Goal: Task Accomplishment & Management: Use online tool/utility

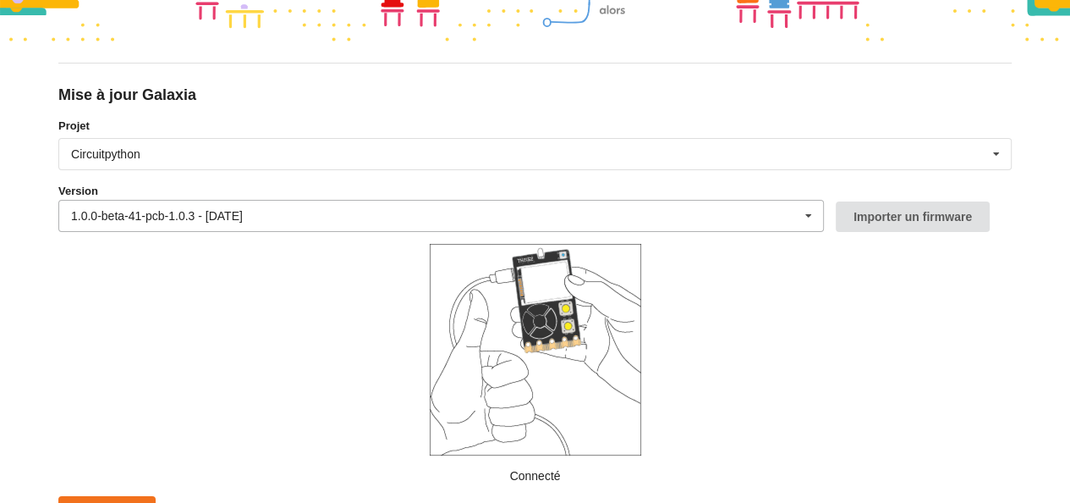
scroll to position [152, 0]
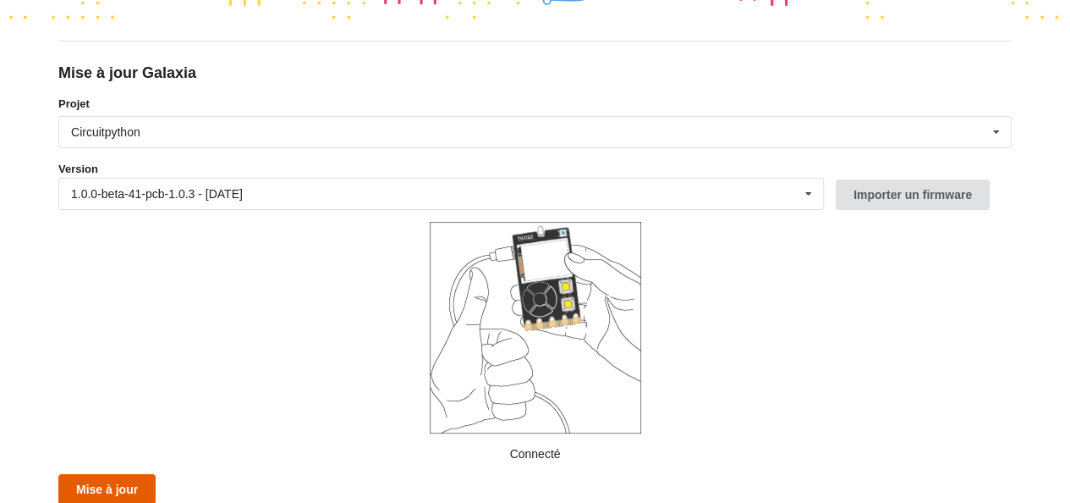
click at [111, 492] on button "Mise à jour" at bounding box center [106, 489] width 97 height 30
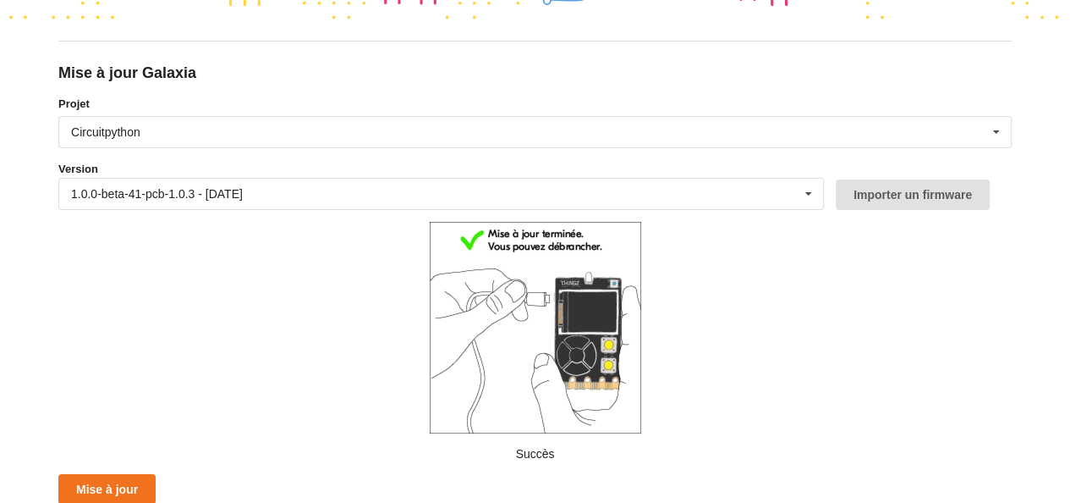
click at [789, 342] on form "Projet Circuitpython Micropython Circuitpython Version 1.0.0-beta-41-pcb-1.0.3 …" at bounding box center [535, 300] width 954 height 409
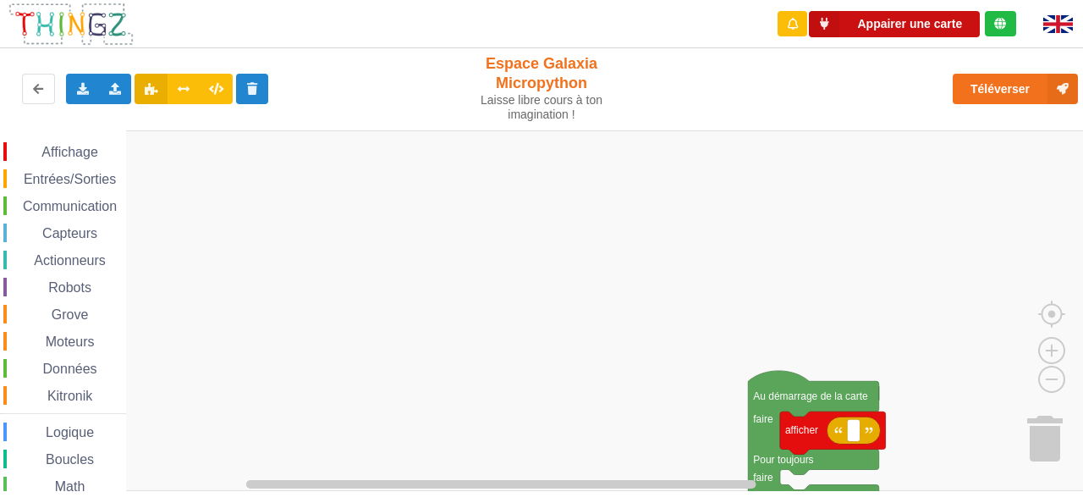
click at [877, 24] on button "Appairer une carte" at bounding box center [894, 24] width 171 height 26
click at [843, 251] on rect "Espace de travail de Blocky" at bounding box center [547, 310] width 1095 height 360
click at [893, 19] on button "Appairer une carte" at bounding box center [894, 24] width 171 height 26
click at [939, 20] on button "Appairer une carte" at bounding box center [894, 24] width 171 height 26
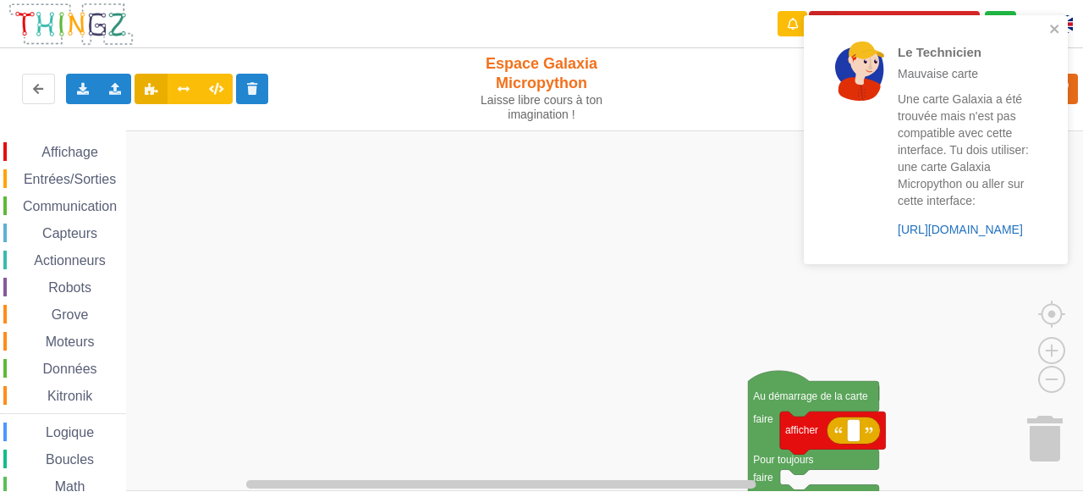
click at [954, 231] on link "https://play.thingz.co/galaxia" at bounding box center [960, 230] width 125 height 14
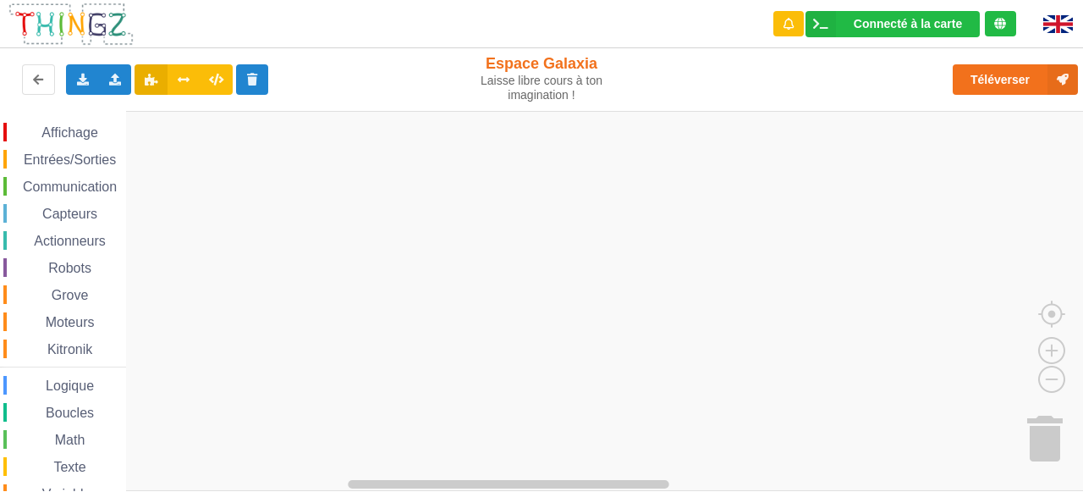
click at [69, 129] on span "Affichage" at bounding box center [69, 132] width 61 height 14
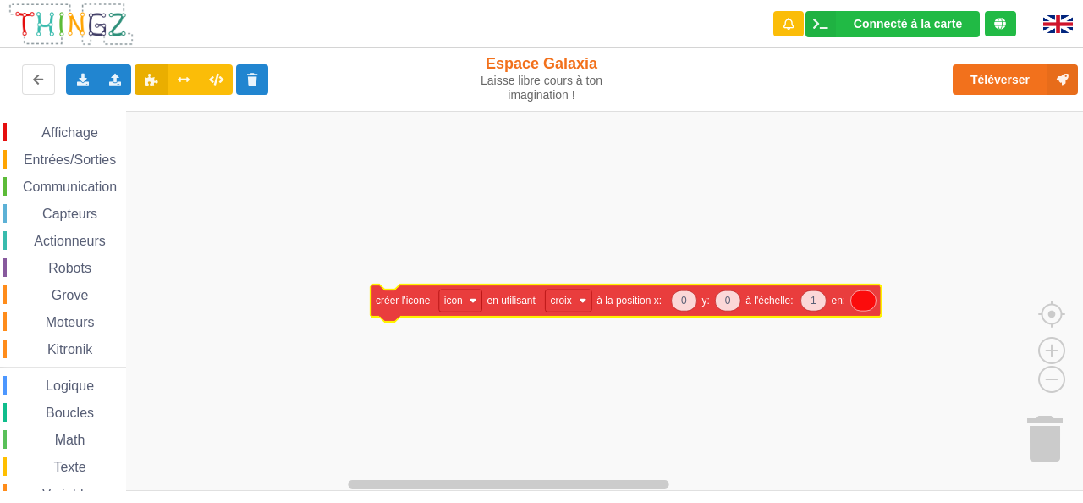
click at [410, 309] on div "Affichage Entrées/Sorties Communication Capteurs Actionneurs Robots Grove Moteu…" at bounding box center [547, 301] width 1095 height 380
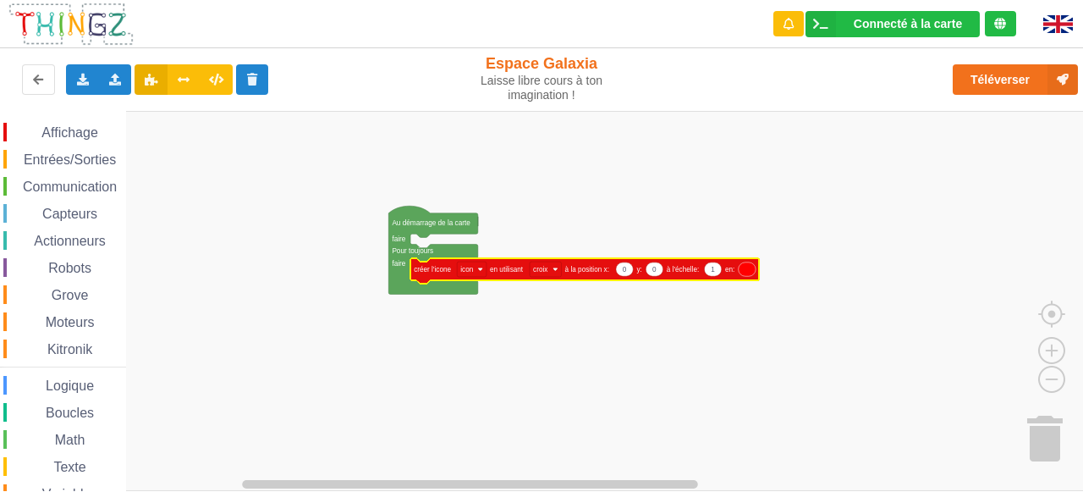
click at [474, 329] on rect "Espace de travail de Blocky" at bounding box center [547, 301] width 1095 height 380
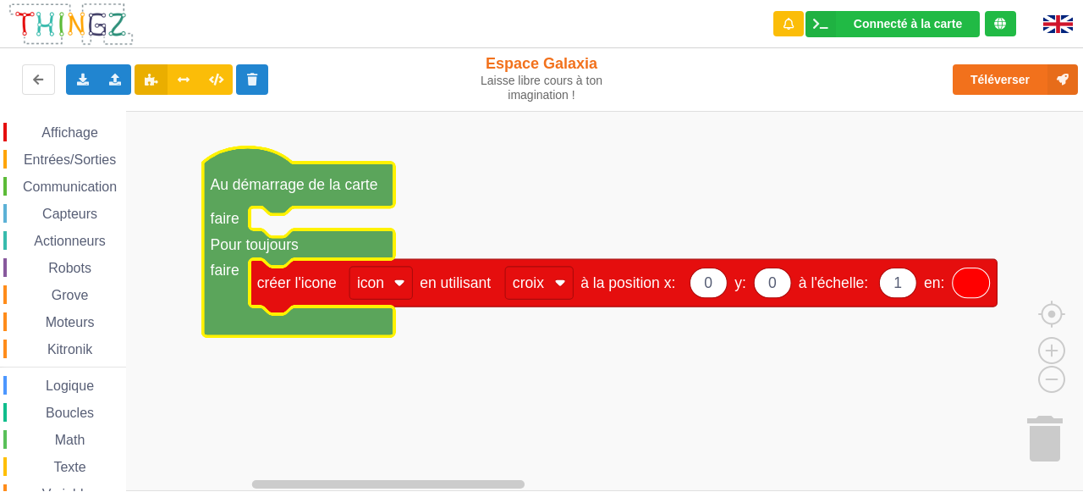
click at [345, 376] on rect "Espace de travail de Blocky" at bounding box center [547, 301] width 1095 height 380
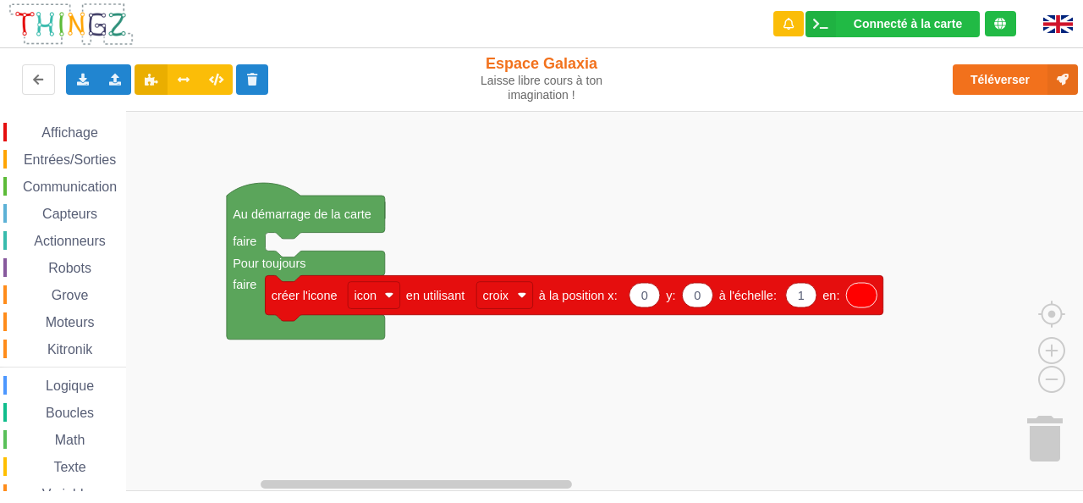
click at [74, 160] on span "Entrées/Sorties" at bounding box center [69, 159] width 97 height 14
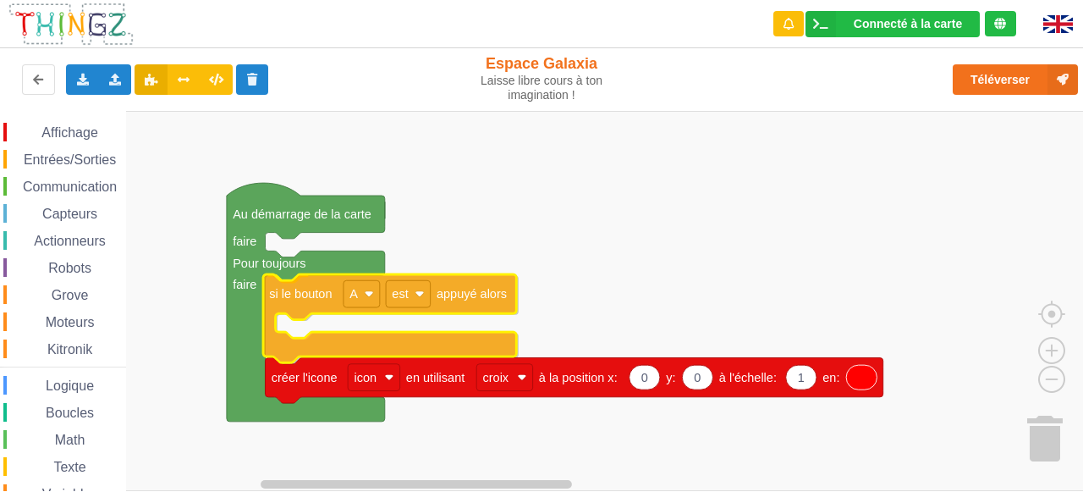
click at [292, 299] on div "Affichage Entrées/Sorties Communication Capteurs Actionneurs Robots Grove Moteu…" at bounding box center [547, 301] width 1095 height 380
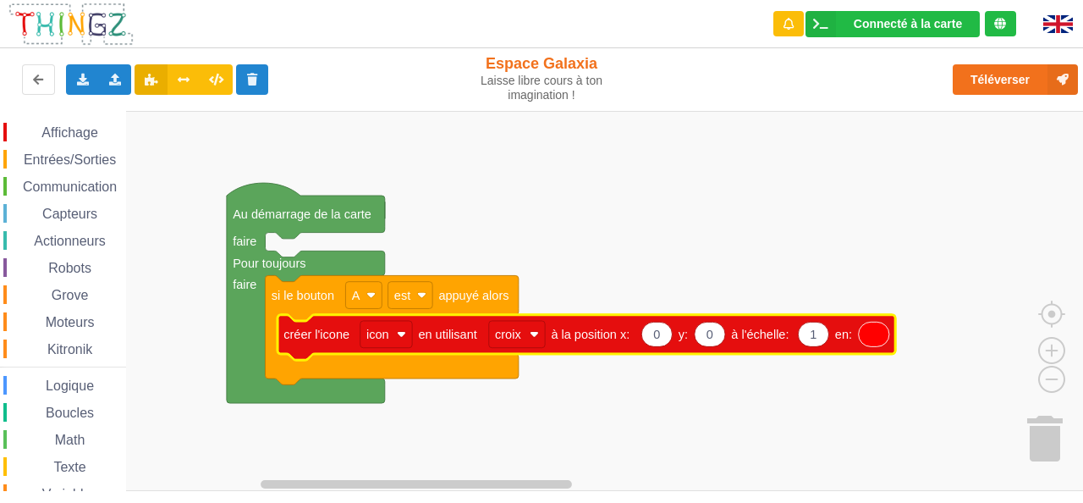
click at [619, 411] on rect "Espace de travail de Blocky" at bounding box center [547, 301] width 1095 height 380
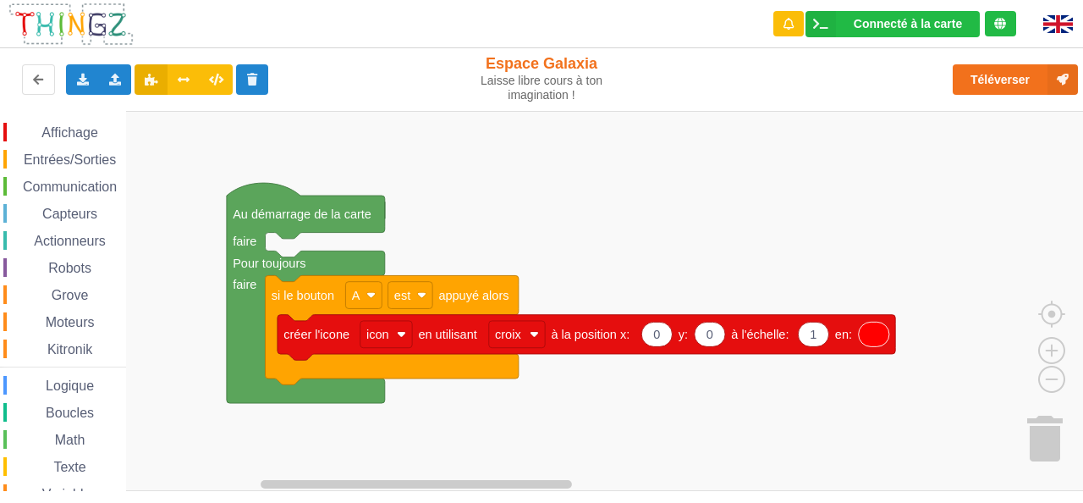
scroll to position [118, 0]
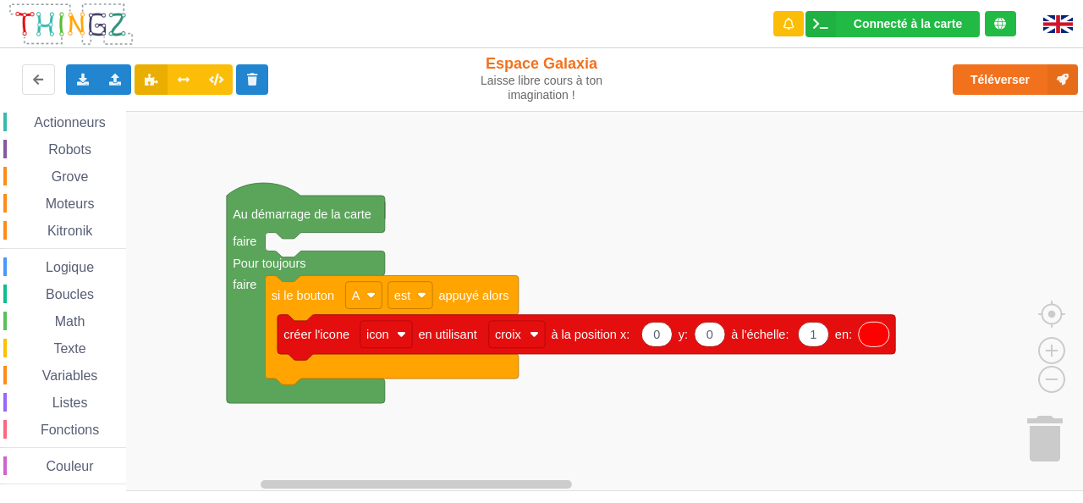
click at [70, 317] on span "Math" at bounding box center [70, 321] width 36 height 14
click at [558, 134] on div "Affichage Entrées/Sorties Communication Capteurs Actionneurs Robots Grove Moteu…" at bounding box center [547, 301] width 1095 height 380
click at [626, 238] on rect "Espace de travail de Blocky" at bounding box center [547, 301] width 1095 height 380
click at [74, 316] on span "Math" at bounding box center [70, 321] width 36 height 14
click at [521, 153] on div "Affichage Entrées/Sorties Communication Capteurs Actionneurs Robots Grove Moteu…" at bounding box center [547, 301] width 1095 height 380
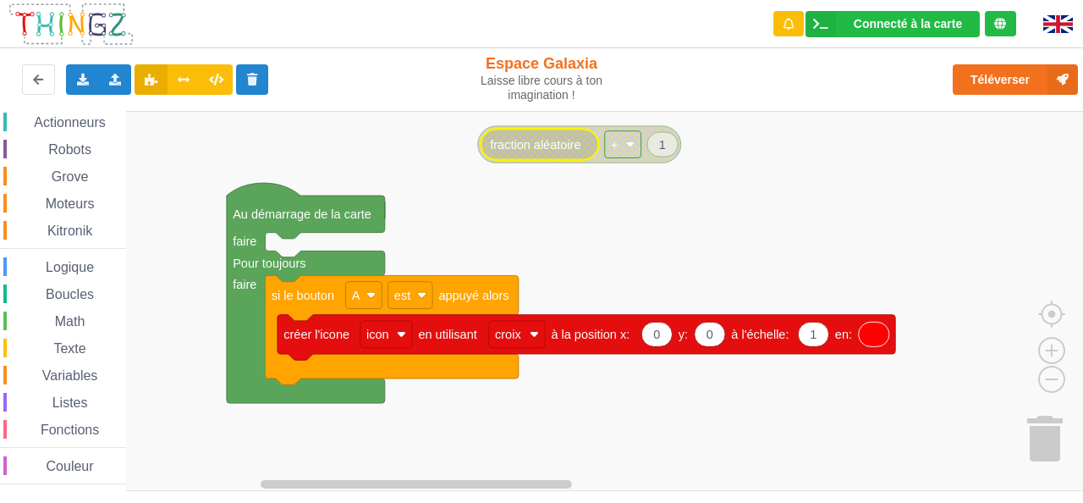
click at [625, 144] on rect "Espace de travail de Blocky" at bounding box center [623, 143] width 36 height 27
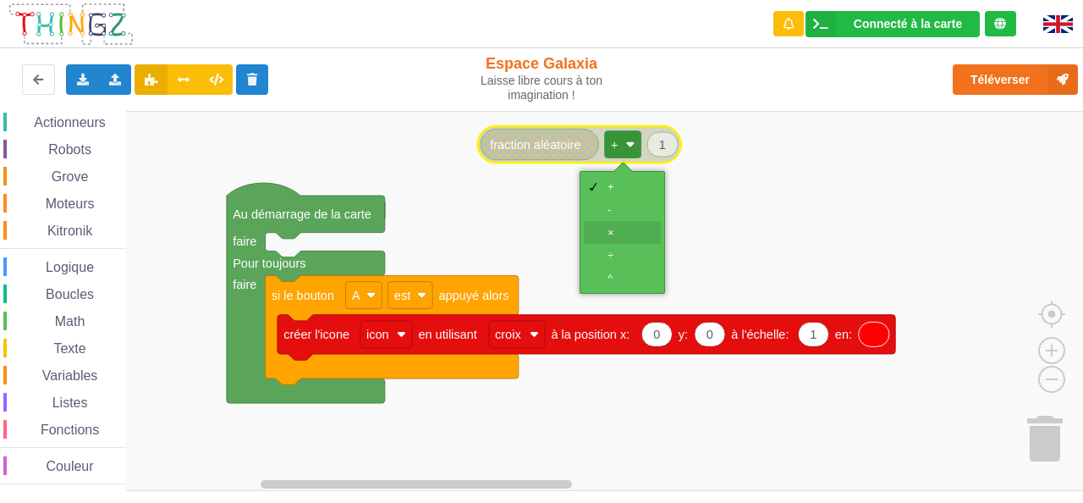
click at [617, 234] on div "×" at bounding box center [628, 232] width 41 height 13
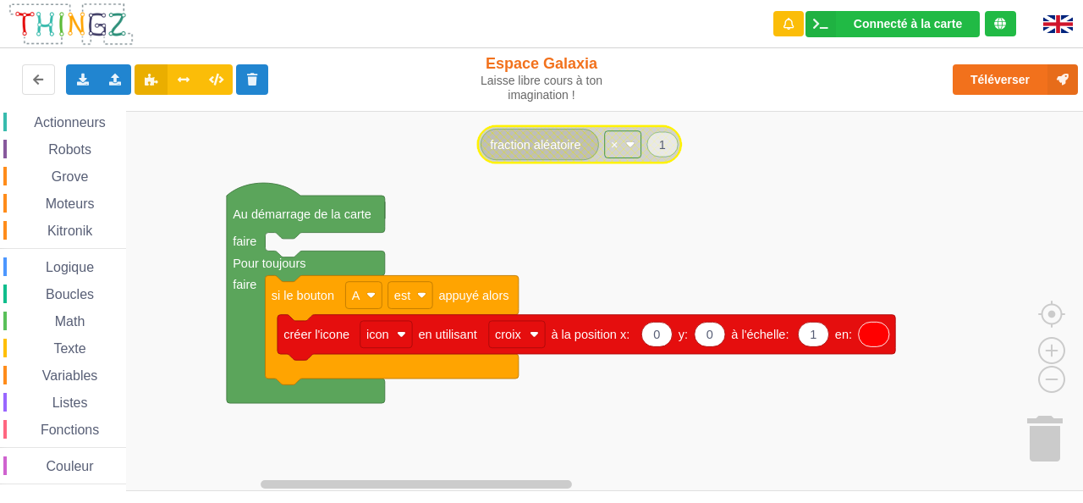
click at [663, 140] on g "1" at bounding box center [662, 144] width 30 height 25
type input "100"
click at [667, 195] on rect "Espace de travail de Blocky" at bounding box center [547, 301] width 1095 height 380
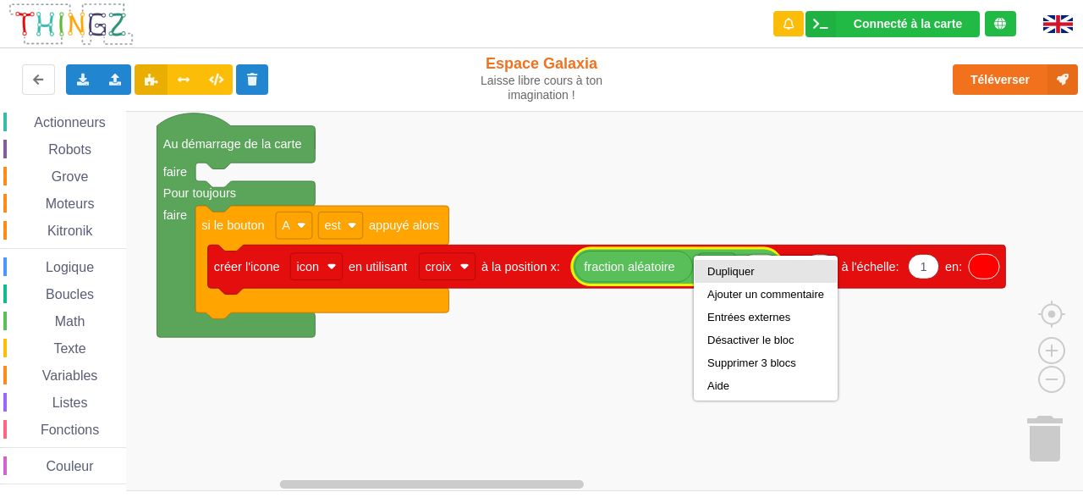
click at [718, 275] on div "Dupliquer" at bounding box center [765, 271] width 117 height 13
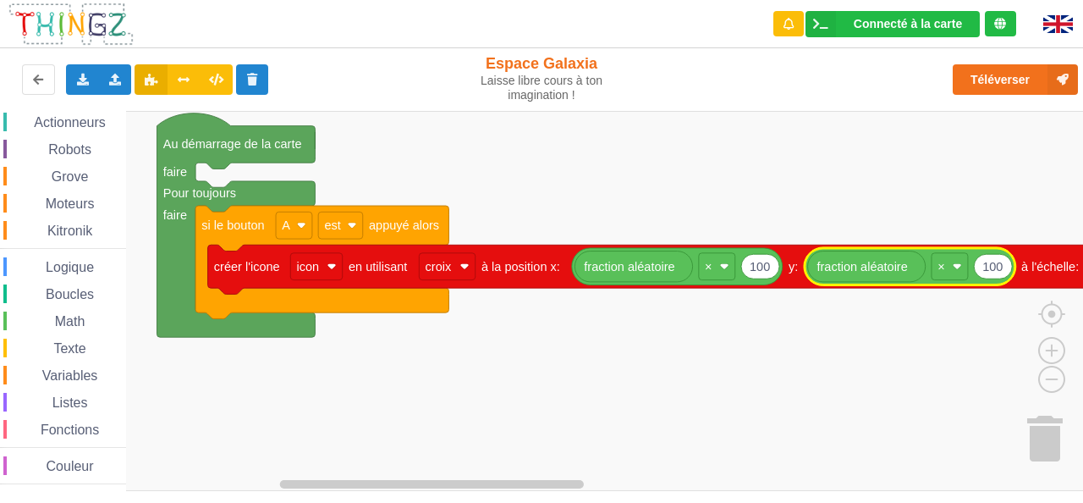
click at [602, 156] on rect "Espace de travail de Blocky" at bounding box center [547, 301] width 1095 height 380
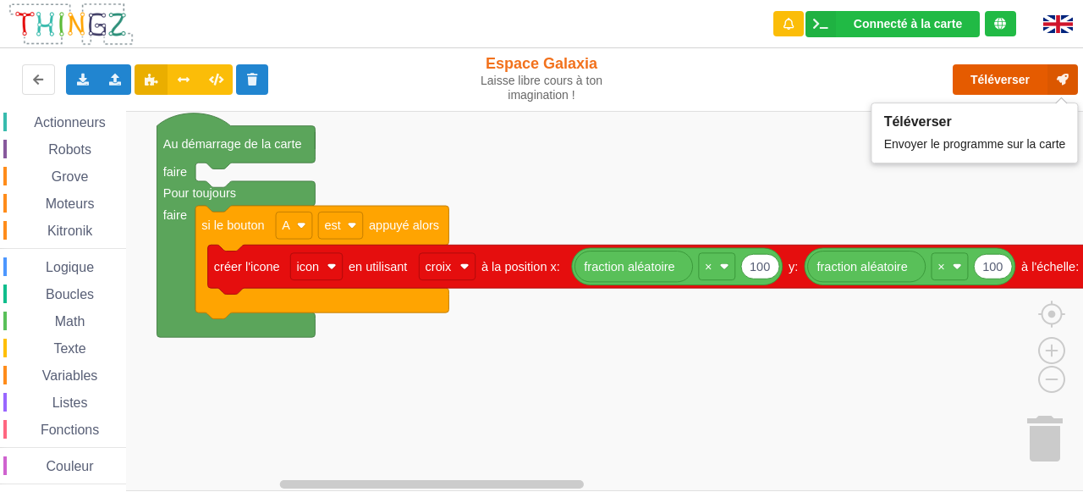
click at [1004, 75] on button "Téléverser" at bounding box center [1015, 79] width 125 height 30
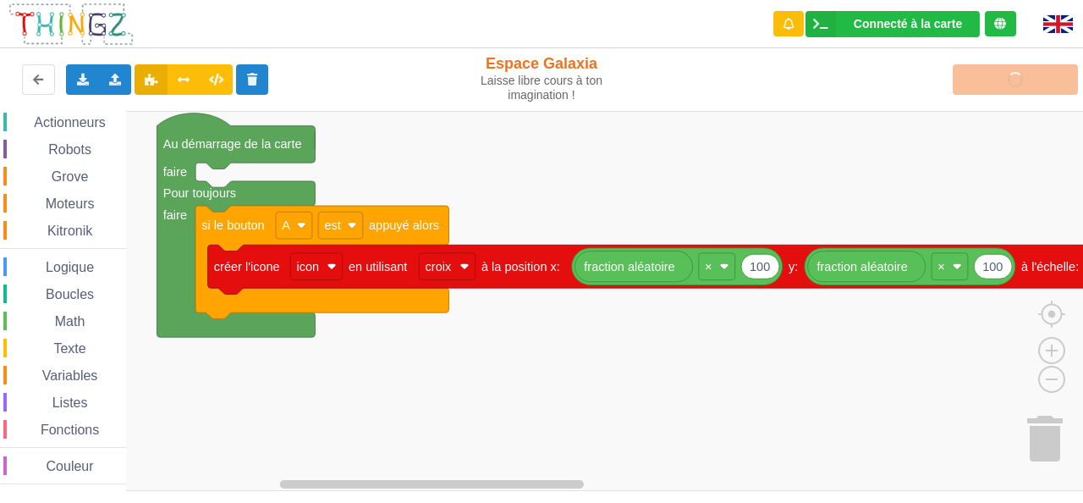
click at [826, 382] on rect "Espace de travail de Blocky" at bounding box center [547, 301] width 1095 height 380
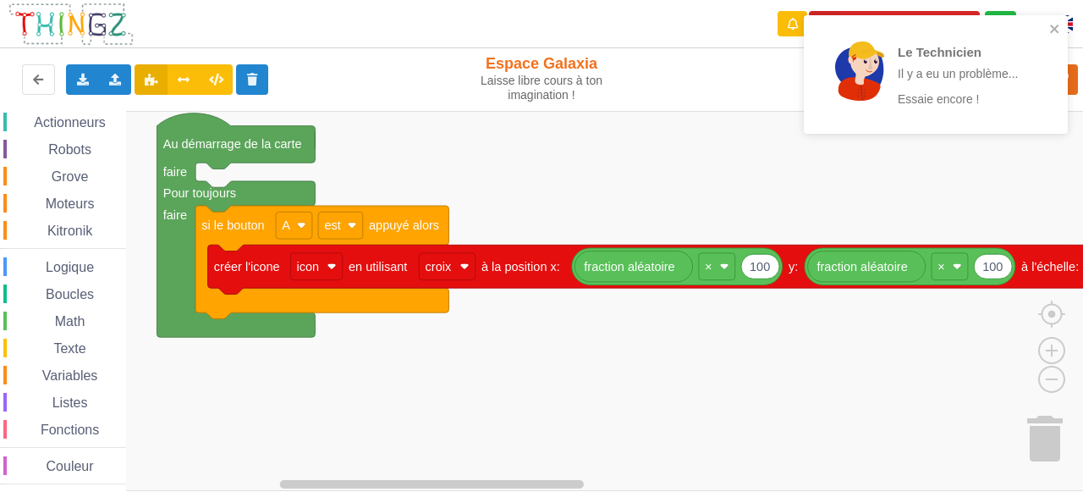
click at [745, 170] on rect "Espace de travail de Blocky" at bounding box center [547, 301] width 1095 height 380
click at [627, 416] on rect "Espace de travail de Blocky" at bounding box center [547, 301] width 1095 height 380
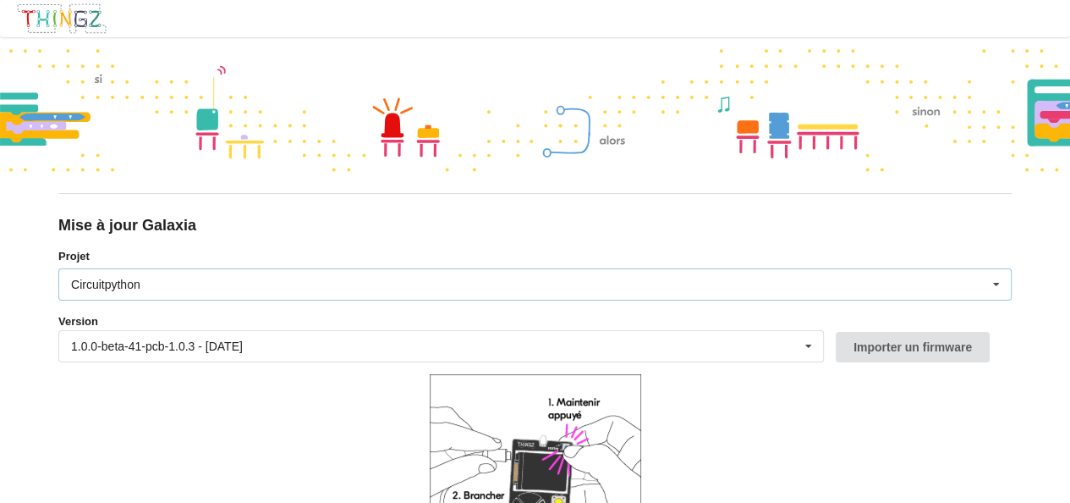
click at [545, 282] on div "Circuitpython Micropython Circuitpython" at bounding box center [535, 284] width 954 height 32
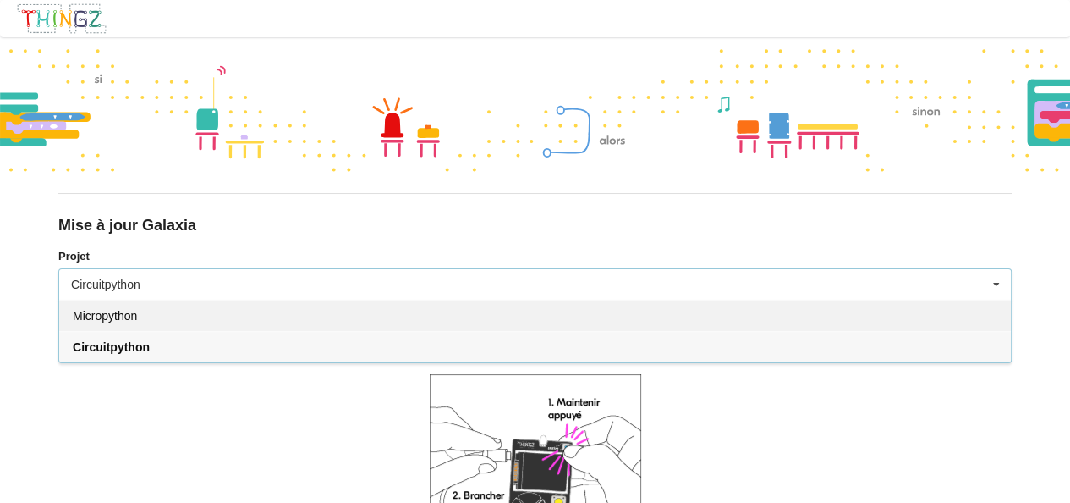
click at [107, 314] on span "Micropython" at bounding box center [105, 316] width 64 height 14
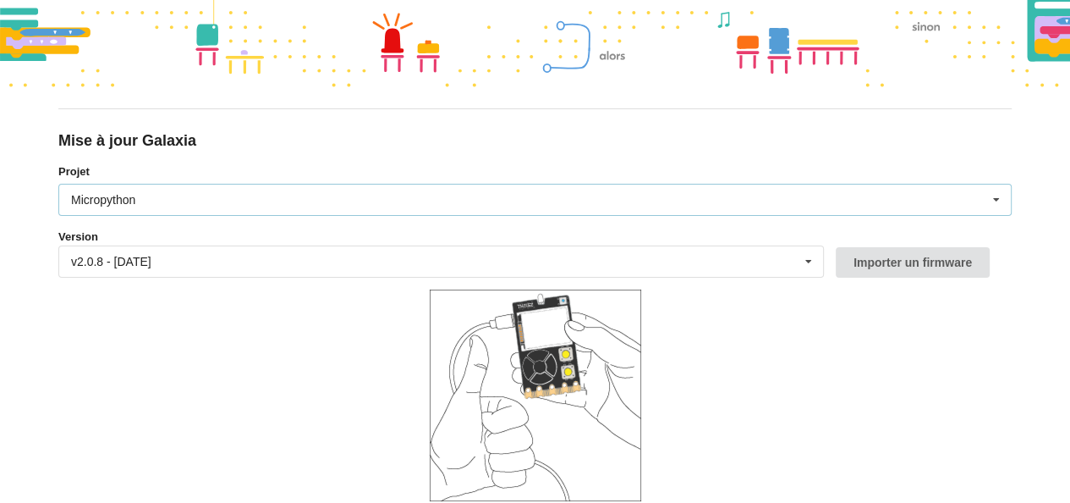
scroll to position [152, 0]
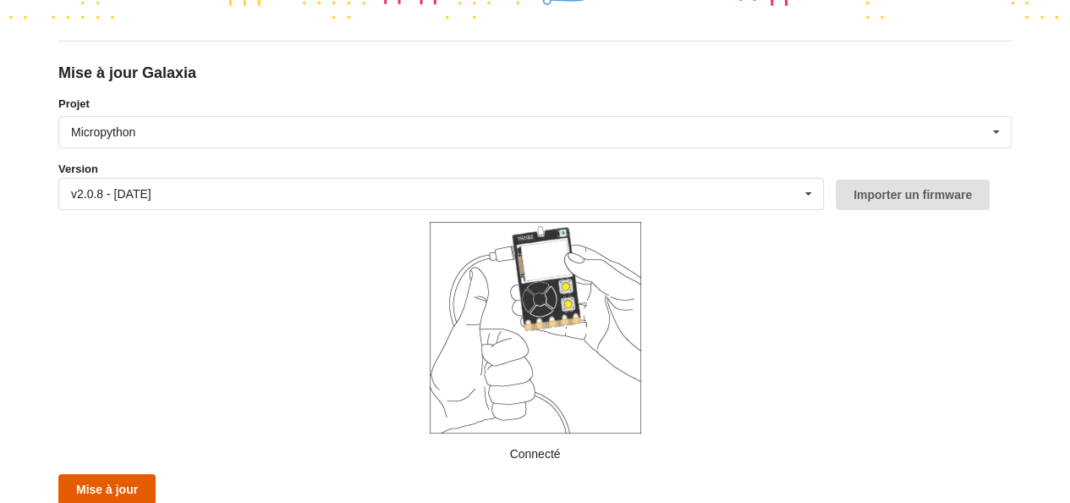
click at [105, 483] on button "Mise à jour" at bounding box center [106, 489] width 97 height 30
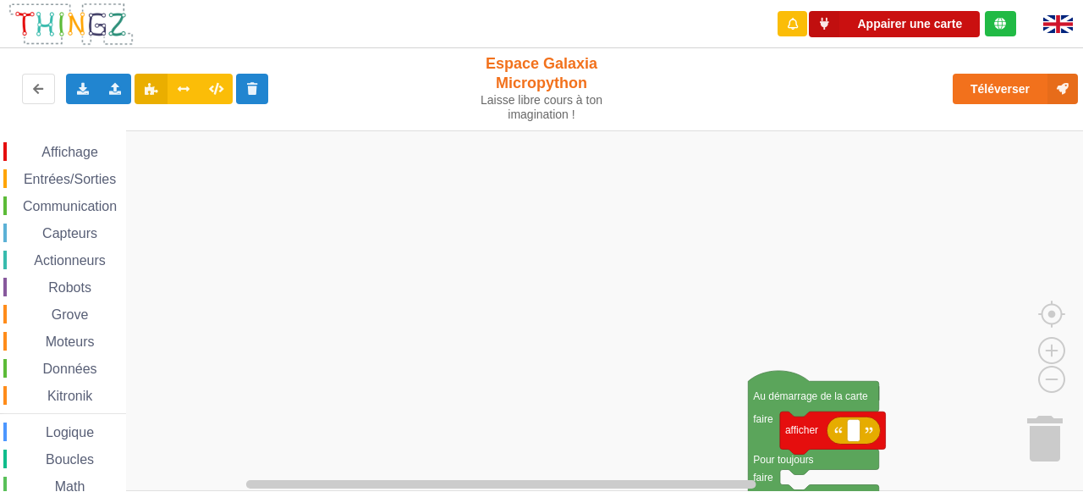
click at [873, 24] on button "Appairer une carte" at bounding box center [894, 24] width 171 height 26
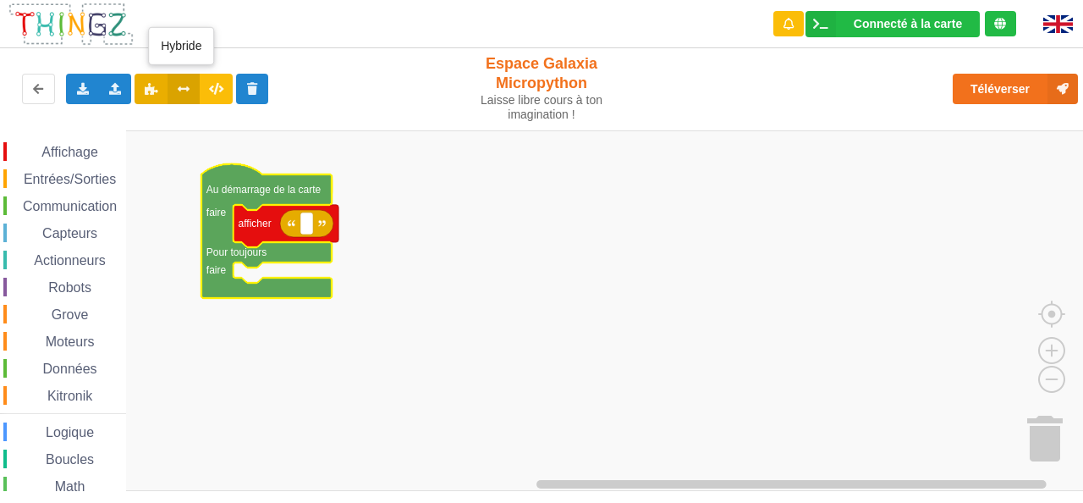
click at [186, 90] on icon at bounding box center [184, 88] width 14 height 10
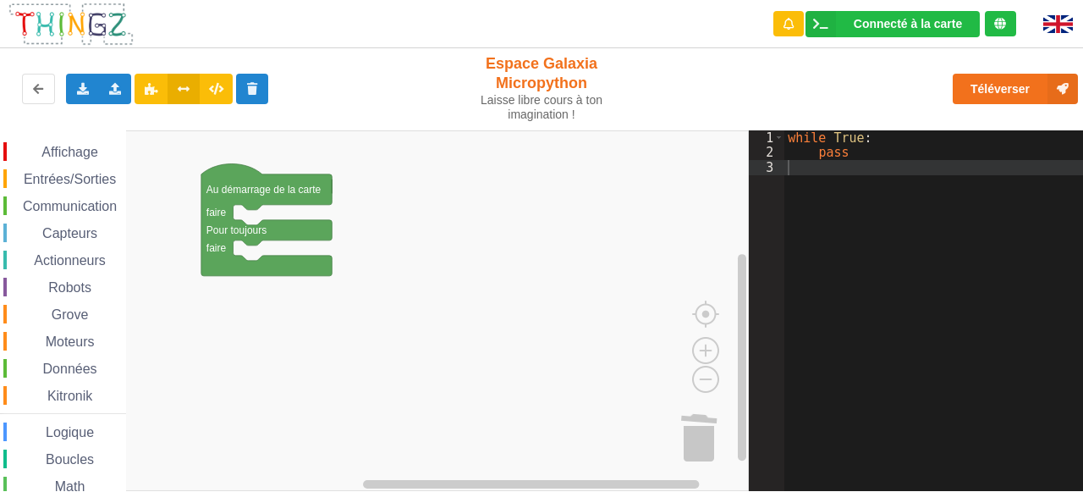
click at [74, 157] on span "Affichage" at bounding box center [69, 152] width 61 height 14
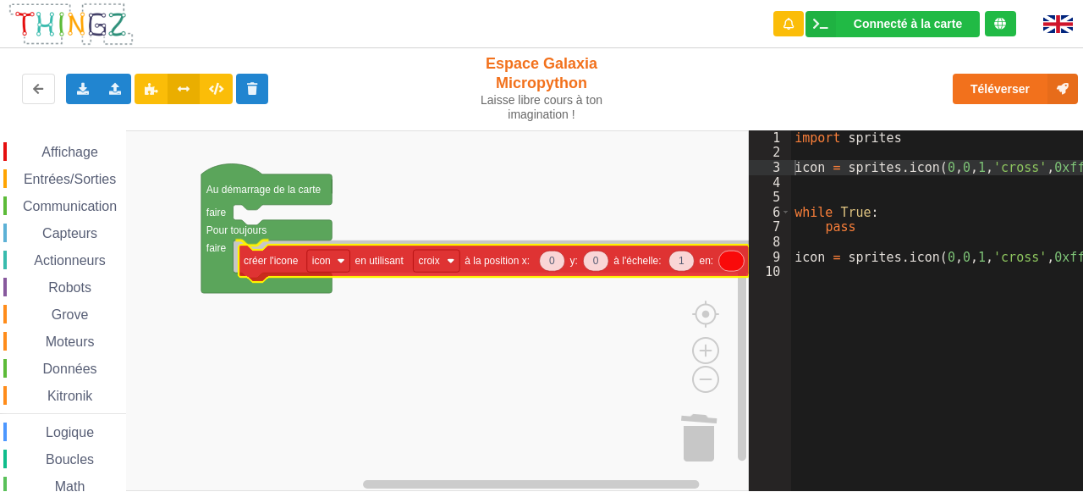
click at [267, 262] on div "Affichage Entrées/Sorties Communication Capteurs Actionneurs Robots Grove Moteu…" at bounding box center [374, 310] width 749 height 360
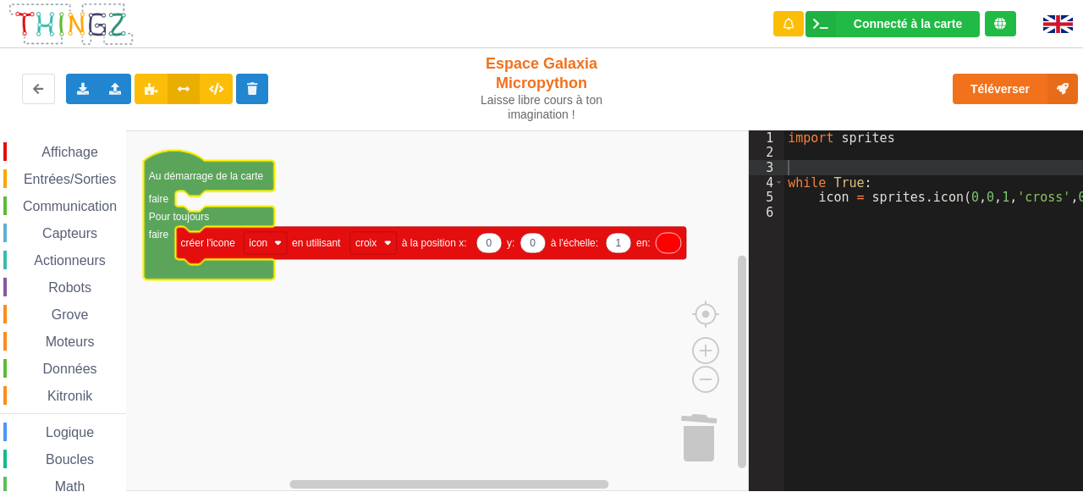
click at [81, 177] on span "Entrées/Sorties" at bounding box center [69, 179] width 97 height 14
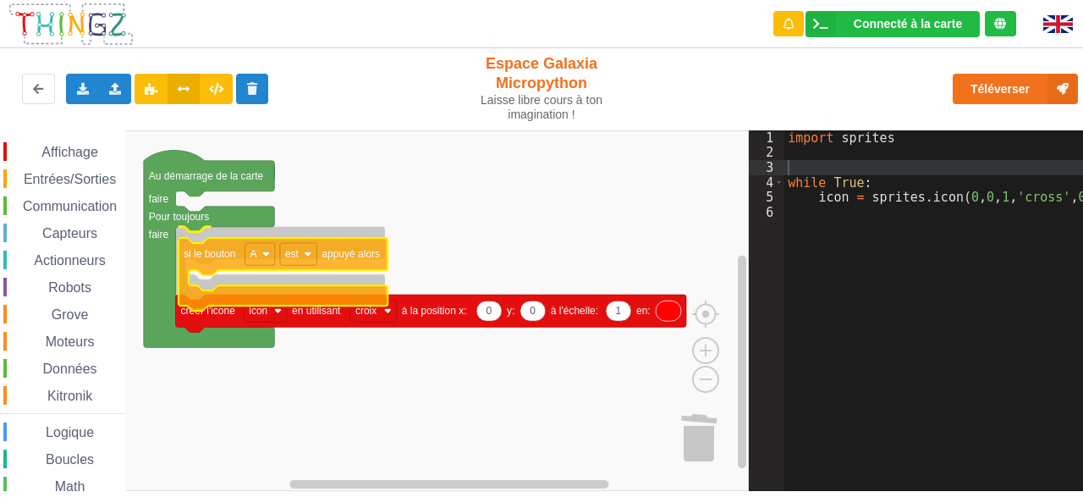
click at [209, 260] on div "Affichage Entrées/Sorties Communication Capteurs Actionneurs Robots Grove Moteu…" at bounding box center [374, 310] width 749 height 360
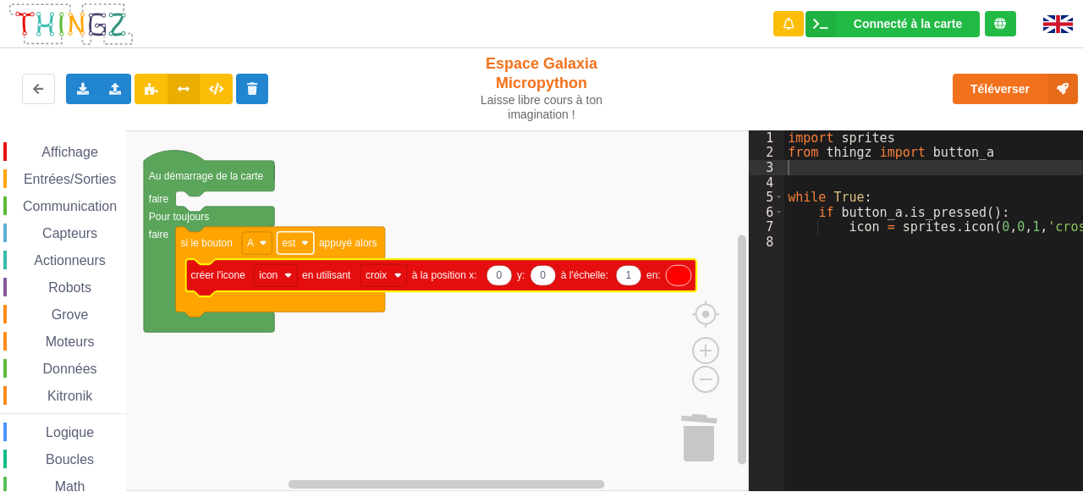
click at [308, 242] on image "Espace de travail de Blocky" at bounding box center [305, 243] width 8 height 8
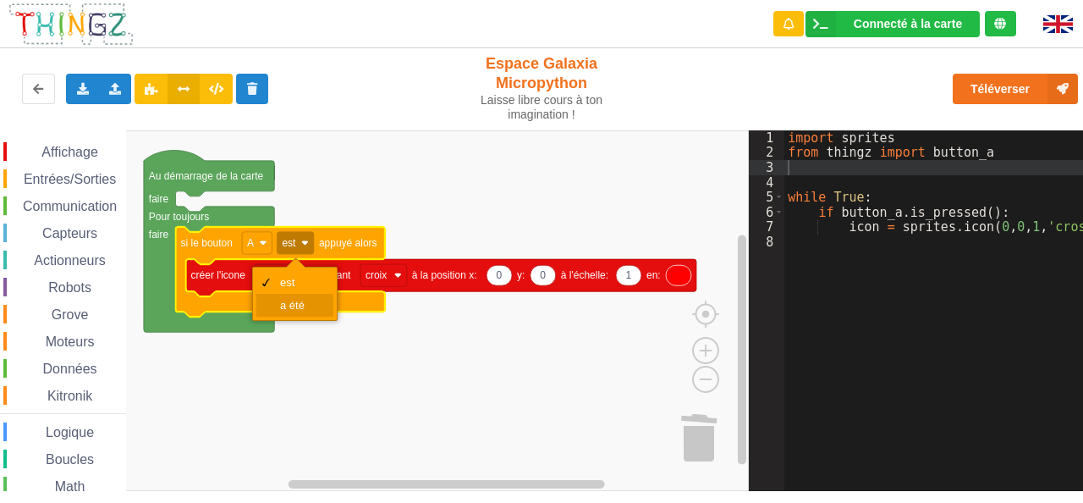
click at [294, 305] on div "a été" at bounding box center [300, 305] width 41 height 13
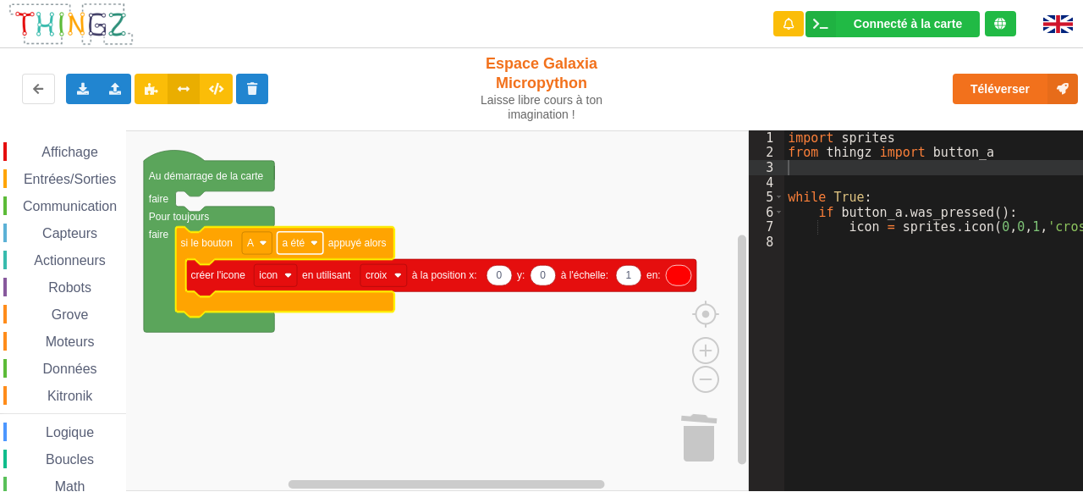
click at [317, 248] on rect "Espace de travail de Blocky" at bounding box center [300, 243] width 46 height 22
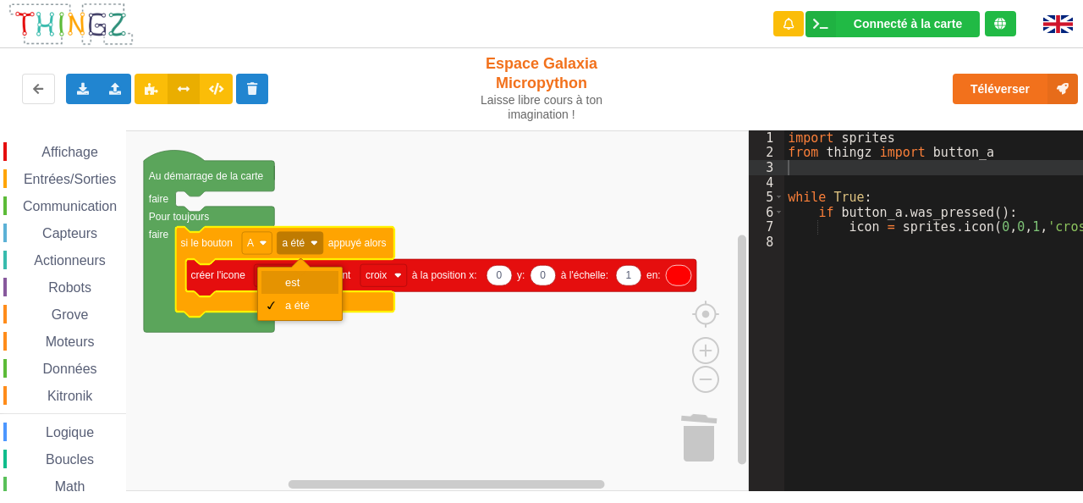
click at [296, 285] on div "est" at bounding box center [305, 282] width 41 height 13
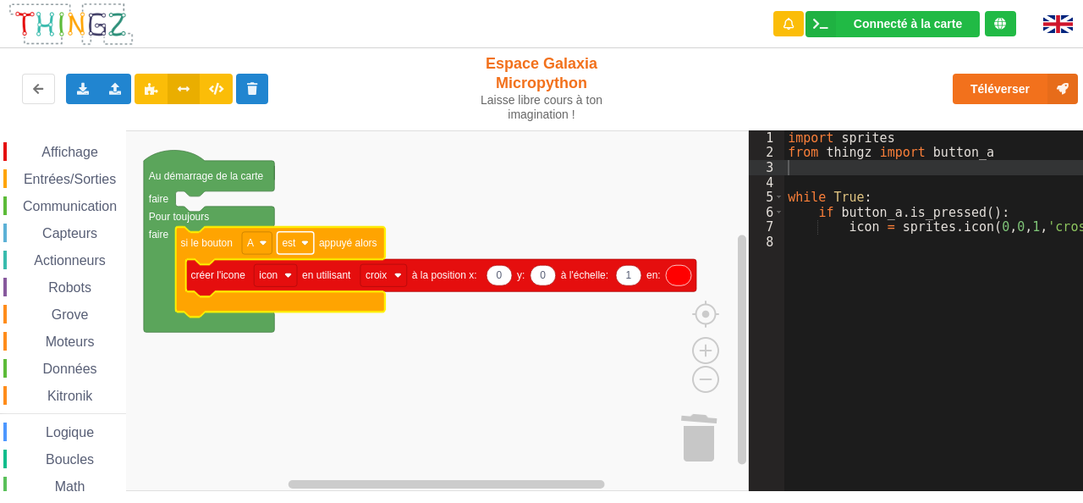
click at [305, 247] on rect "Espace de travail de Blocky" at bounding box center [295, 243] width 36 height 22
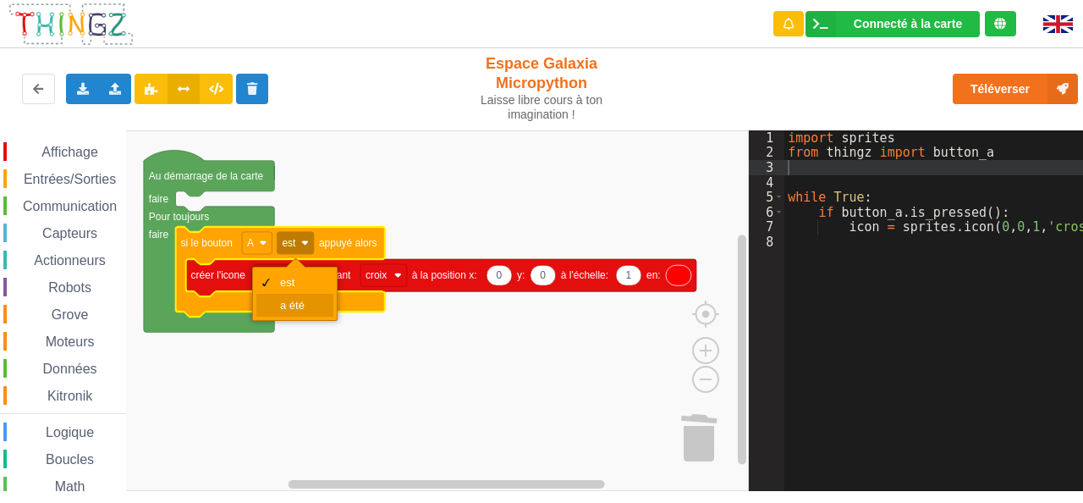
click at [294, 304] on div "a été" at bounding box center [300, 305] width 41 height 13
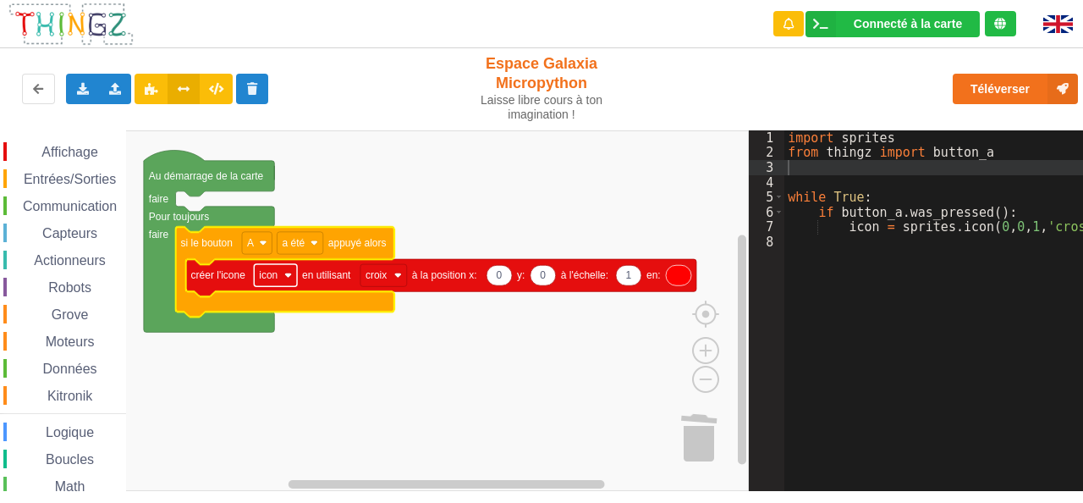
click at [292, 272] on rect "Espace de travail de Blocky" at bounding box center [275, 275] width 43 height 22
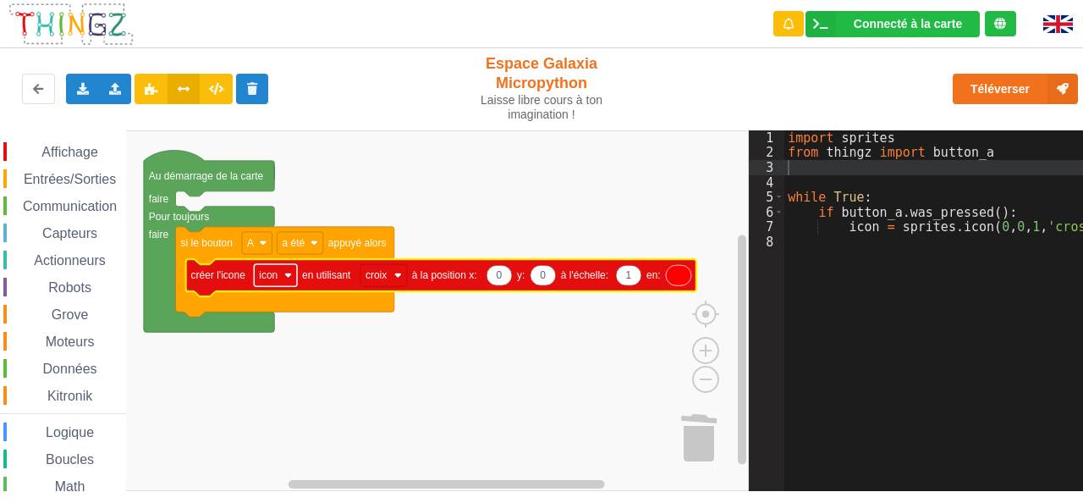
click at [292, 272] on rect "Espace de travail de Blocky" at bounding box center [275, 275] width 43 height 22
click at [481, 341] on rect "Espace de travail de Blocky" at bounding box center [374, 310] width 749 height 360
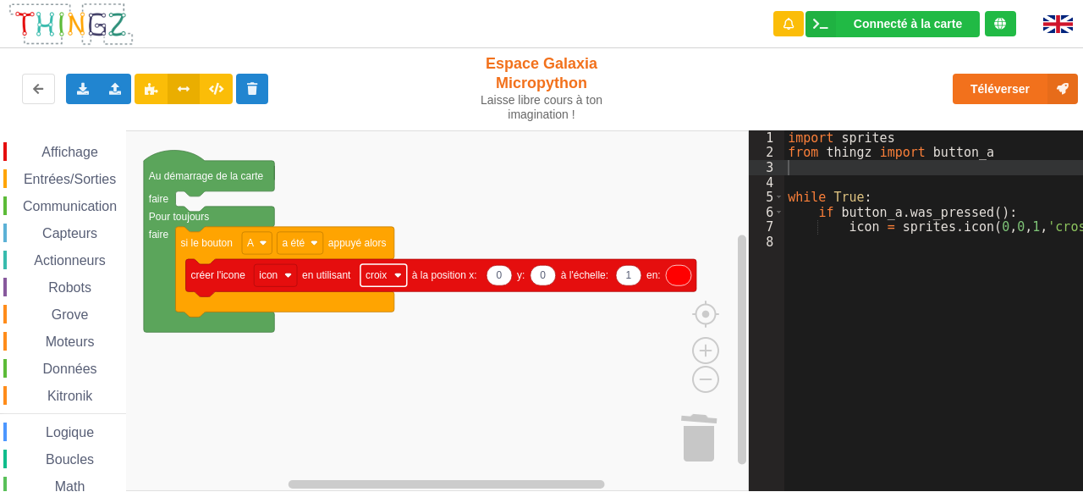
click at [399, 280] on rect "Espace de travail de Blocky" at bounding box center [383, 275] width 47 height 22
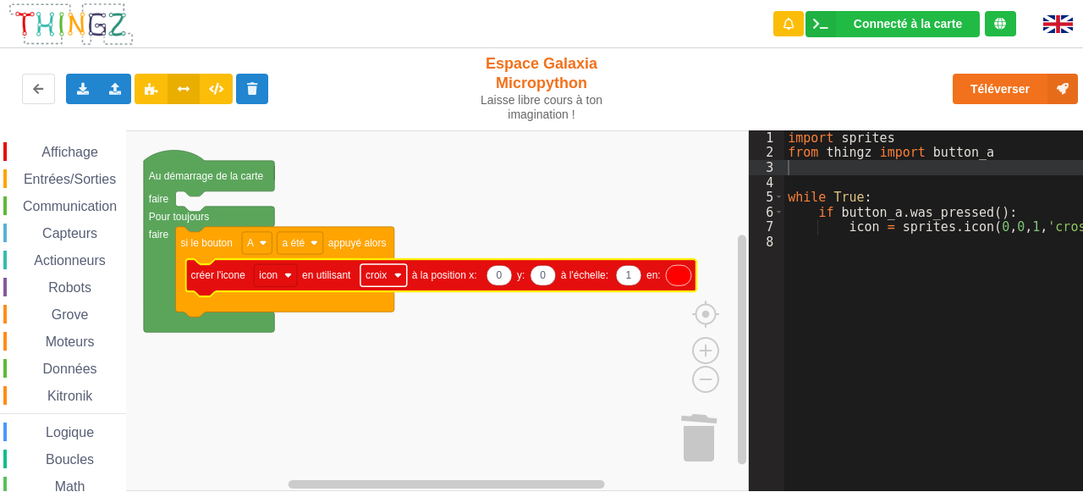
click at [399, 280] on rect "Espace de travail de Blocky" at bounding box center [383, 275] width 47 height 22
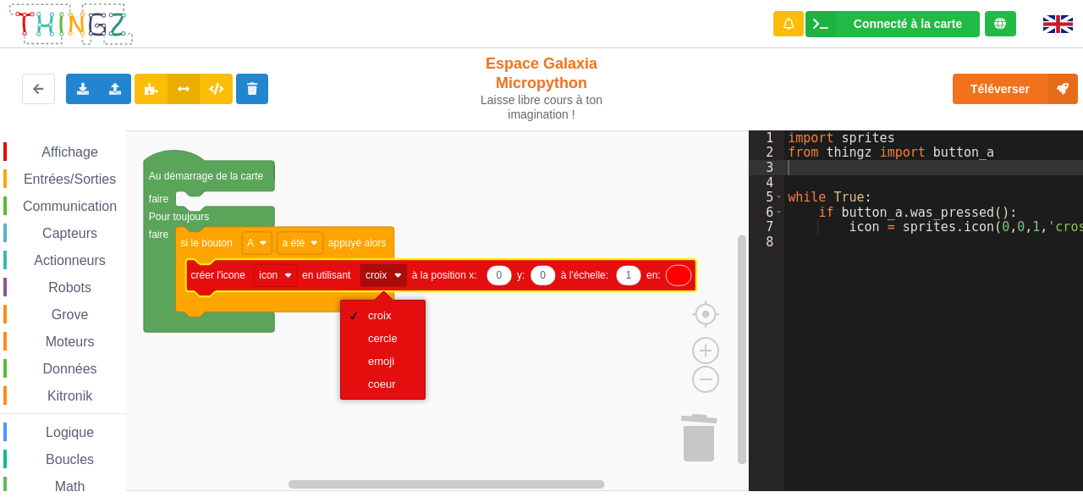
click at [484, 329] on rect "Espace de travail de Blocky" at bounding box center [374, 310] width 749 height 360
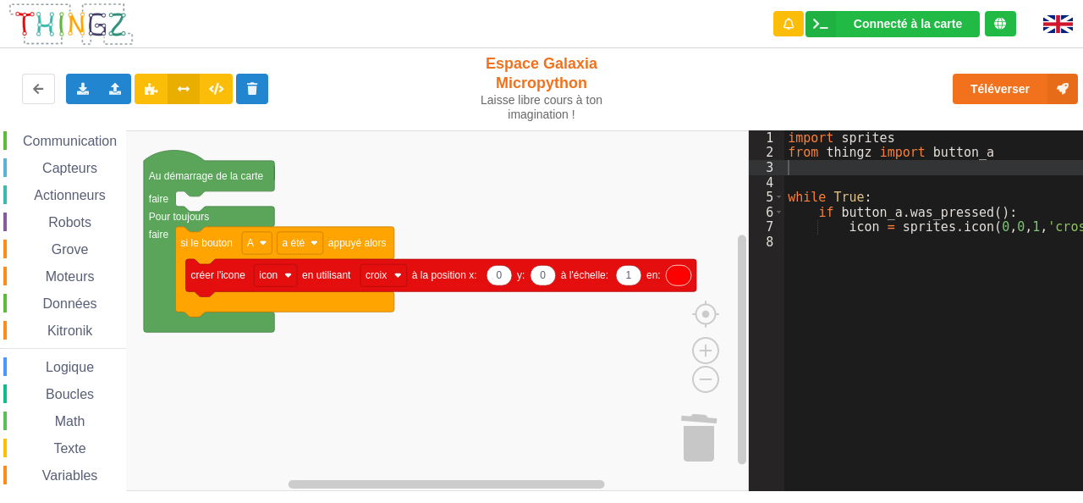
scroll to position [165, 0]
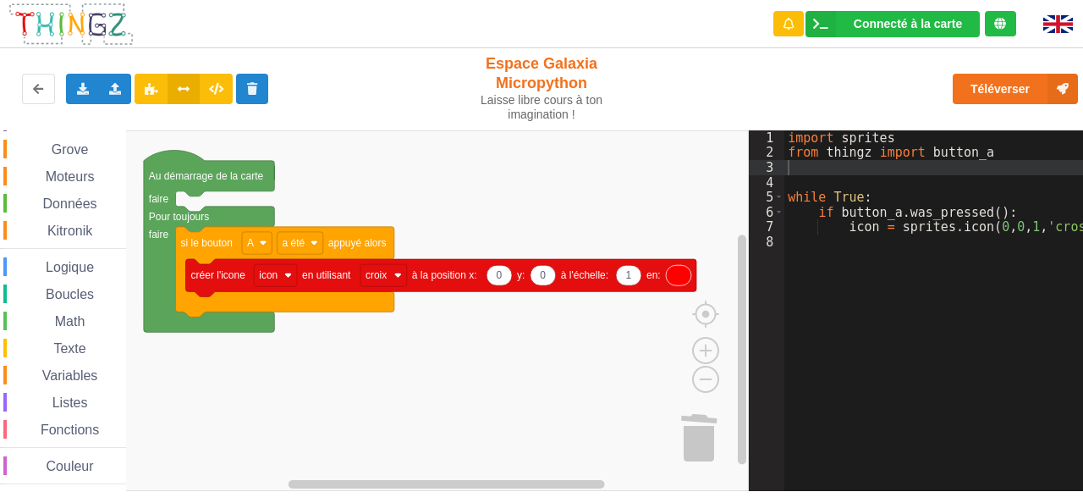
click at [76, 322] on span "Math" at bounding box center [70, 321] width 36 height 14
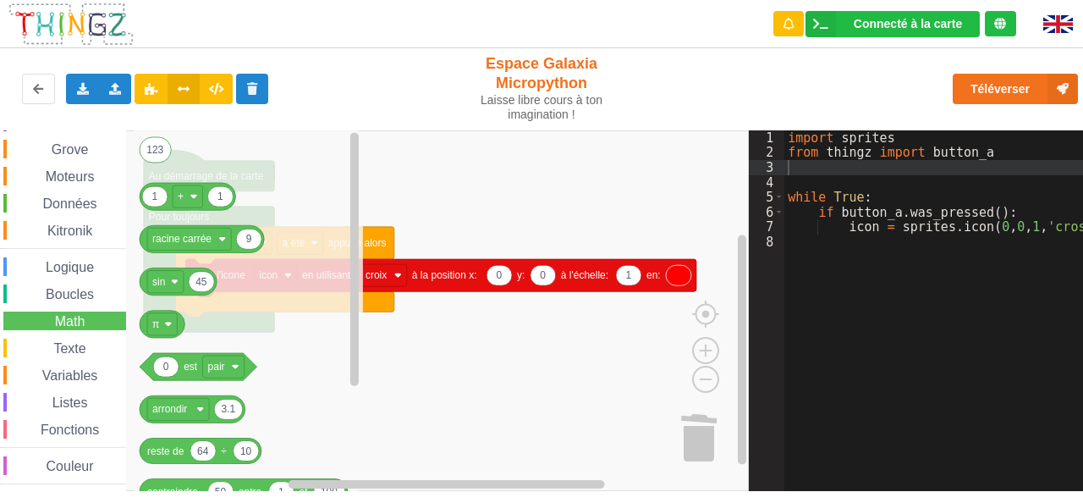
click at [443, 344] on div "Affichage Entrées/Sorties Communication Capteurs Actionneurs Robots Grove Moteu…" at bounding box center [374, 310] width 749 height 360
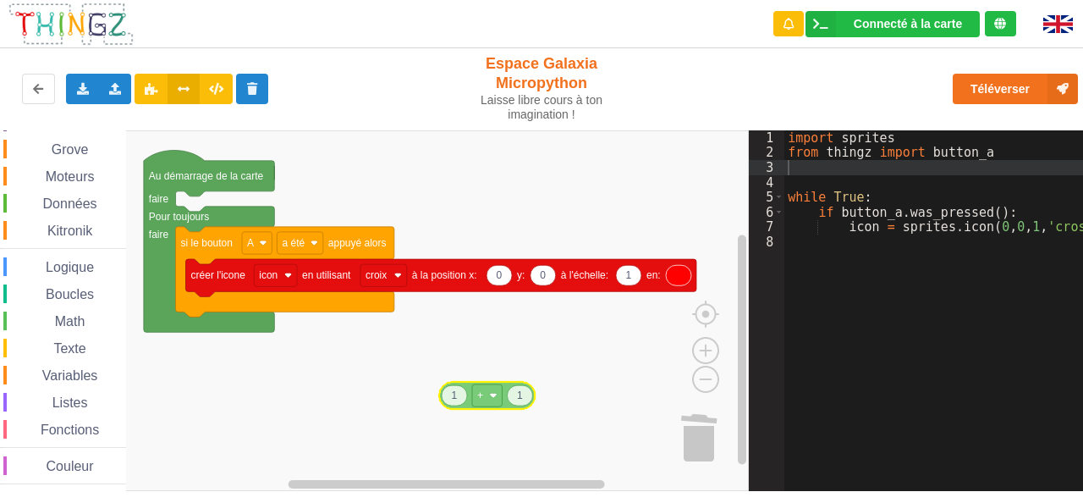
click at [467, 390] on div "Affichage Entrées/Sorties Communication Capteurs Actionneurs Robots Grove Moteu…" at bounding box center [374, 310] width 749 height 360
click at [489, 395] on image "Espace de travail de Blocky" at bounding box center [491, 396] width 8 height 8
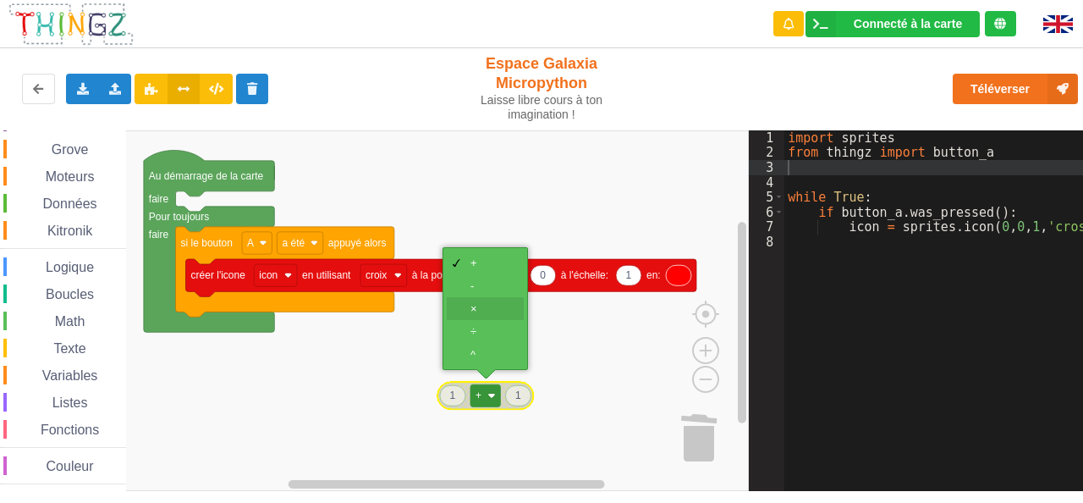
click at [479, 312] on div "×" at bounding box center [490, 308] width 41 height 13
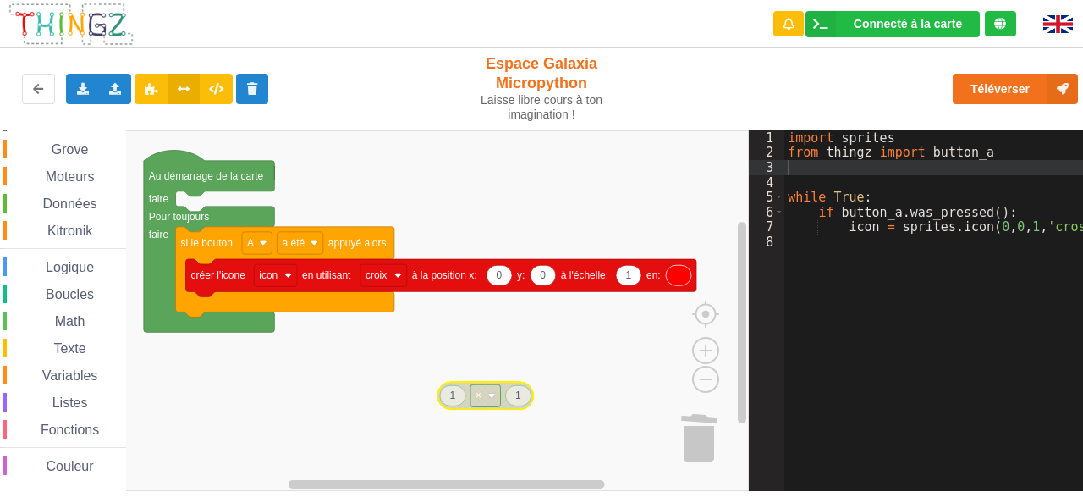
click at [345, 377] on rect "Espace de travail de Blocky" at bounding box center [374, 310] width 749 height 360
click at [74, 345] on span "Texte" at bounding box center [69, 348] width 37 height 14
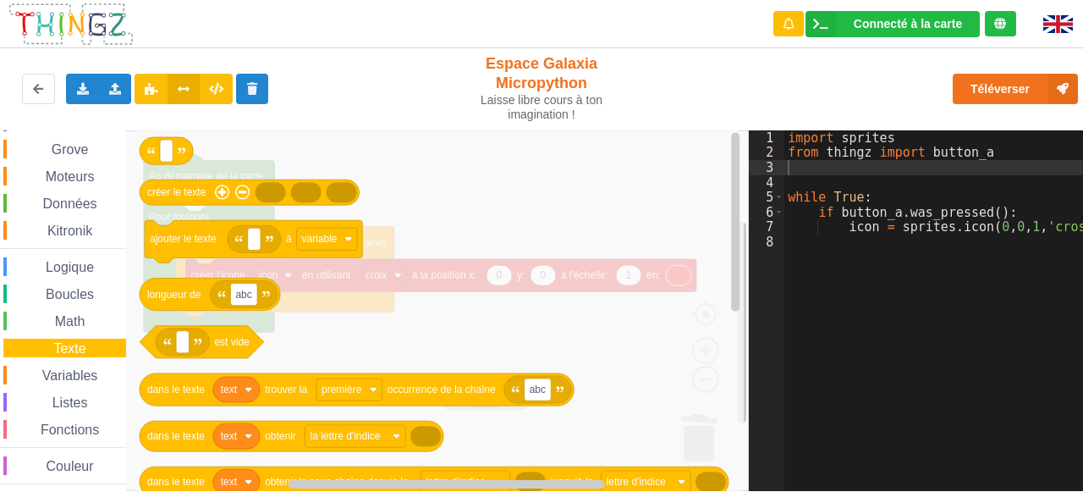
click at [75, 317] on span "Math" at bounding box center [70, 321] width 36 height 14
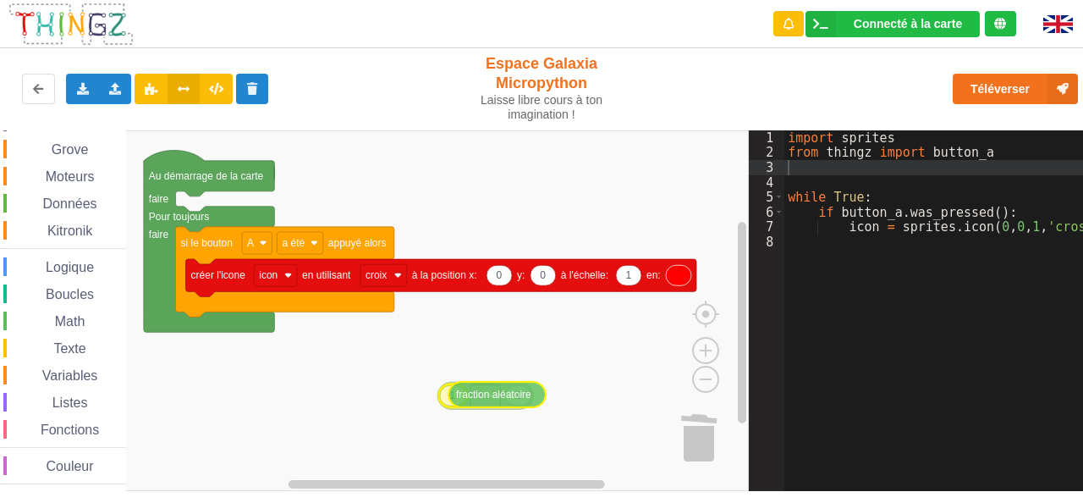
click at [487, 400] on div "Affichage Entrées/Sorties Communication Capteurs Actionneurs Robots Grove Moteu…" at bounding box center [374, 310] width 749 height 360
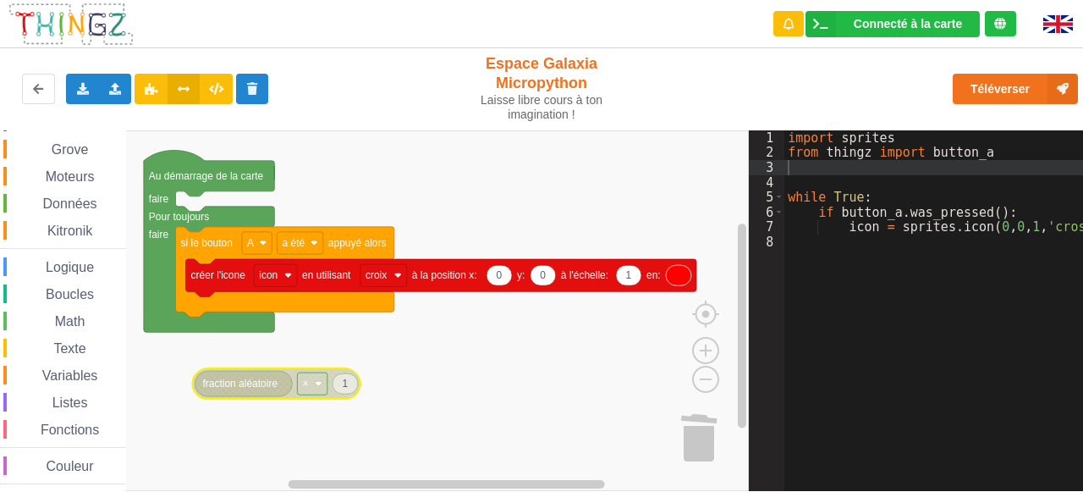
click at [350, 382] on icon "Espace de travail de Blocky" at bounding box center [345, 383] width 25 height 20
type input "100"
click at [466, 355] on rect "Espace de travail de Blocky" at bounding box center [374, 310] width 749 height 360
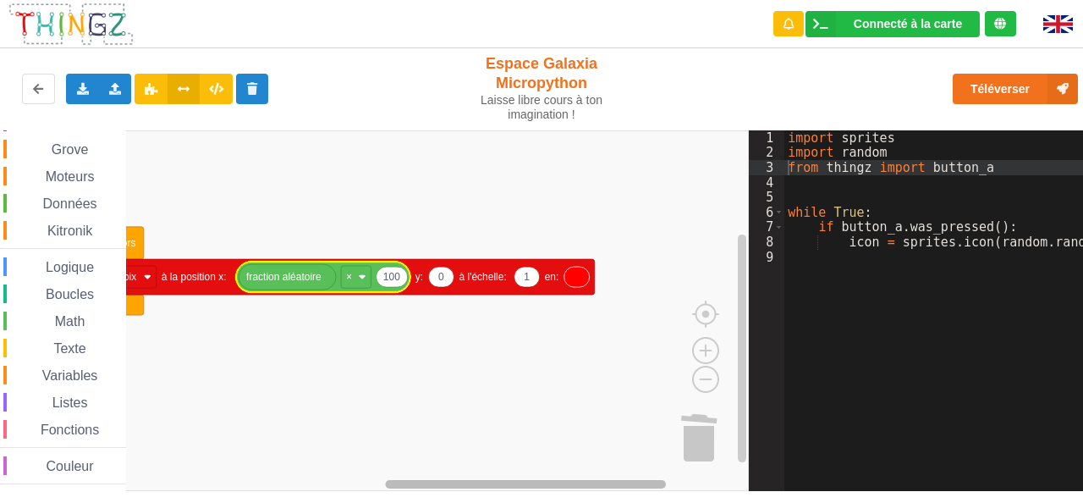
click at [611, 468] on div "Affichage Entrées/Sorties Communication Capteurs Actionneurs Robots Grove Moteu…" at bounding box center [374, 310] width 749 height 360
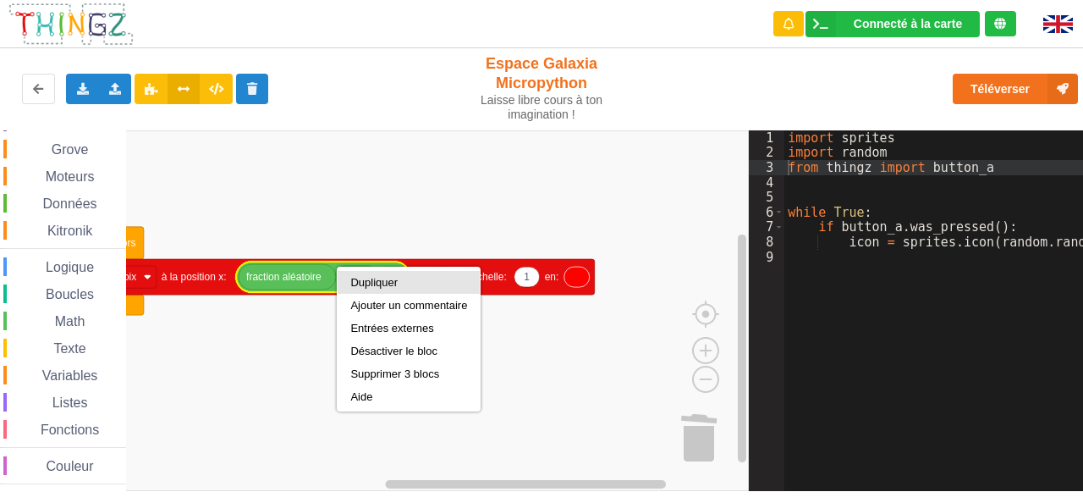
click at [381, 283] on div "Dupliquer" at bounding box center [408, 282] width 117 height 13
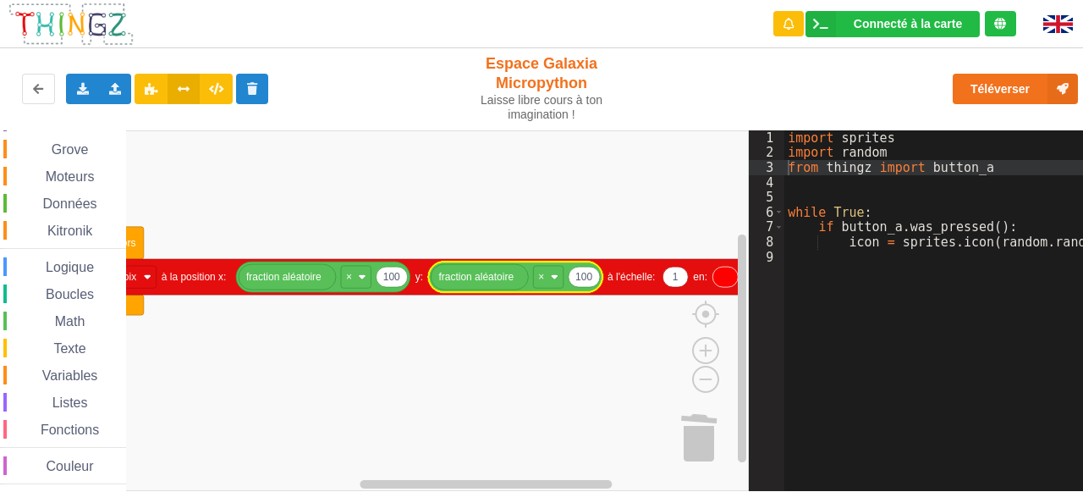
click at [724, 278] on icon "Espace de travail de Blocky" at bounding box center [724, 277] width 25 height 20
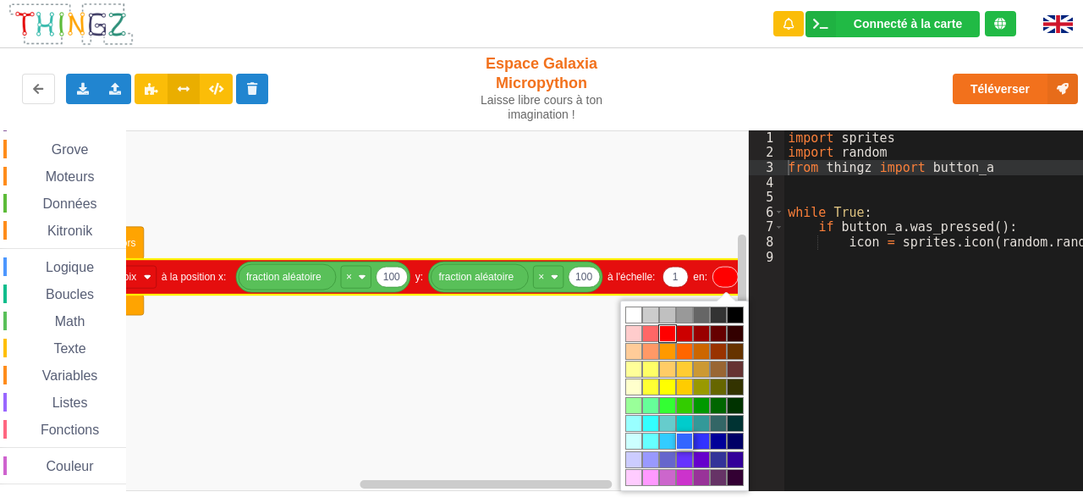
click at [680, 443] on td "#3366ff" at bounding box center [684, 440] width 17 height 17
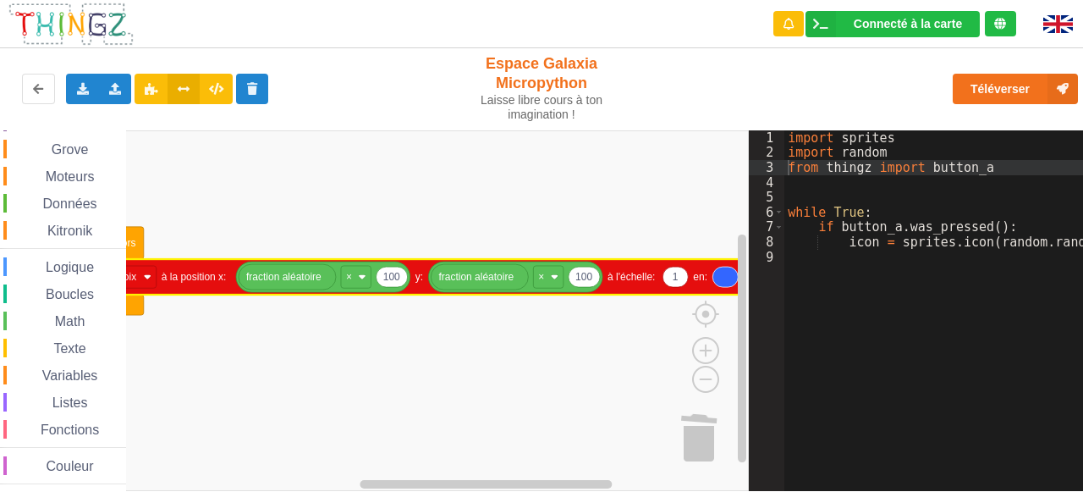
click at [537, 389] on rect "Espace de travail de Blocky" at bounding box center [374, 310] width 749 height 360
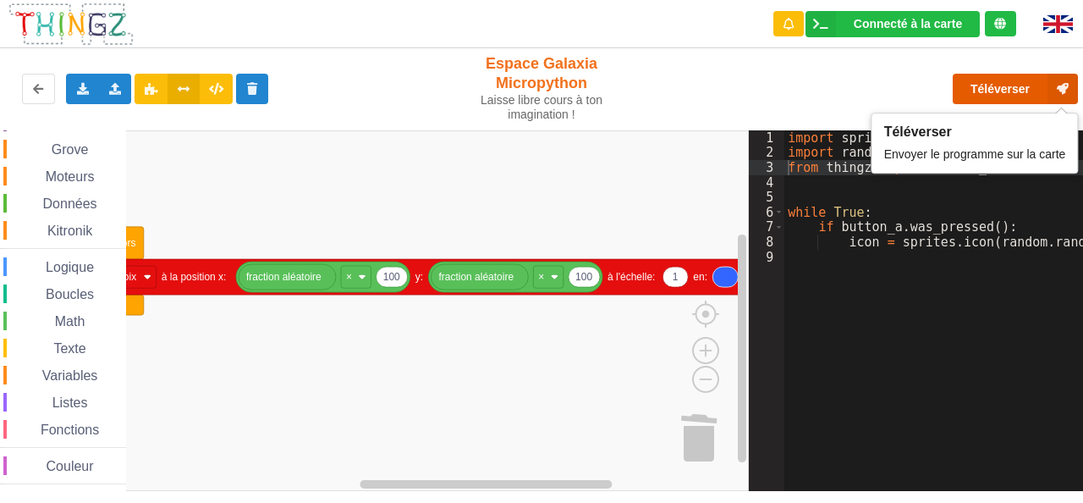
click at [1002, 84] on button "Téléverser" at bounding box center [1015, 89] width 125 height 30
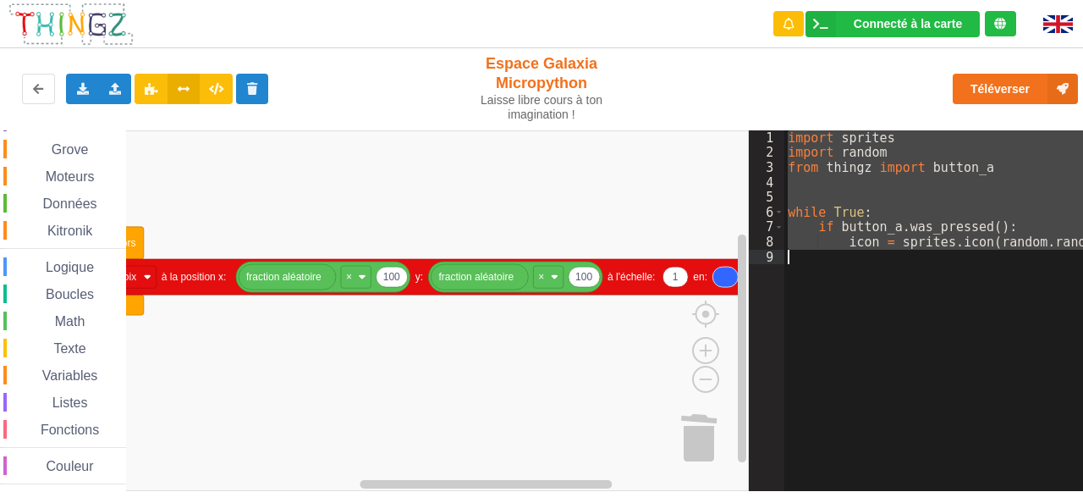
drag, startPoint x: 789, startPoint y: 131, endPoint x: 1073, endPoint y: 258, distance: 310.6
click at [740, 76] on div "Téléverser" at bounding box center [868, 89] width 446 height 54
click at [213, 92] on icon at bounding box center [216, 88] width 14 height 10
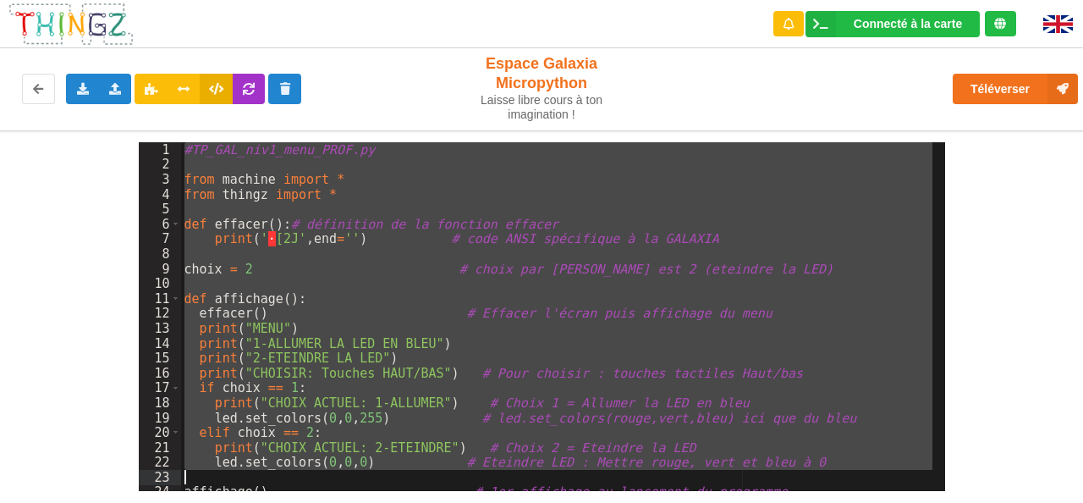
scroll to position [157, 0]
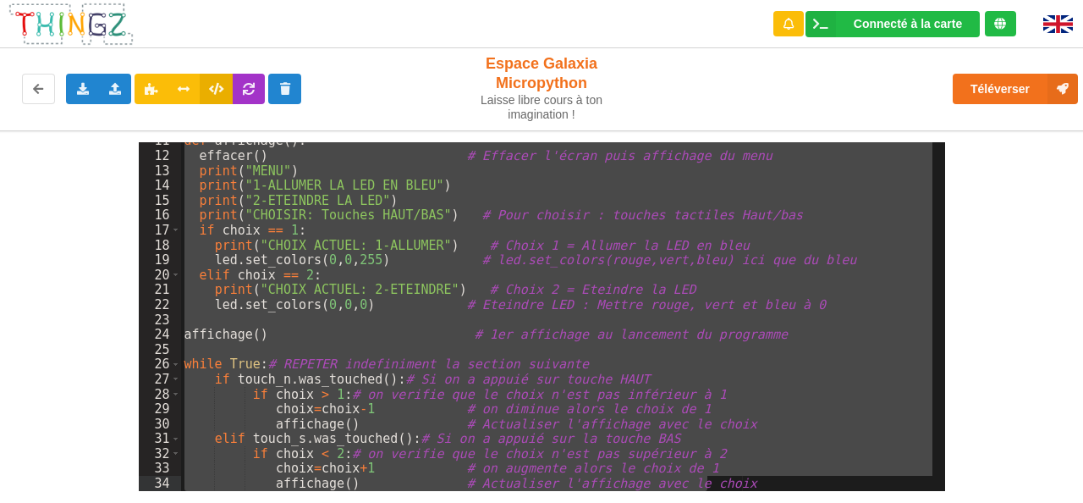
drag, startPoint x: 183, startPoint y: 150, endPoint x: 906, endPoint y: 535, distance: 819.5
click at [906, 502] on html "Connecté à la carte Réglages Ouvrir le moniteur automatiquement Connexion autom…" at bounding box center [541, 251] width 1083 height 503
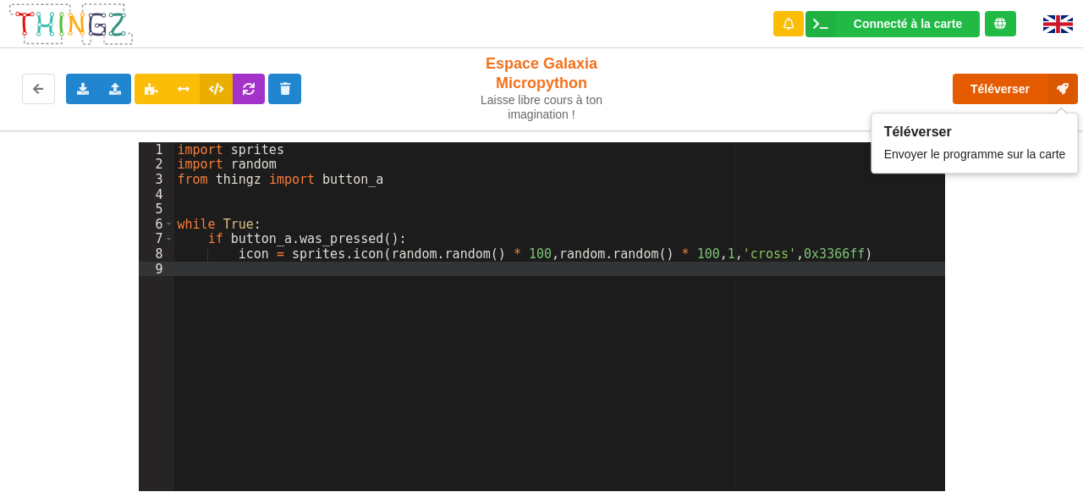
click at [1019, 87] on button "Téléverser" at bounding box center [1015, 89] width 125 height 30
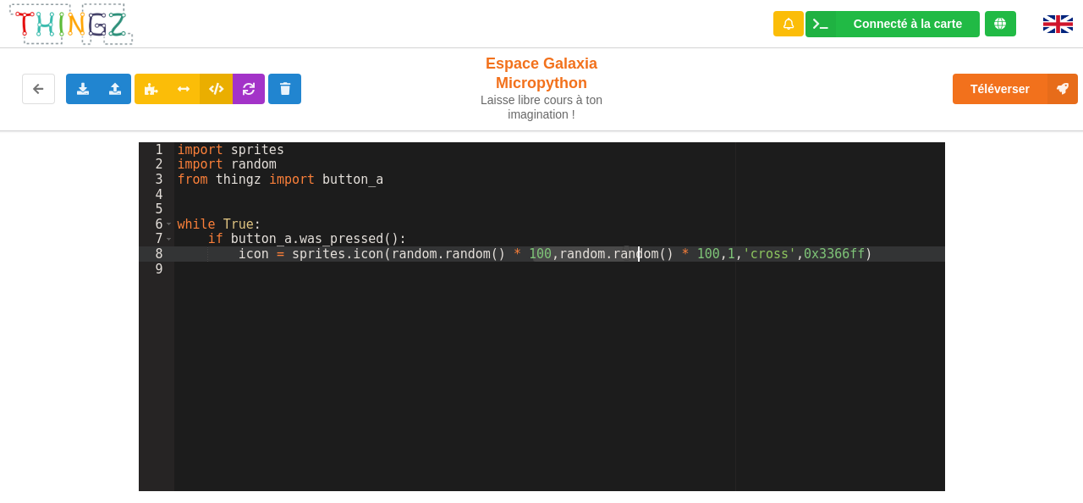
drag, startPoint x: 535, startPoint y: 253, endPoint x: 636, endPoint y: 258, distance: 101.7
click at [636, 258] on div "import sprites import random from thingz import button_a while True : if button…" at bounding box center [559, 331] width 771 height 378
click at [177, 89] on icon at bounding box center [184, 88] width 14 height 10
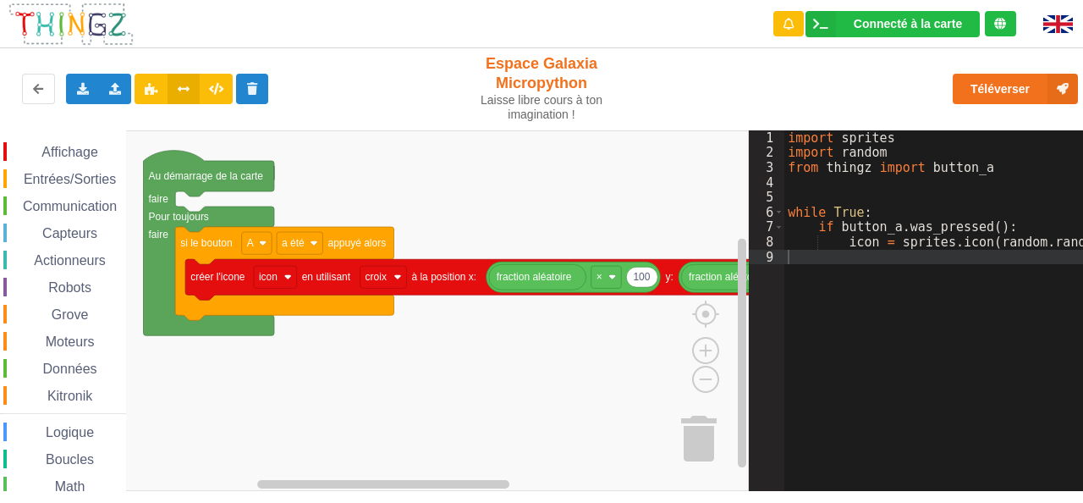
click at [71, 481] on span "Math" at bounding box center [70, 486] width 36 height 14
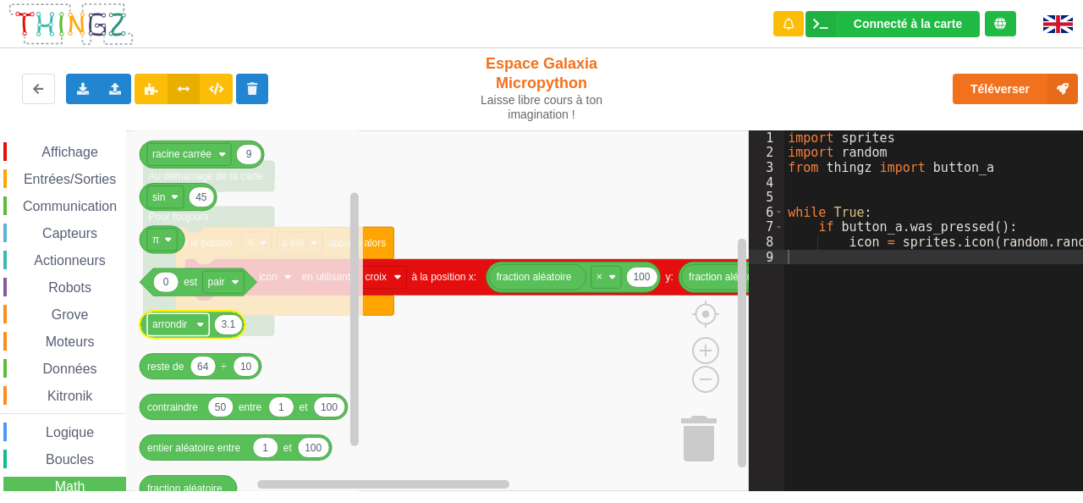
click at [200, 330] on rect "Espace de travail de Blocky" at bounding box center [178, 324] width 62 height 22
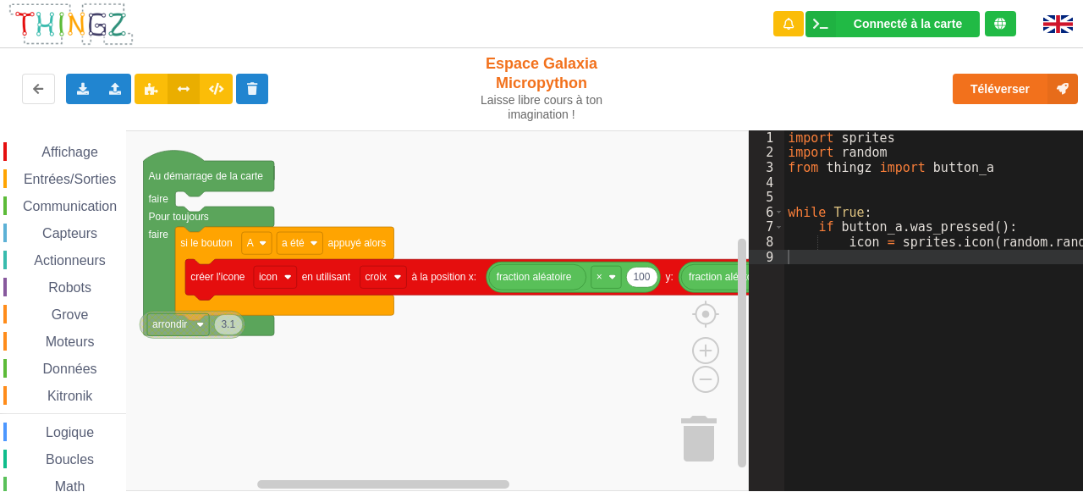
click at [198, 327] on image "Espace de travail de Blocky" at bounding box center [200, 325] width 8 height 8
click at [71, 482] on span "Math" at bounding box center [70, 486] width 36 height 14
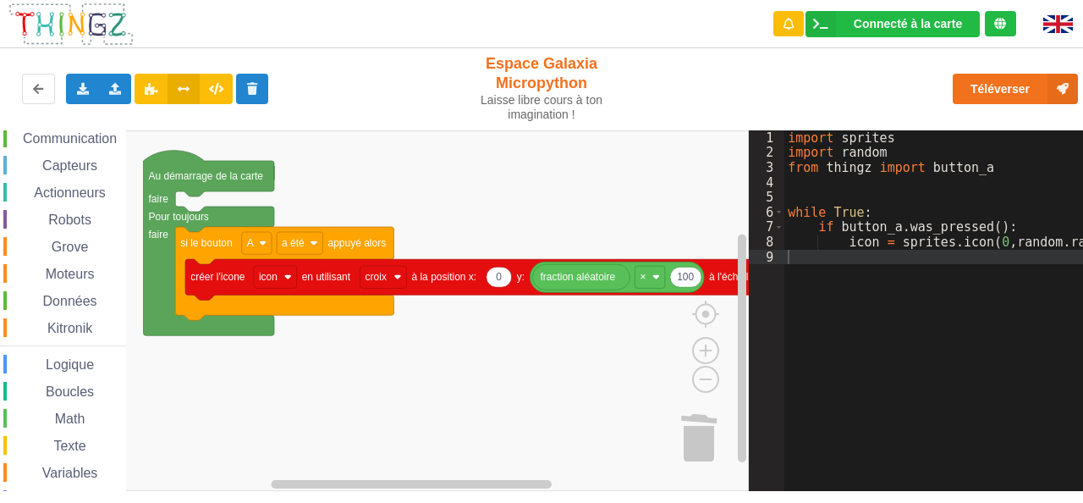
scroll to position [165, 0]
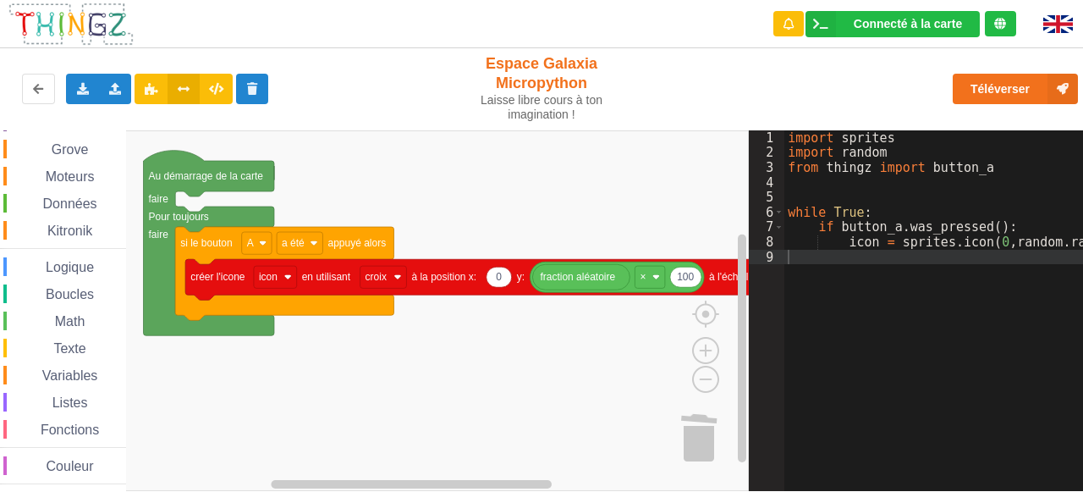
click at [74, 319] on span "Math" at bounding box center [70, 321] width 36 height 14
click at [545, 289] on div "Affichage Entrées/Sorties Communication Capteurs Actionneurs Robots Grove Moteu…" at bounding box center [374, 310] width 749 height 360
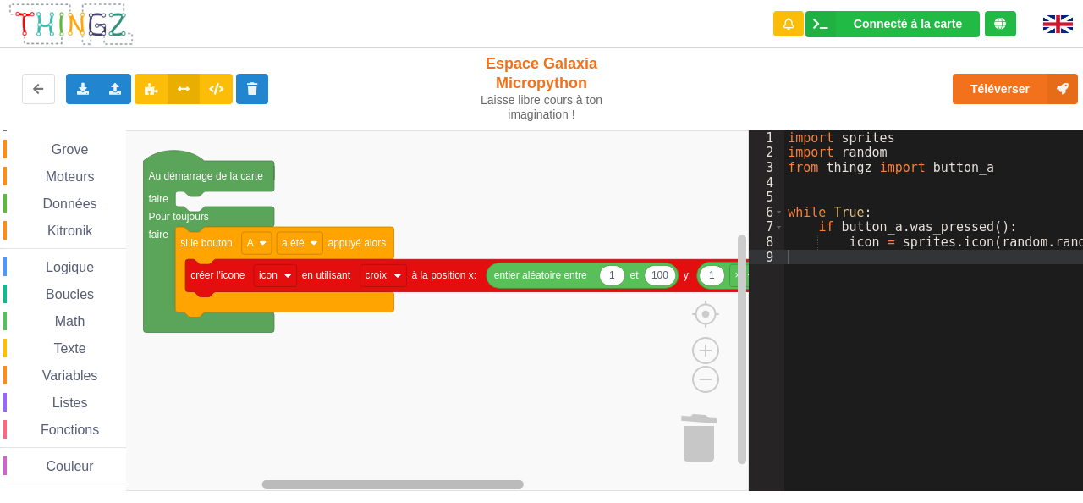
click at [616, 458] on div "Affichage Entrées/Sorties Communication Capteurs Actionneurs Robots Grove Moteu…" at bounding box center [374, 310] width 749 height 360
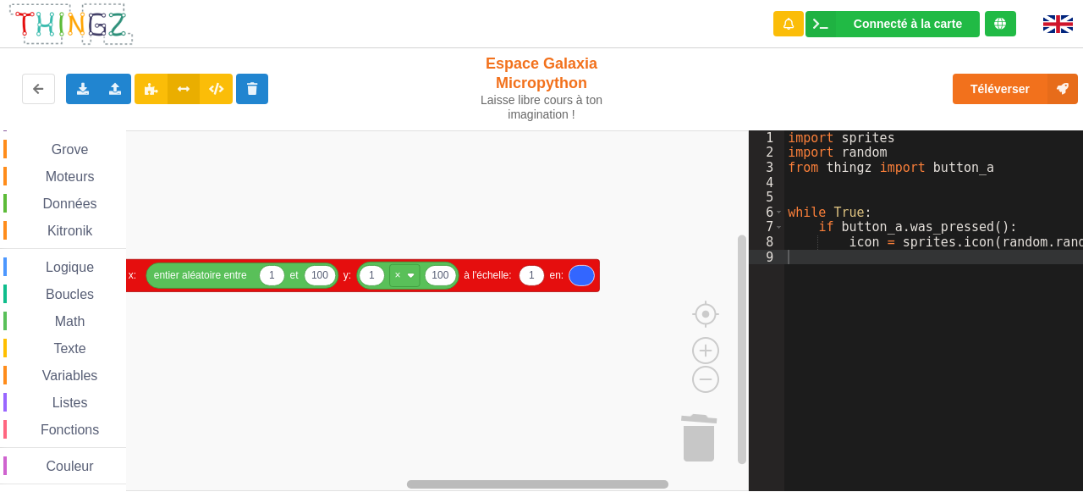
click at [580, 479] on g "Espace de travail de Blocky" at bounding box center [435, 483] width 601 height 13
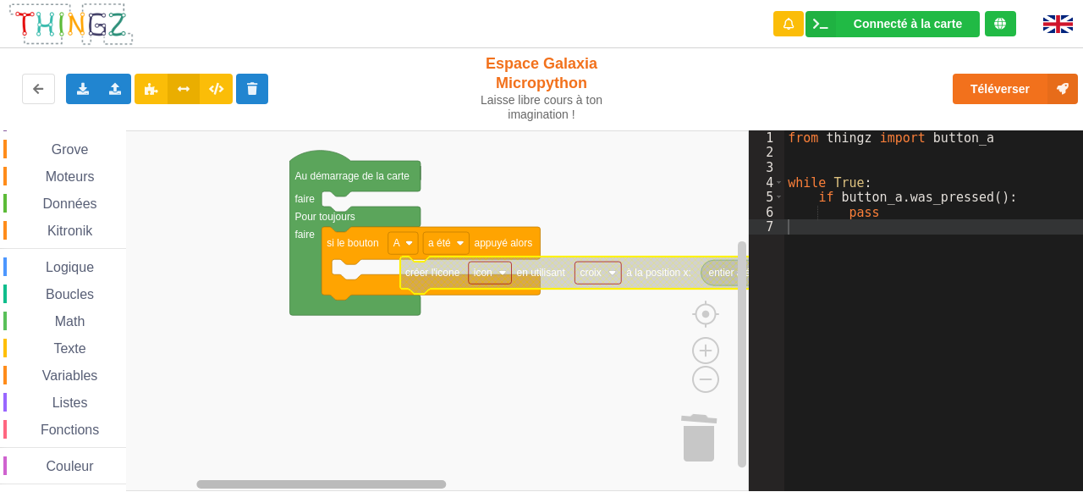
click at [315, 454] on div "Affichage Entrées/Sorties Communication Capteurs Actionneurs Robots Grove Moteu…" at bounding box center [374, 310] width 749 height 360
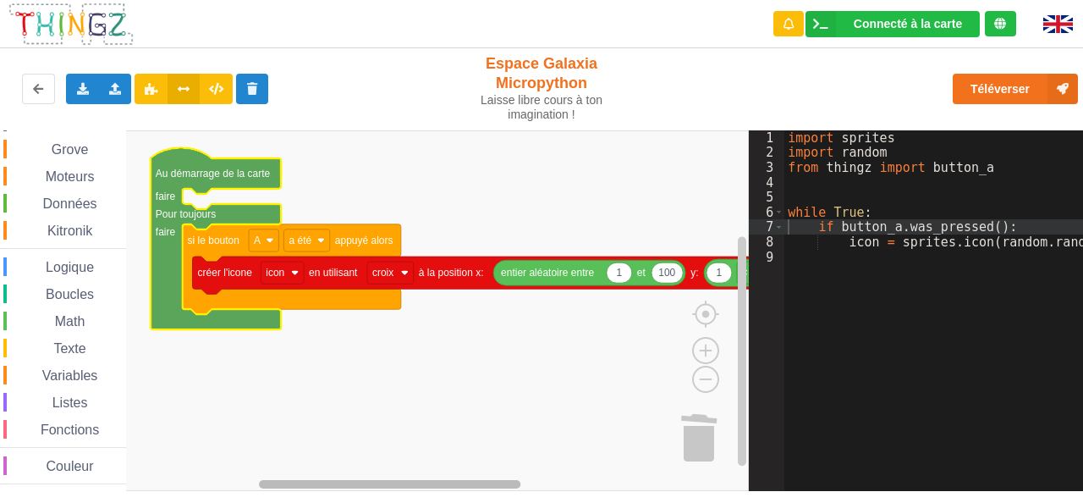
click at [582, 475] on div "Affichage Entrées/Sorties Communication Capteurs Actionneurs Robots Grove Moteu…" at bounding box center [374, 310] width 749 height 360
click at [472, 479] on rect "Espace de travail de Blocky" at bounding box center [435, 483] width 601 height 13
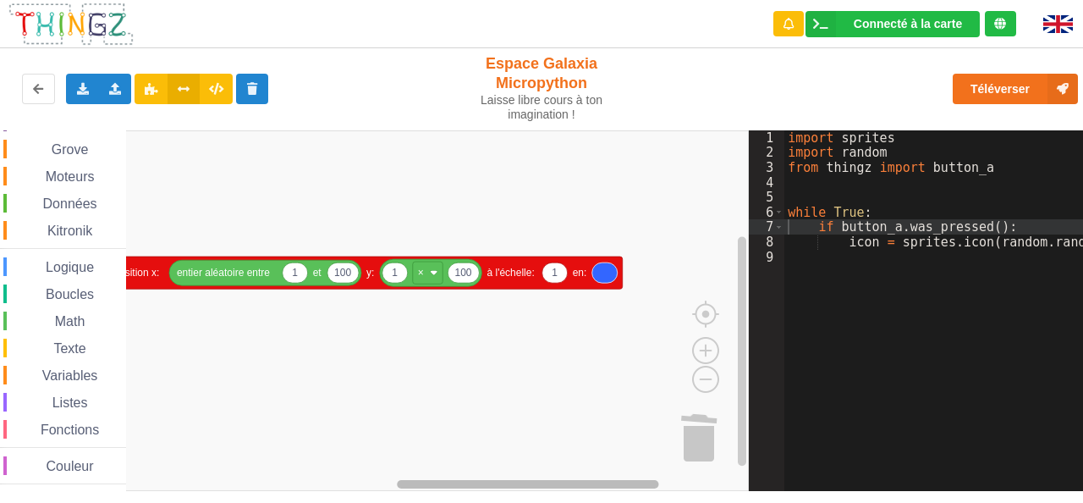
click at [591, 485] on rect "Espace de travail de Blocky" at bounding box center [527, 484] width 261 height 8
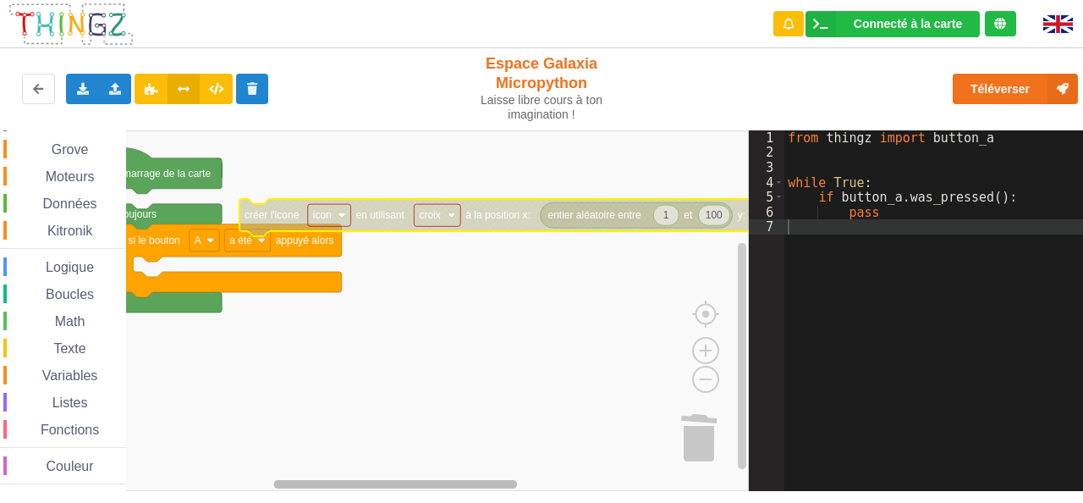
click at [387, 478] on g "Espace de travail de Blocky" at bounding box center [435, 483] width 601 height 13
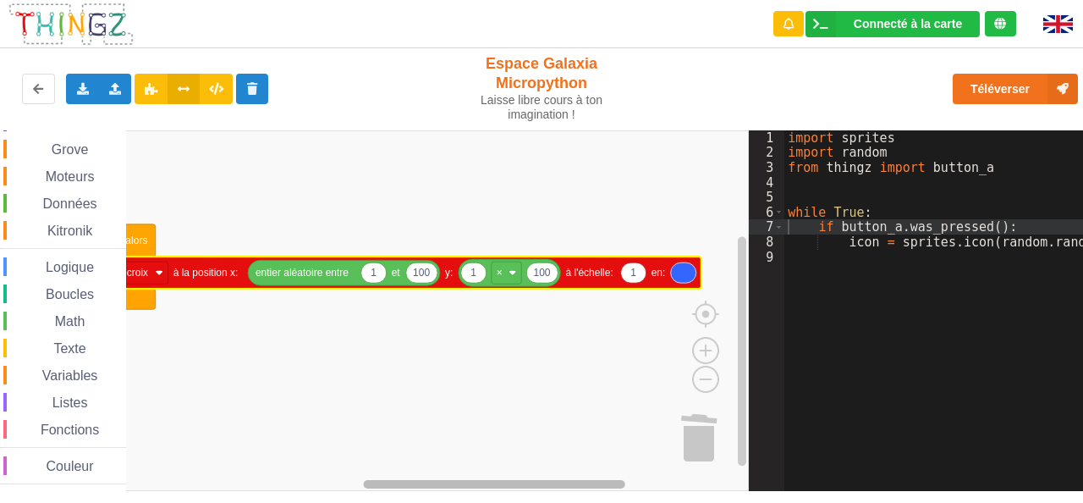
click at [562, 485] on rect "Espace de travail de Blocky" at bounding box center [494, 484] width 261 height 8
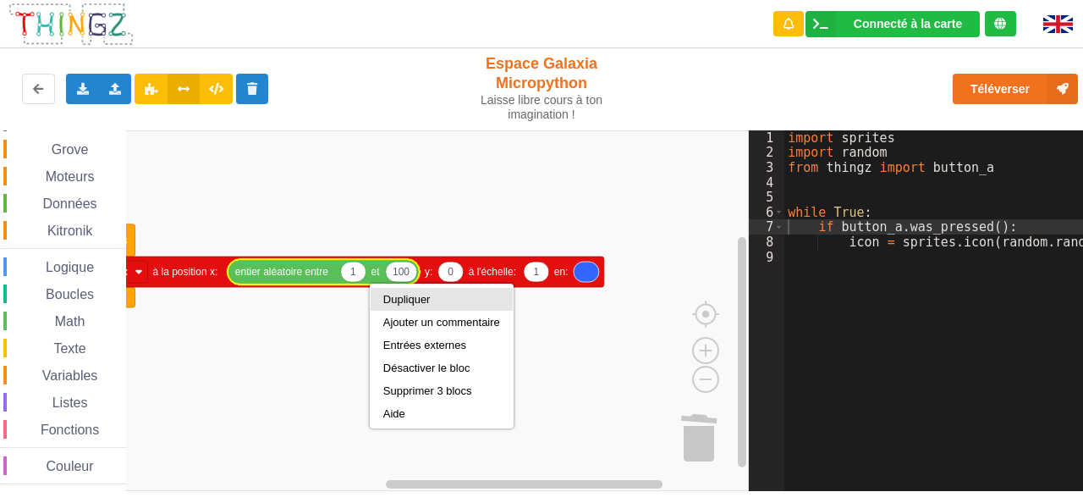
click at [425, 302] on div "Dupliquer" at bounding box center [441, 299] width 117 height 13
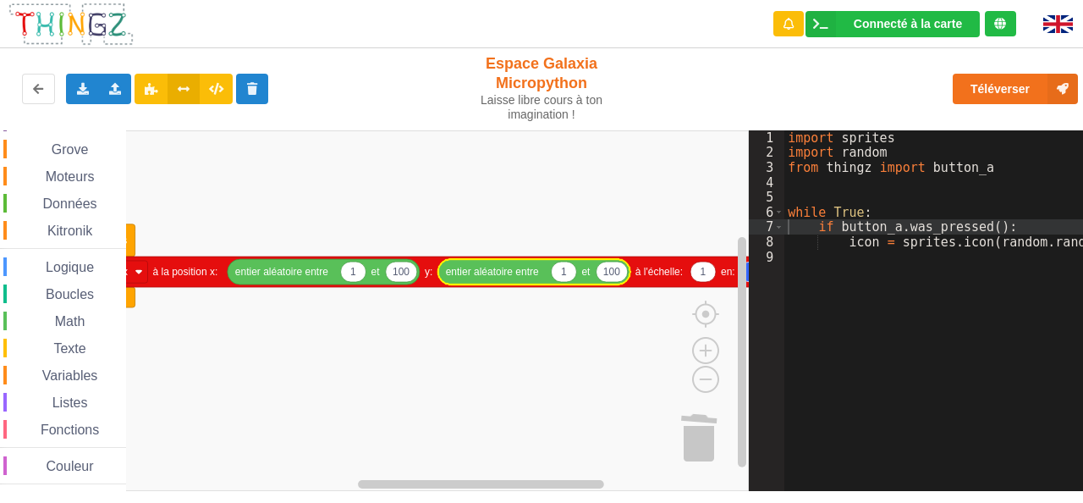
click at [546, 344] on rect "Espace de travail de Blocky" at bounding box center [374, 310] width 749 height 360
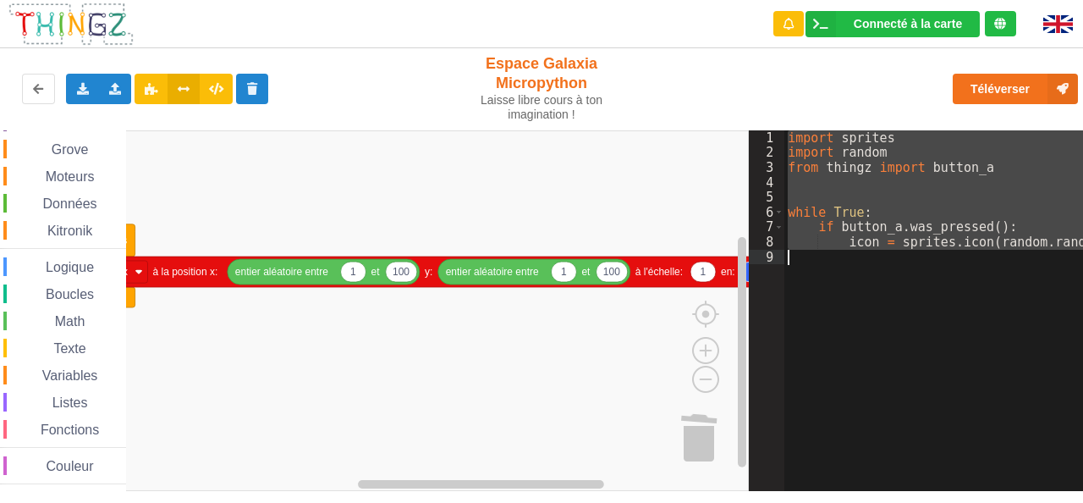
drag, startPoint x: 790, startPoint y: 135, endPoint x: 954, endPoint y: 256, distance: 202.7
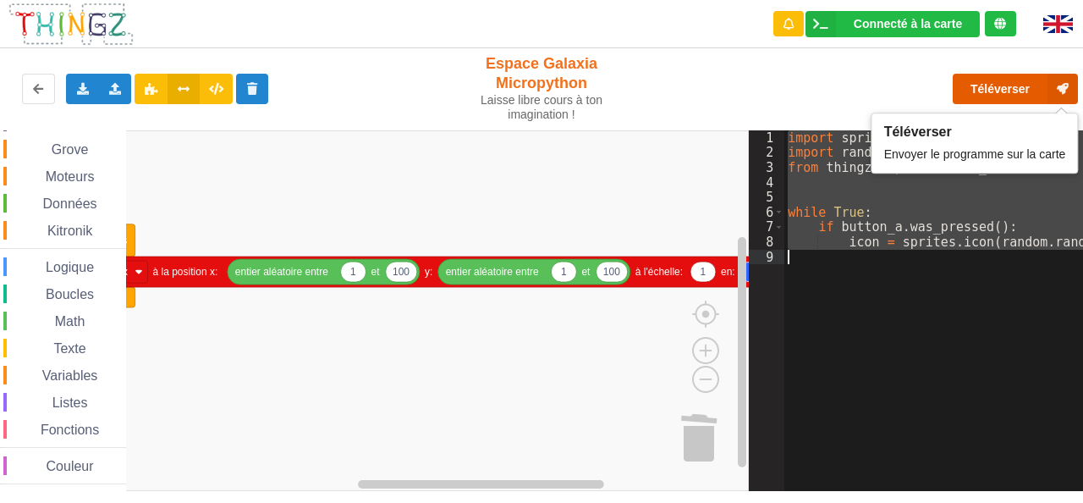
click at [982, 91] on button "Téléverser" at bounding box center [1015, 89] width 125 height 30
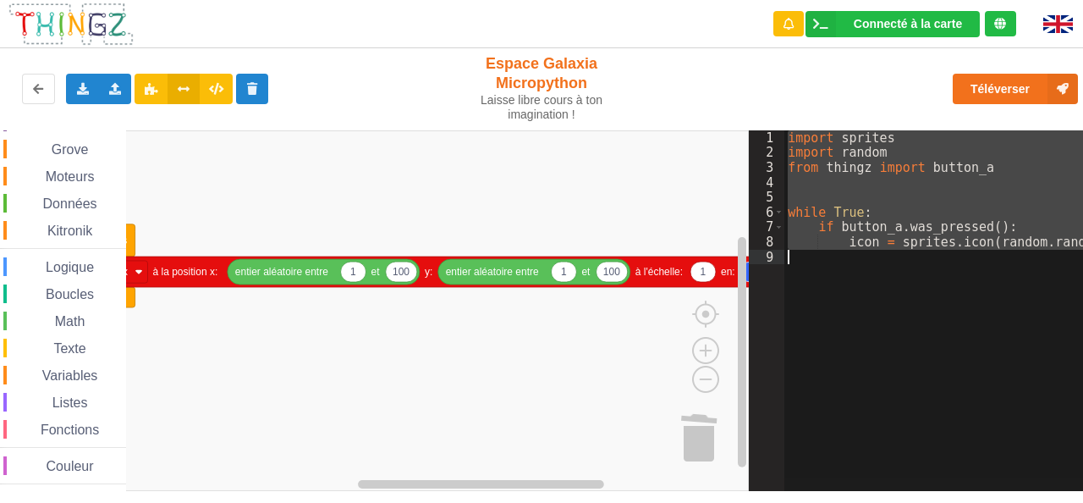
click at [912, 217] on div "import sprites import random from thingz import button_a while True : if button…" at bounding box center [939, 304] width 311 height 348
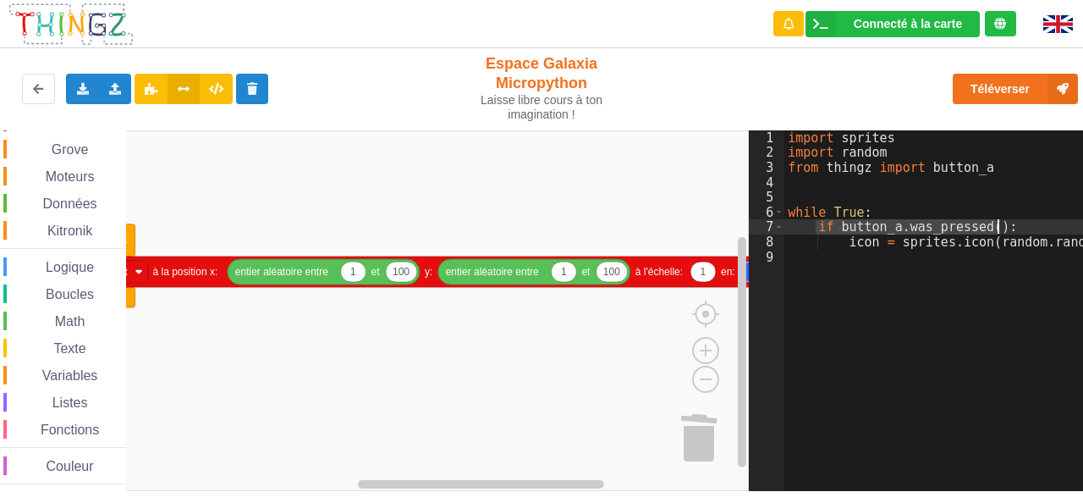
drag, startPoint x: 816, startPoint y: 227, endPoint x: 1021, endPoint y: 228, distance: 205.6
click at [818, 230] on div "import sprites import random from thingz import button_a while True : if button…" at bounding box center [939, 304] width 311 height 348
click at [457, 212] on rect "Espace de travail de Blocky" at bounding box center [374, 310] width 749 height 360
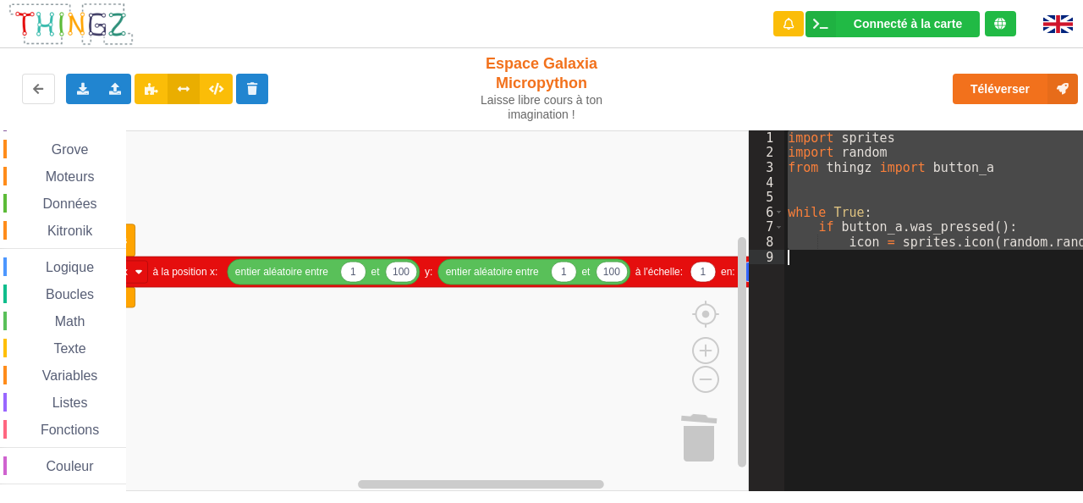
drag, startPoint x: 787, startPoint y: 136, endPoint x: 1079, endPoint y: 258, distance: 316.3
drag, startPoint x: 219, startPoint y: 89, endPoint x: 259, endPoint y: 132, distance: 58.7
click at [218, 89] on icon at bounding box center [216, 88] width 14 height 10
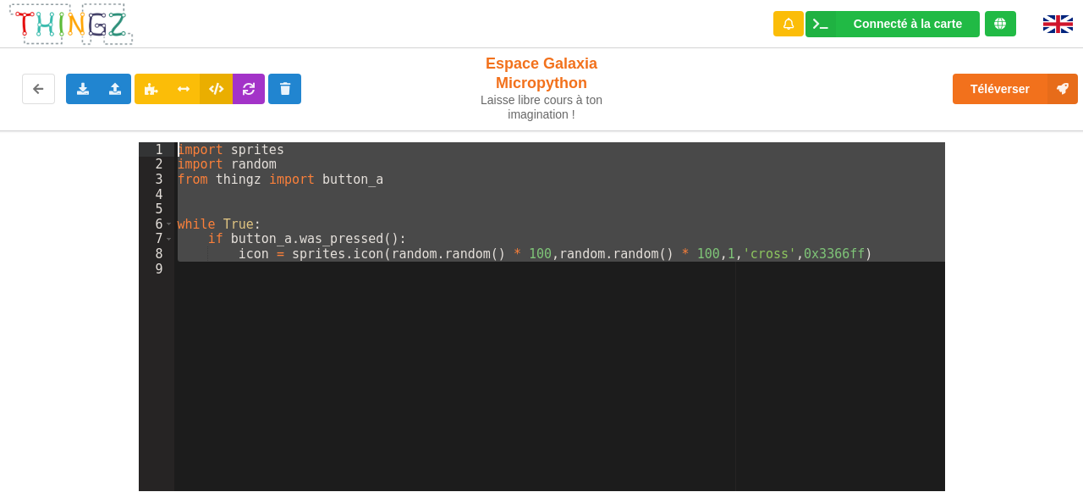
drag, startPoint x: 644, startPoint y: 346, endPoint x: 23, endPoint y: 66, distance: 681.3
click at [29, 68] on div "Connecté à la carte Réglages Ouvrir le moniteur automatiquement Connexion autom…" at bounding box center [541, 239] width 1107 height 503
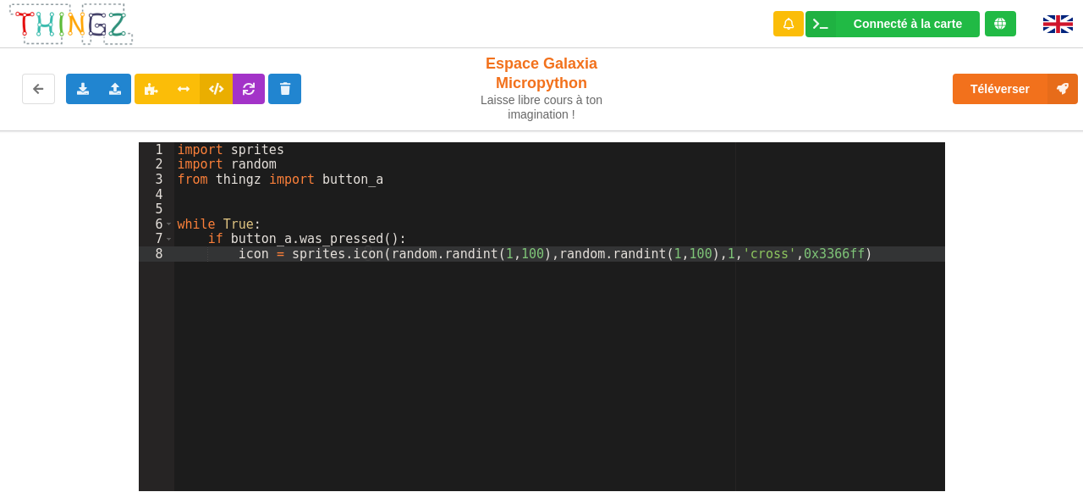
click at [450, 313] on div "import sprites import random from thingz import button_a while True : if button…" at bounding box center [559, 331] width 771 height 378
click at [203, 238] on div "import sprites import random from thingz import button_a while True : if button…" at bounding box center [559, 331] width 771 height 378
click at [299, 279] on div "import sprites import random from thingz import button_a while True : #if butto…" at bounding box center [559, 331] width 771 height 378
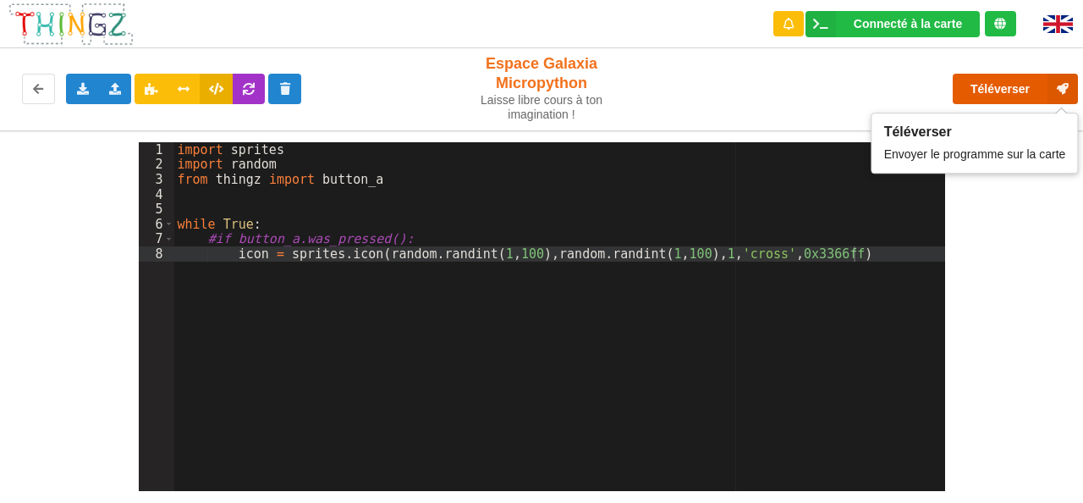
click at [1001, 87] on button "Téléverser" at bounding box center [1015, 89] width 125 height 30
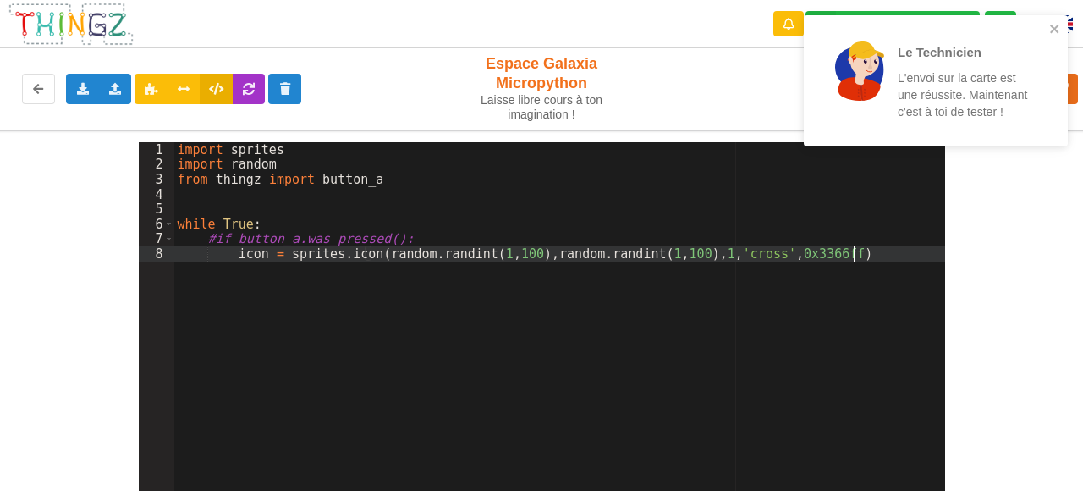
click at [327, 380] on div "import sprites import random from thingz import button_a while True : #if butto…" at bounding box center [559, 331] width 771 height 378
click at [151, 92] on icon at bounding box center [151, 88] width 14 height 10
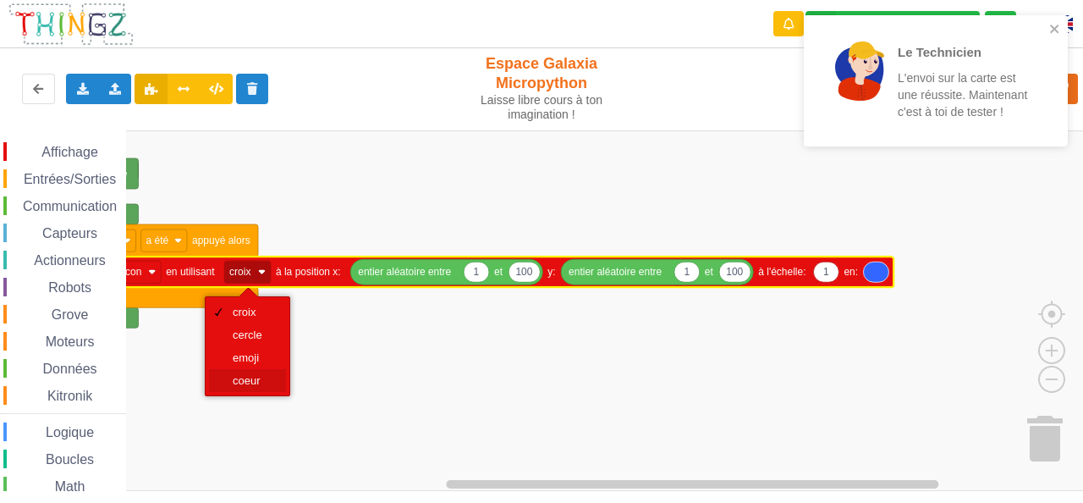
click at [263, 378] on div "coeur" at bounding box center [253, 380] width 41 height 13
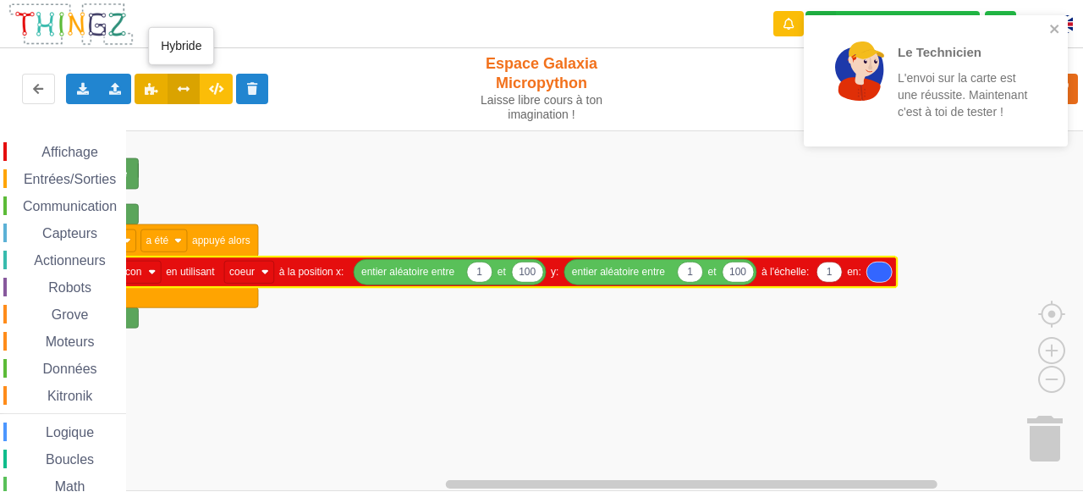
drag, startPoint x: 182, startPoint y: 87, endPoint x: 225, endPoint y: 107, distance: 47.3
click at [186, 87] on icon at bounding box center [184, 88] width 14 height 10
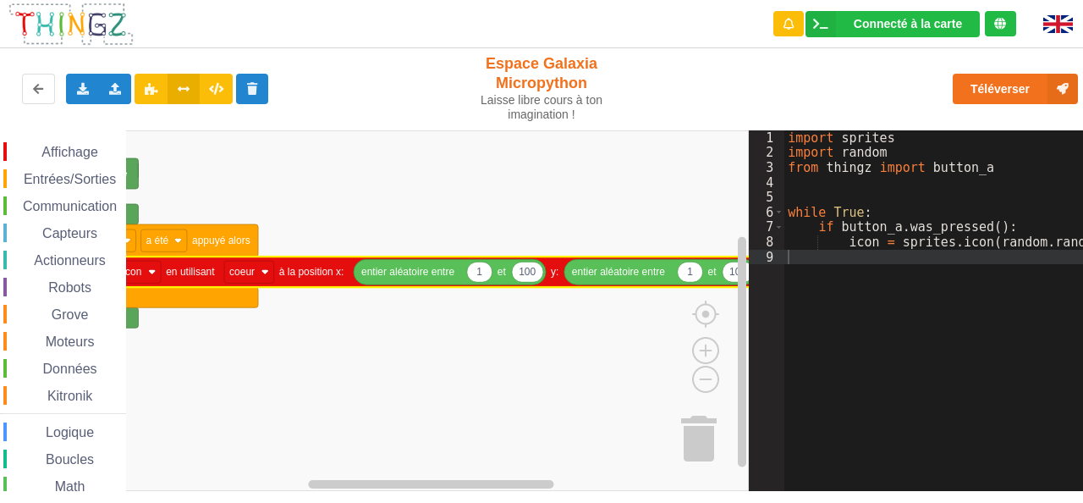
scroll to position [0, 0]
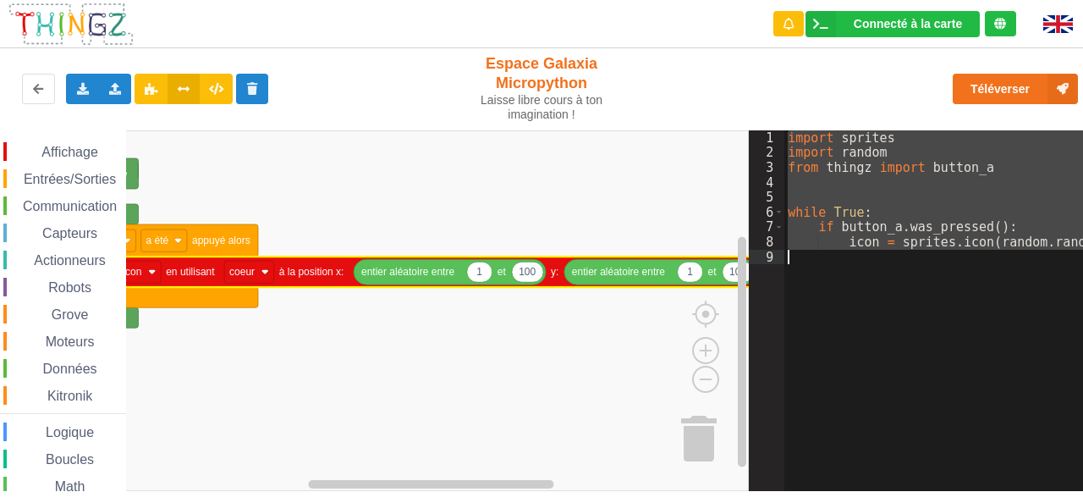
drag, startPoint x: 789, startPoint y: 133, endPoint x: 1078, endPoint y: 281, distance: 325.1
click at [211, 91] on icon at bounding box center [216, 88] width 14 height 10
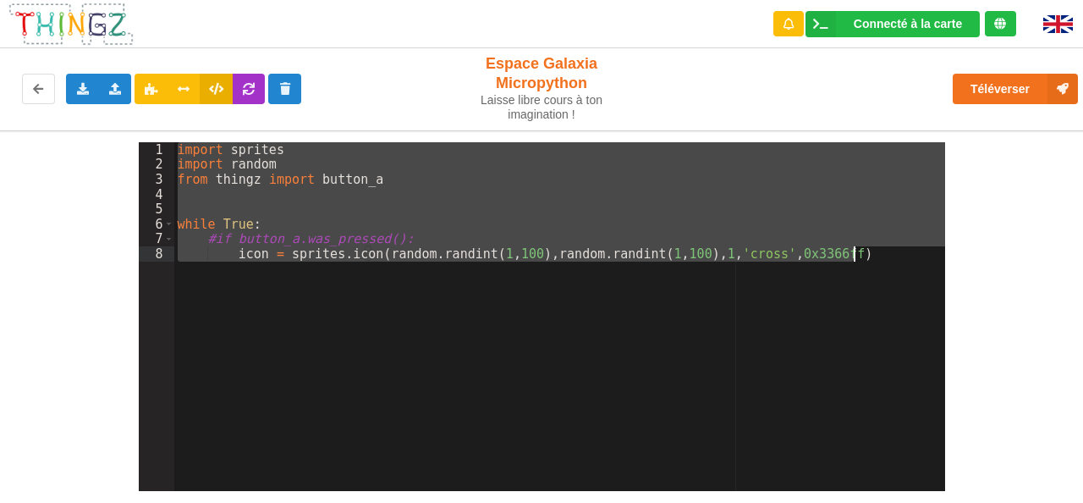
drag, startPoint x: 176, startPoint y: 149, endPoint x: 819, endPoint y: 357, distance: 675.9
click at [822, 356] on div "import sprites import random from thingz import button_a while True : #if butto…" at bounding box center [559, 331] width 771 height 378
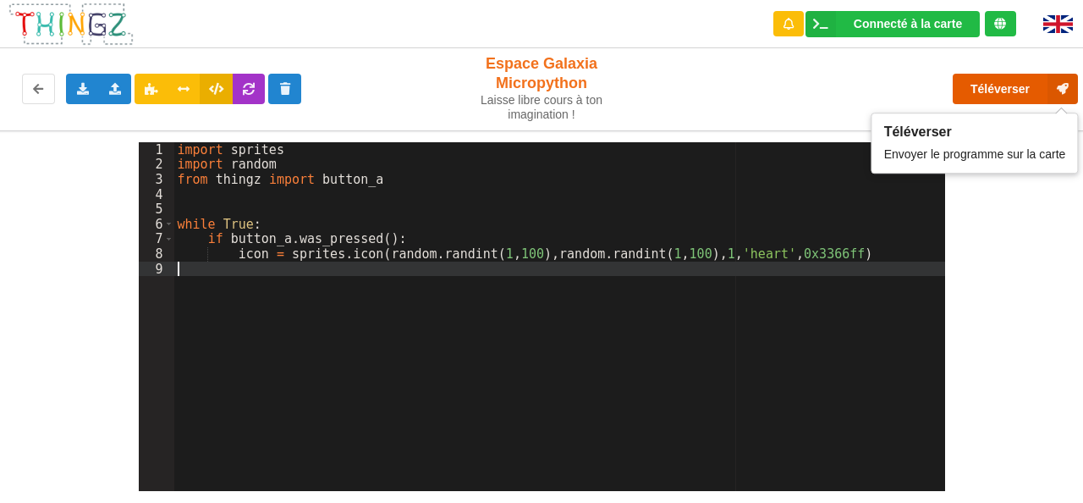
click at [1011, 88] on button "Téléverser" at bounding box center [1015, 89] width 125 height 30
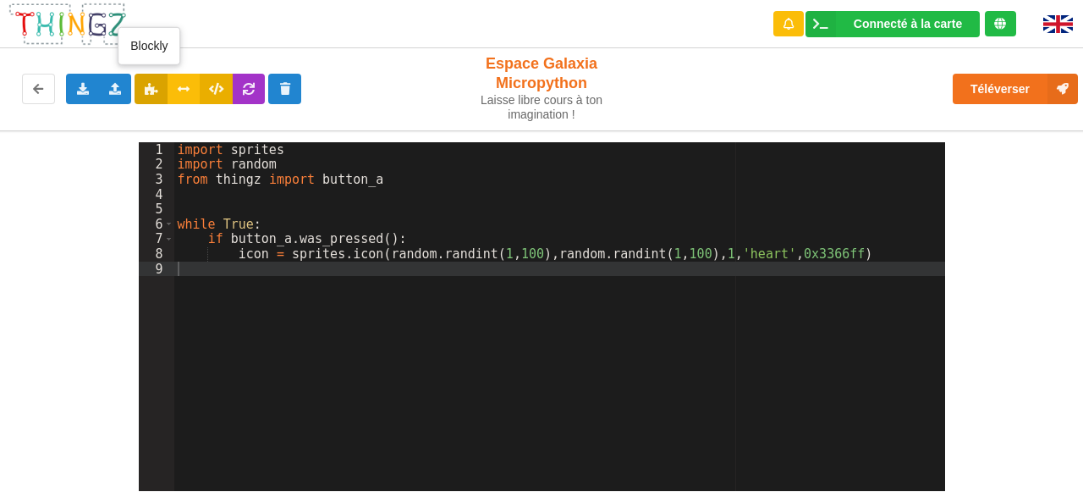
click at [151, 91] on icon at bounding box center [151, 88] width 14 height 10
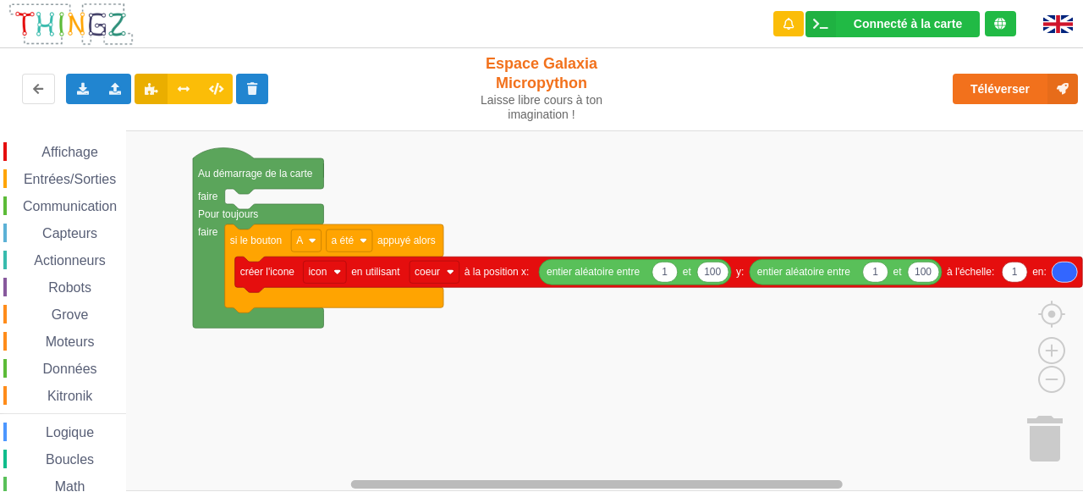
click at [540, 445] on div "Affichage Entrées/Sorties Communication Capteurs Actionneurs Robots Grove Moteu…" at bounding box center [547, 310] width 1095 height 360
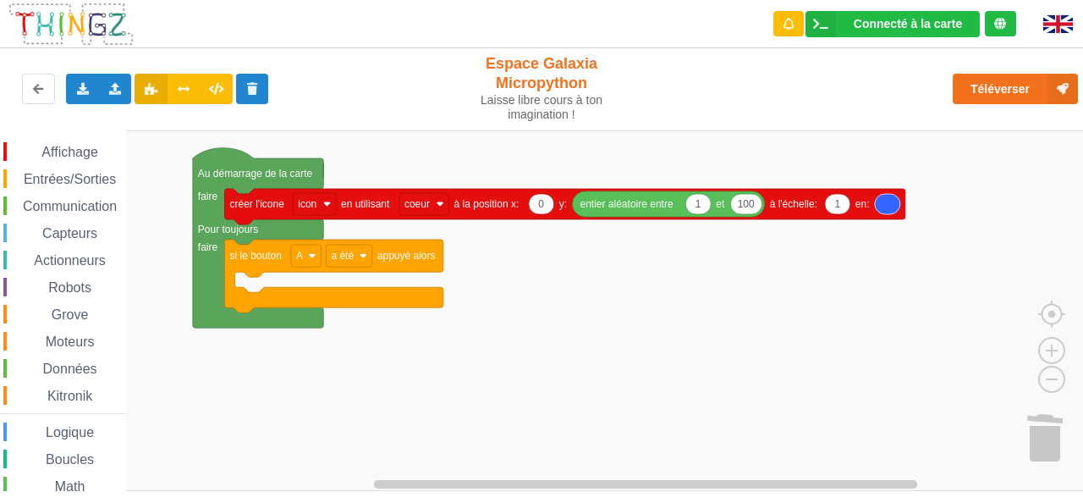
click at [81, 483] on span "Math" at bounding box center [70, 486] width 36 height 14
click at [557, 206] on div "Affichage Entrées/Sorties Communication Capteurs Actionneurs Robots Grove Moteu…" at bounding box center [547, 310] width 1095 height 360
click at [545, 204] on text "123" at bounding box center [544, 204] width 17 height 12
type input "64"
click at [582, 234] on rect "Espace de travail de Blocky" at bounding box center [547, 310] width 1095 height 360
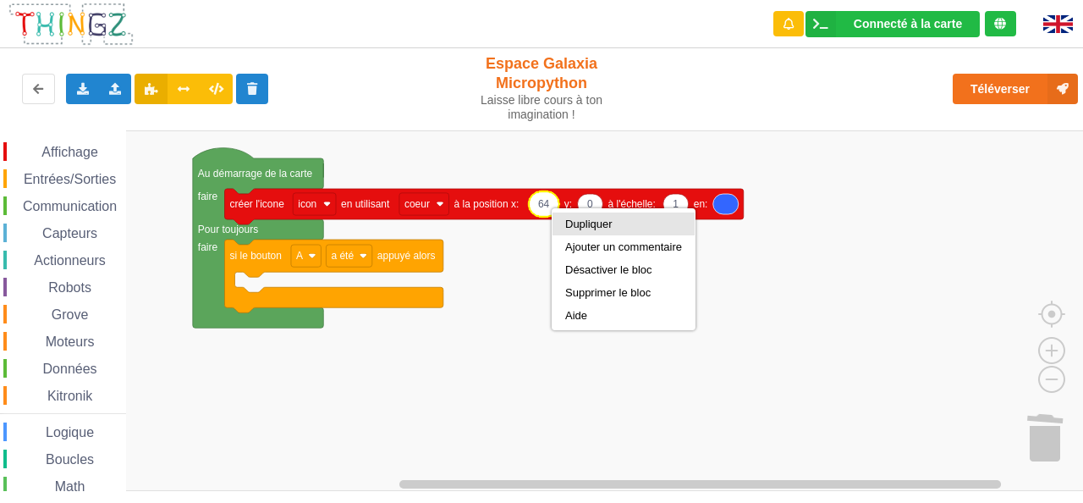
click at [606, 226] on div "Dupliquer" at bounding box center [623, 223] width 117 height 13
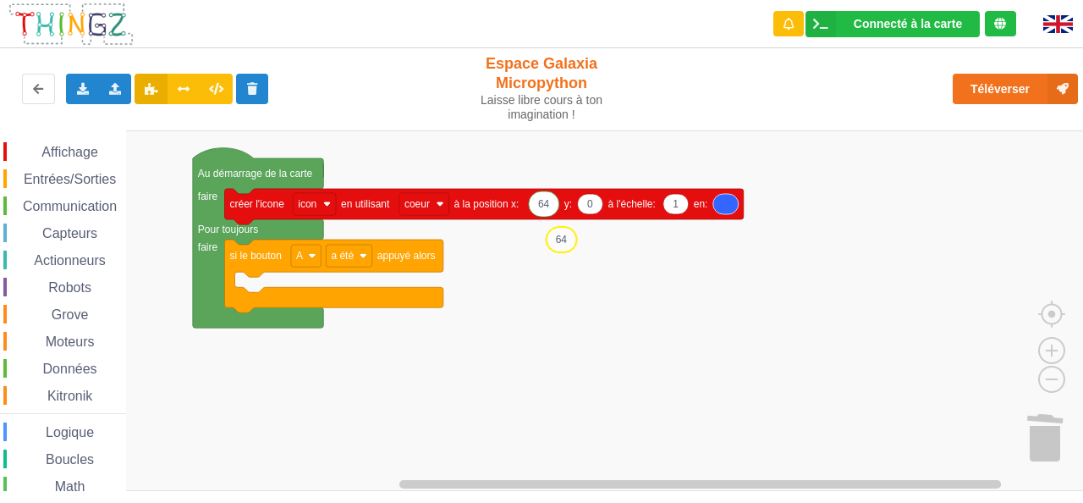
click at [564, 236] on text "64" at bounding box center [562, 240] width 12 height 12
type input "80"
click at [545, 272] on rect "Espace de travail de Blocky" at bounding box center [547, 310] width 1095 height 360
click at [633, 279] on rect "Espace de travail de Blocky" at bounding box center [547, 310] width 1095 height 360
click at [572, 249] on rect "Espace de travail de Blocky" at bounding box center [547, 310] width 1095 height 360
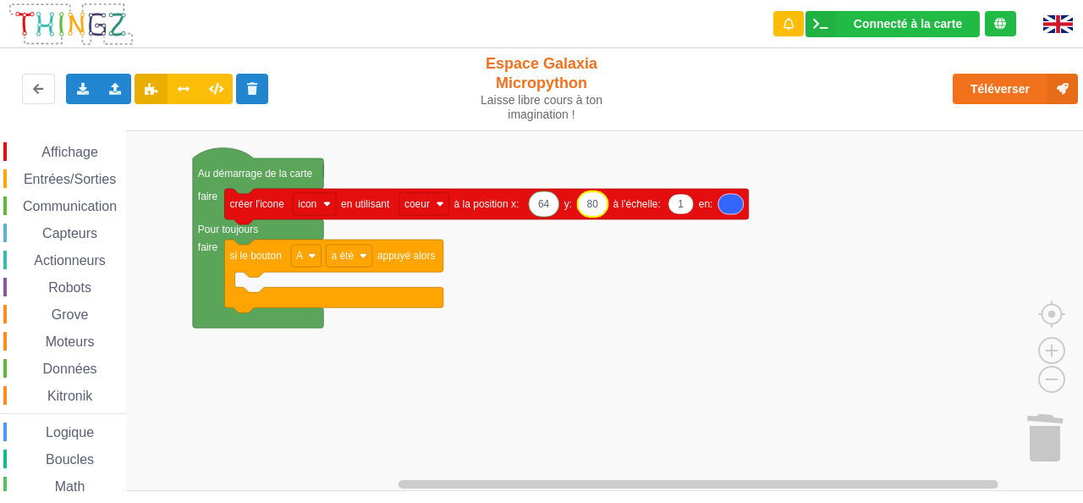
click at [666, 285] on rect "Espace de travail de Blocky" at bounding box center [547, 310] width 1095 height 360
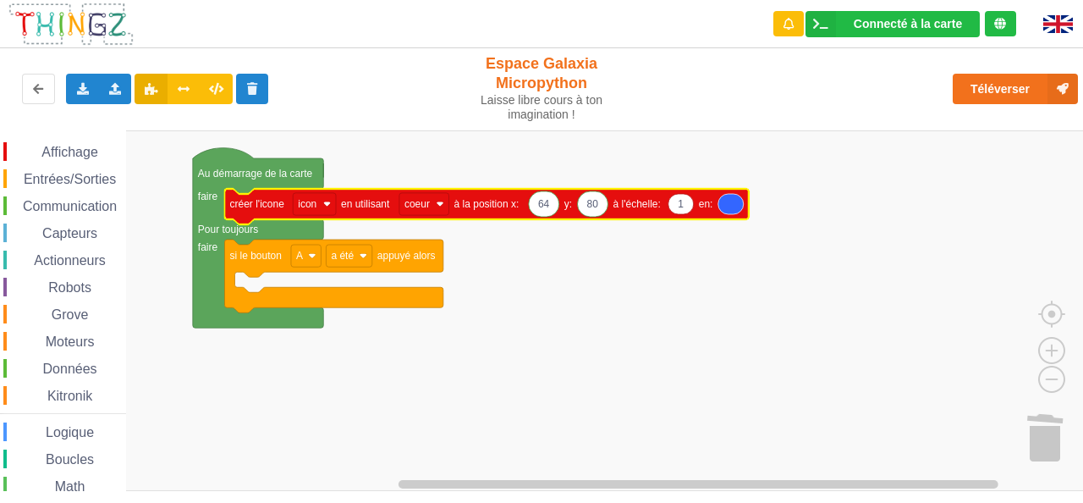
click at [731, 199] on icon "Espace de travail de Blocky" at bounding box center [730, 204] width 25 height 20
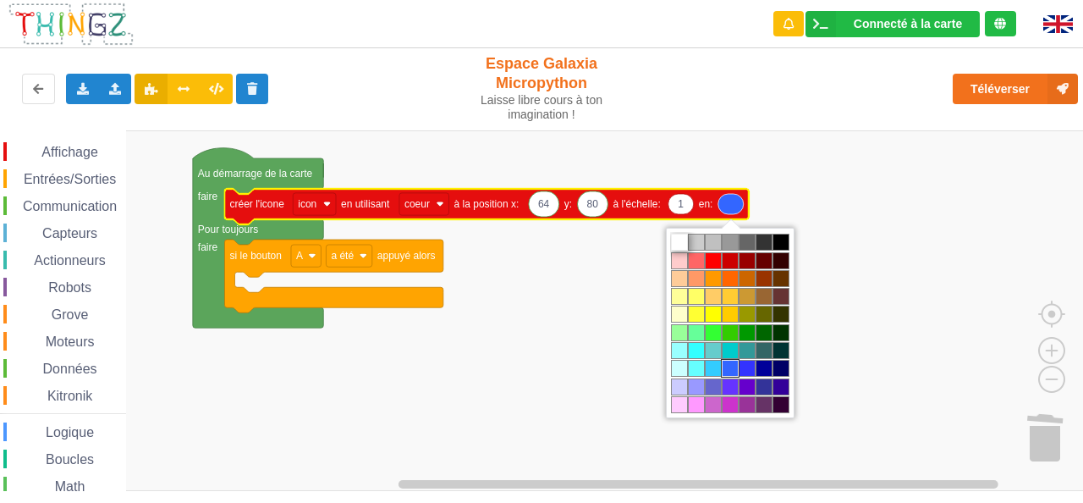
click at [679, 241] on td "#ffffff" at bounding box center [679, 242] width 17 height 17
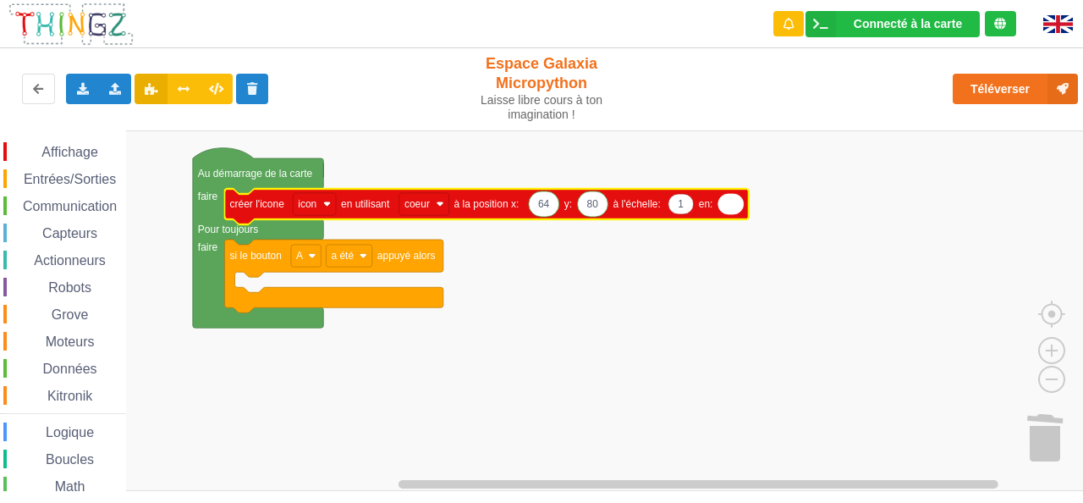
click at [602, 352] on rect "Espace de travail de Blocky" at bounding box center [547, 310] width 1095 height 360
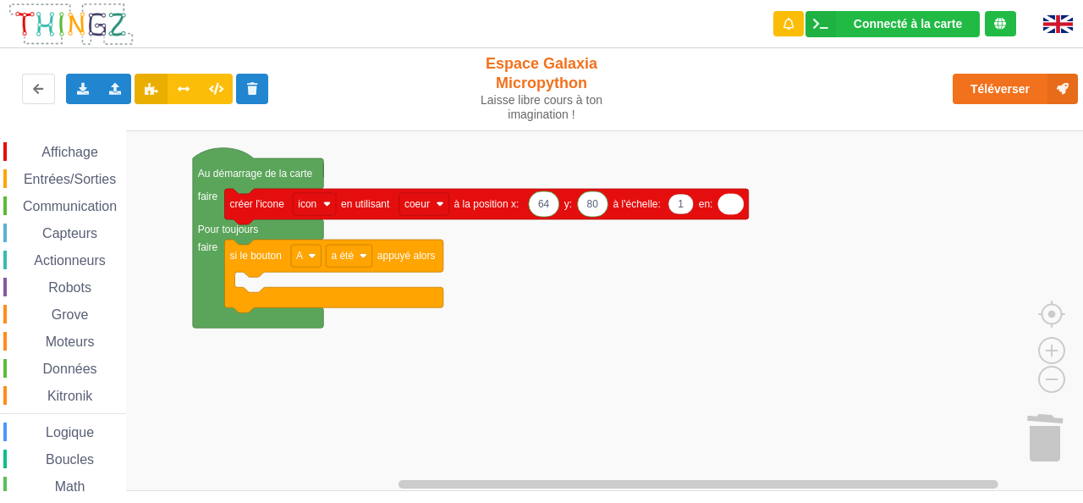
click at [728, 200] on icon "Espace de travail de Blocky" at bounding box center [730, 204] width 25 height 20
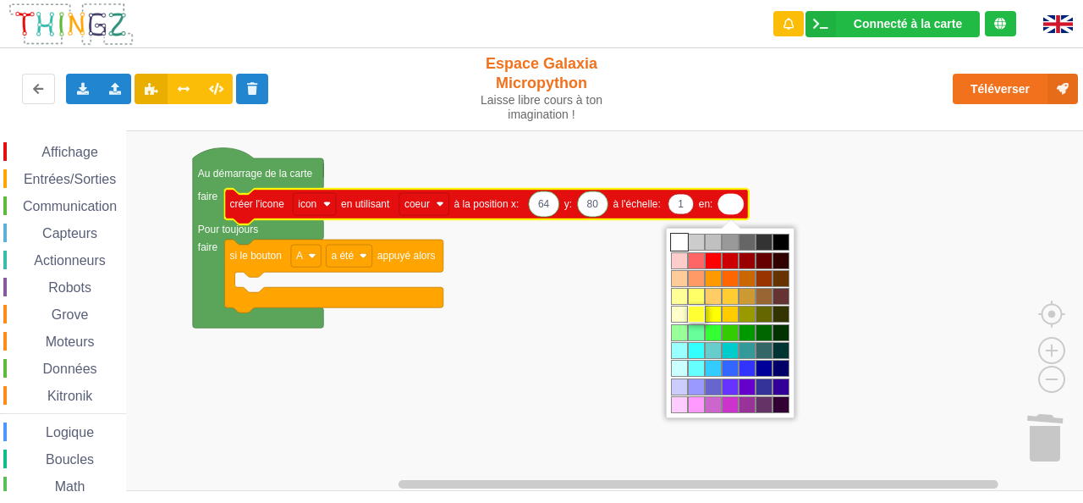
click at [699, 314] on td "#ffff33" at bounding box center [696, 313] width 17 height 17
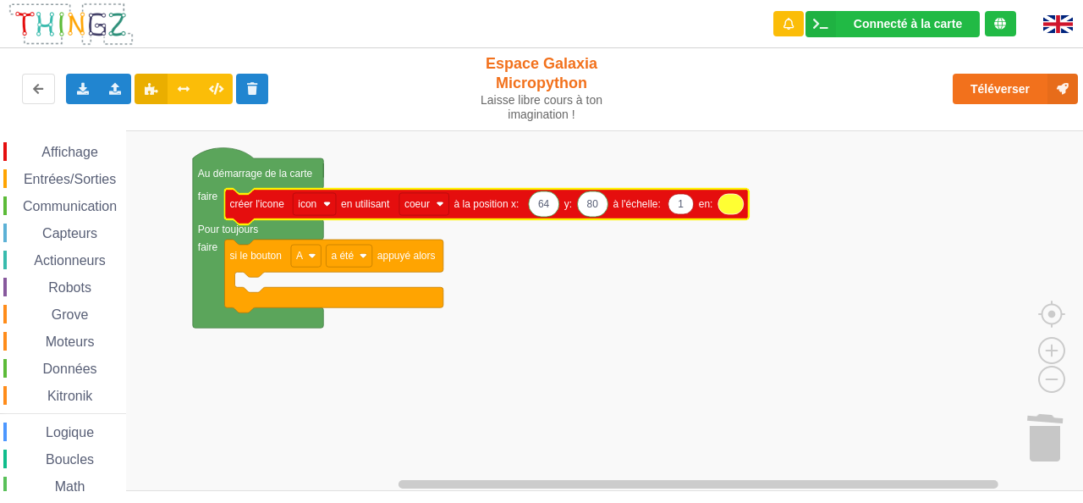
click at [731, 203] on icon "Espace de travail de Blocky" at bounding box center [730, 204] width 25 height 20
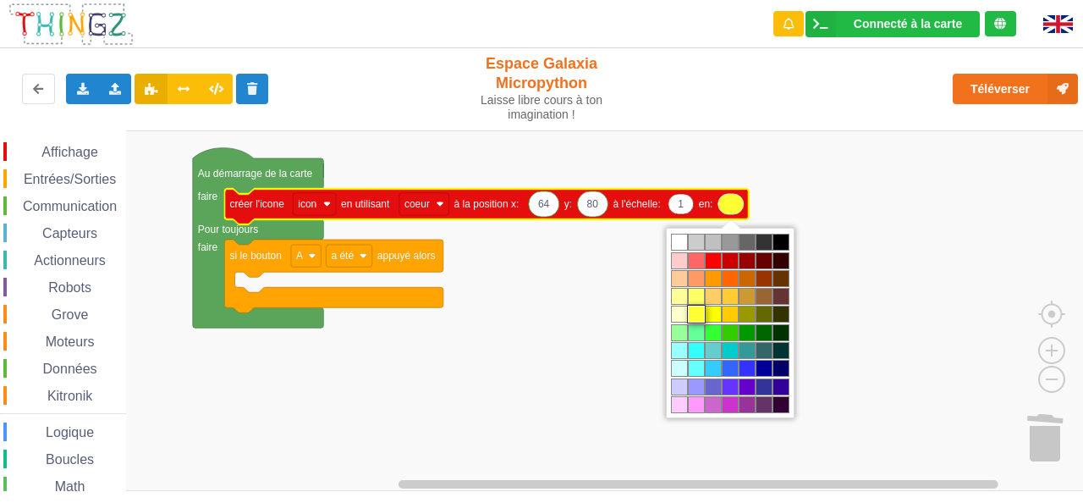
click at [698, 312] on td "#ffff33" at bounding box center [696, 313] width 17 height 17
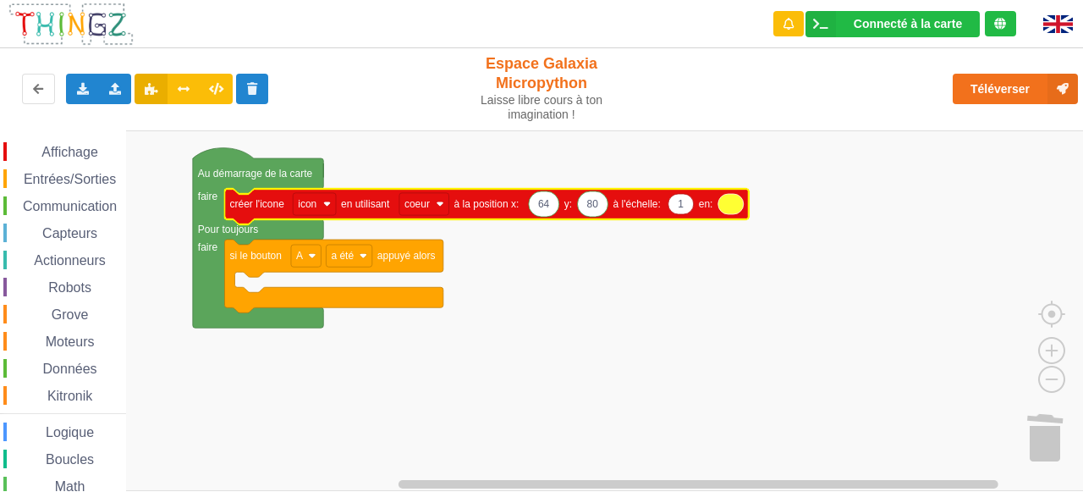
click at [839, 334] on rect "Espace de travail de Blocky" at bounding box center [547, 310] width 1095 height 360
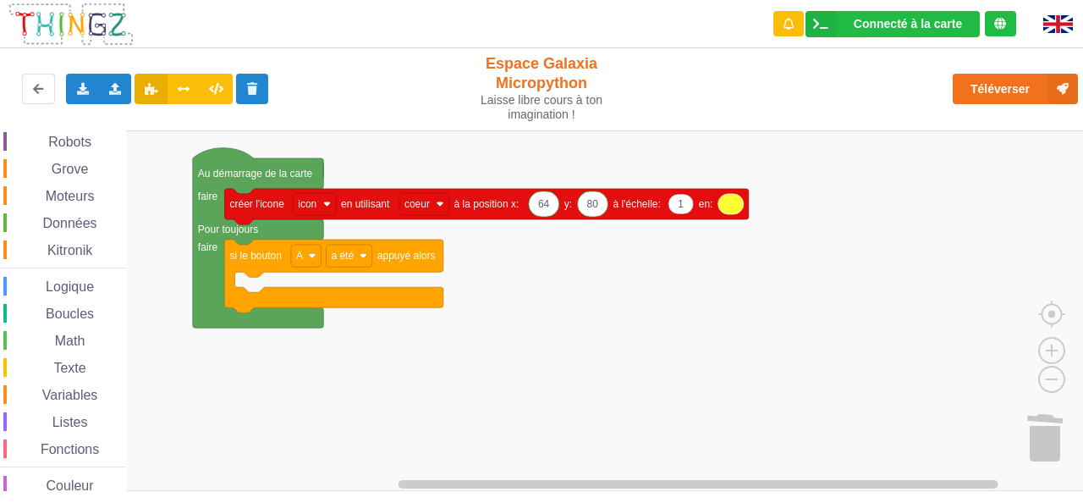
scroll to position [165, 0]
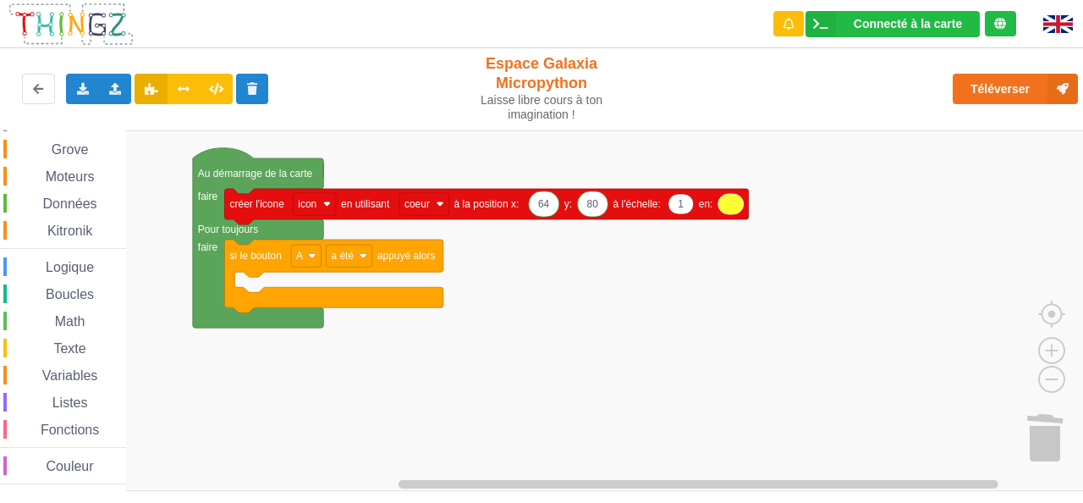
click at [82, 373] on span "Variables" at bounding box center [70, 375] width 61 height 14
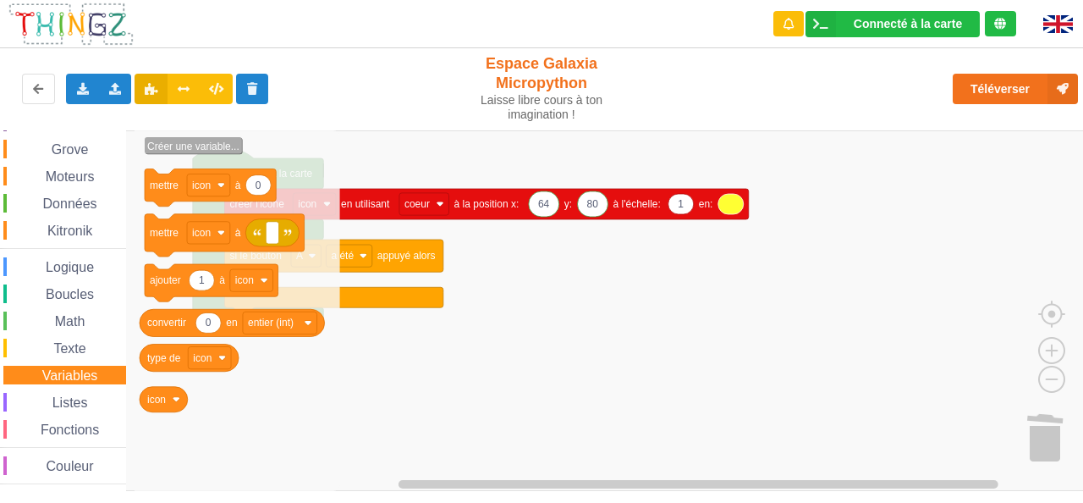
click at [196, 147] on text "Créer une variable..." at bounding box center [193, 146] width 92 height 12
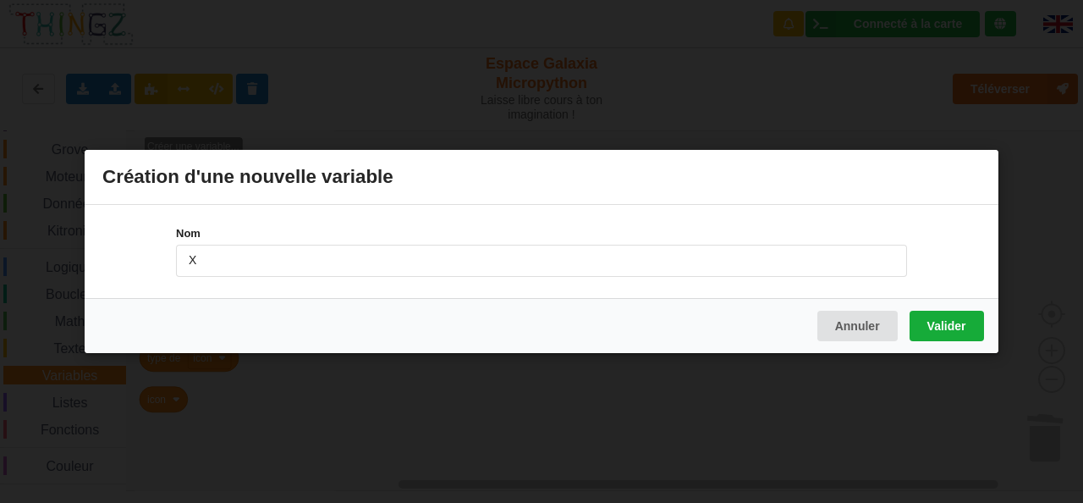
type input "X"
click at [948, 321] on button "Valider" at bounding box center [947, 326] width 74 height 30
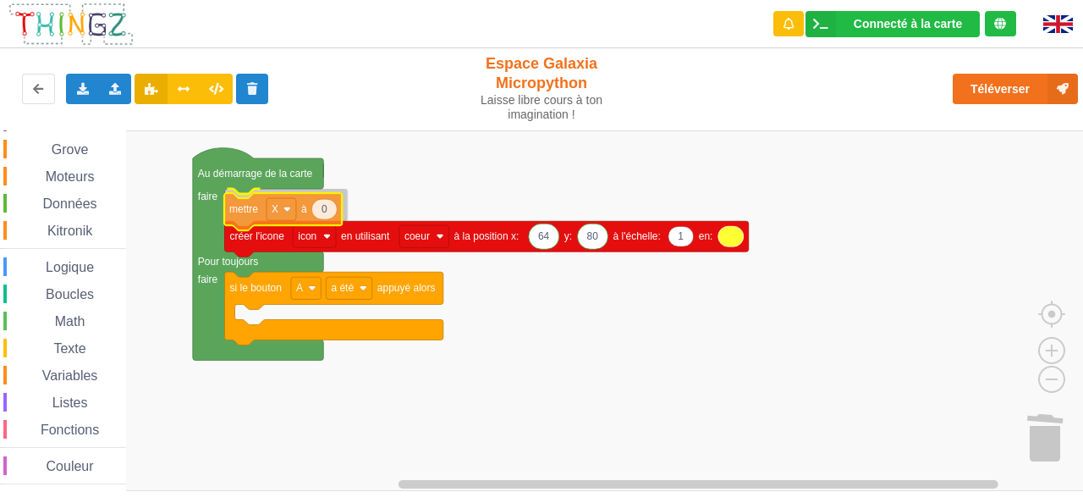
click at [244, 206] on div "Affichage Entrées/Sorties Communication Capteurs Actionneurs Robots Grove Moteu…" at bounding box center [547, 310] width 1095 height 360
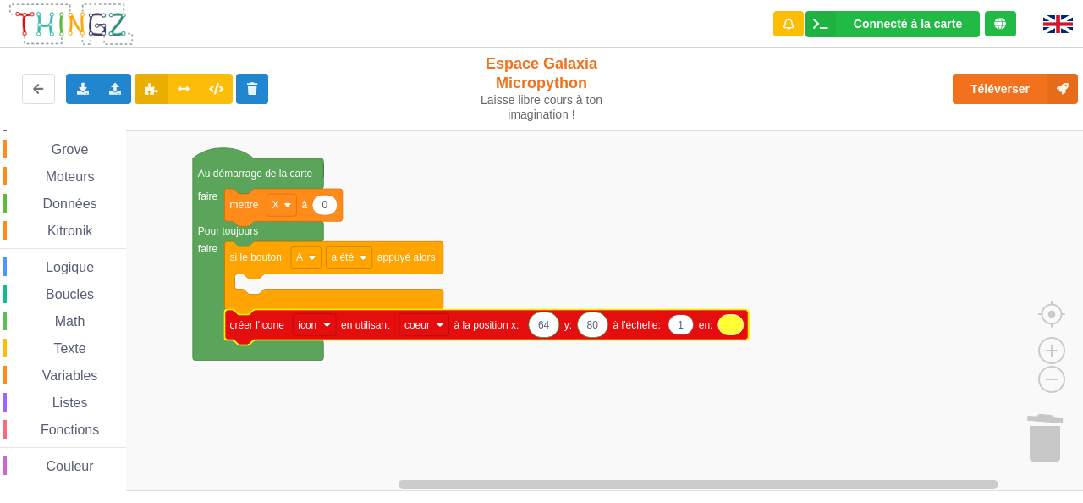
click at [322, 201] on text "0" at bounding box center [325, 205] width 6 height 12
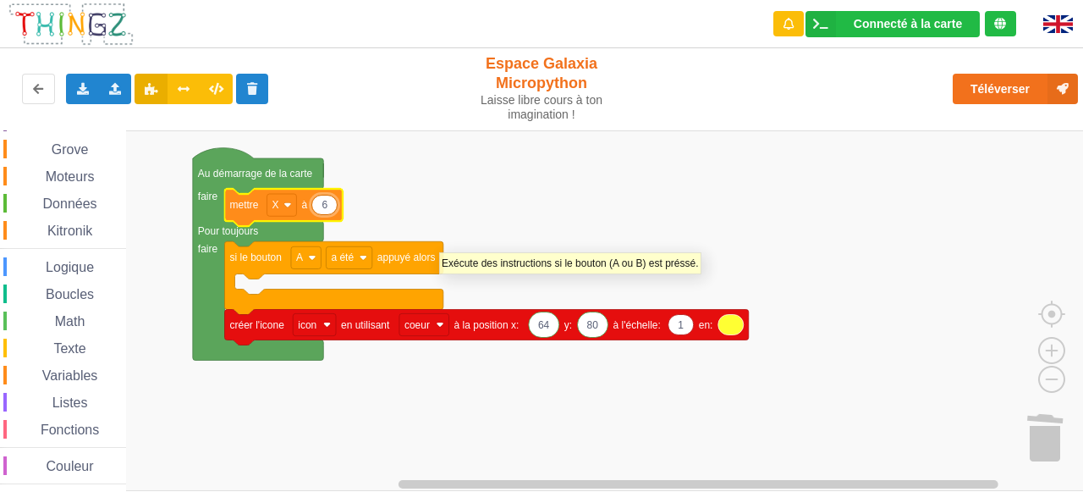
type input "64"
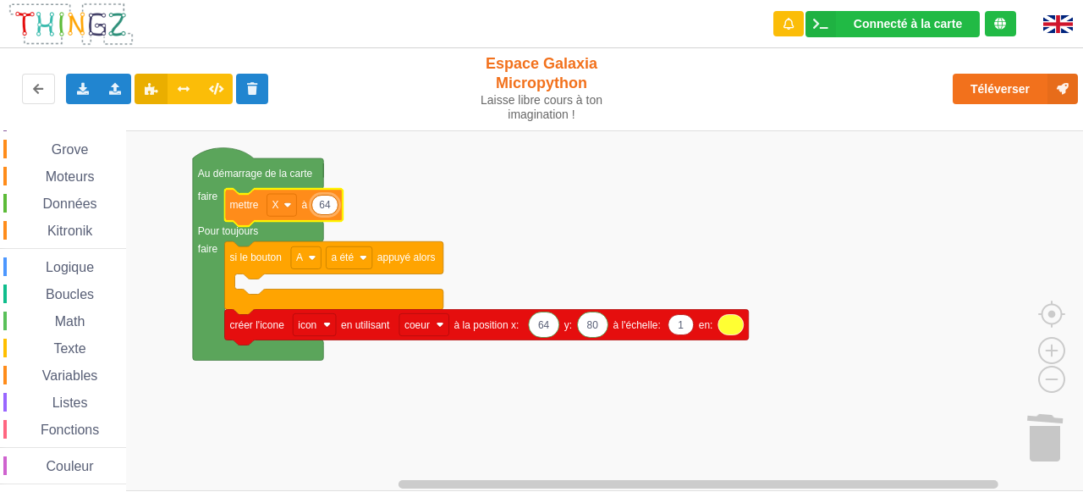
click at [415, 194] on rect "Espace de travail de Blocky" at bounding box center [547, 310] width 1095 height 360
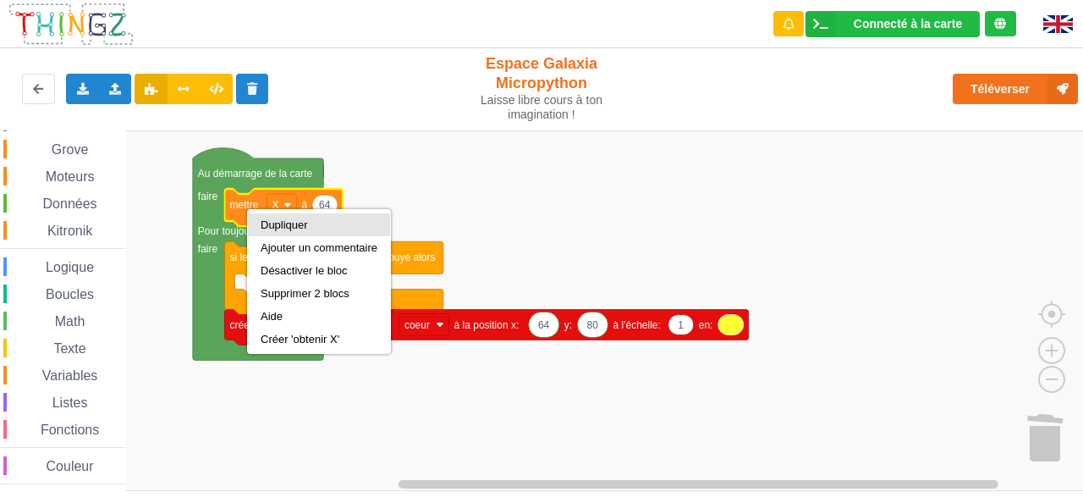
click at [278, 230] on div "Dupliquer" at bounding box center [319, 224] width 117 height 13
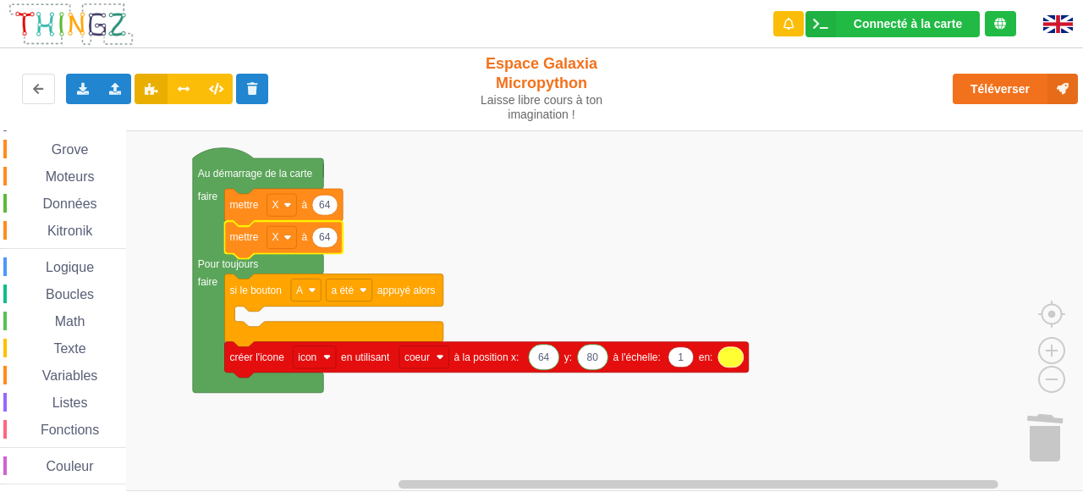
click at [326, 235] on text "64" at bounding box center [325, 237] width 12 height 12
type input "80"
click at [652, 257] on rect "Espace de travail de Blocky" at bounding box center [547, 310] width 1095 height 360
click at [626, 278] on rect "Espace de travail de Blocky" at bounding box center [547, 310] width 1095 height 360
click at [555, 241] on rect "Espace de travail de Blocky" at bounding box center [547, 310] width 1095 height 360
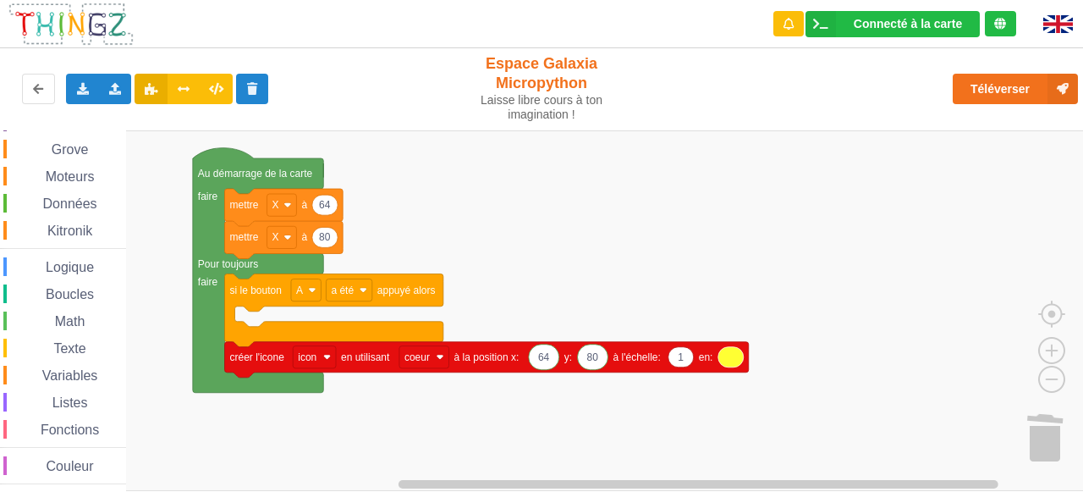
click at [247, 316] on rect "Espace de travail de Blocky" at bounding box center [547, 310] width 1095 height 360
click at [464, 246] on rect "Espace de travail de Blocky" at bounding box center [547, 310] width 1095 height 360
click at [556, 271] on rect "Espace de travail de Blocky" at bounding box center [547, 310] width 1095 height 360
click at [84, 89] on icon at bounding box center [82, 88] width 14 height 10
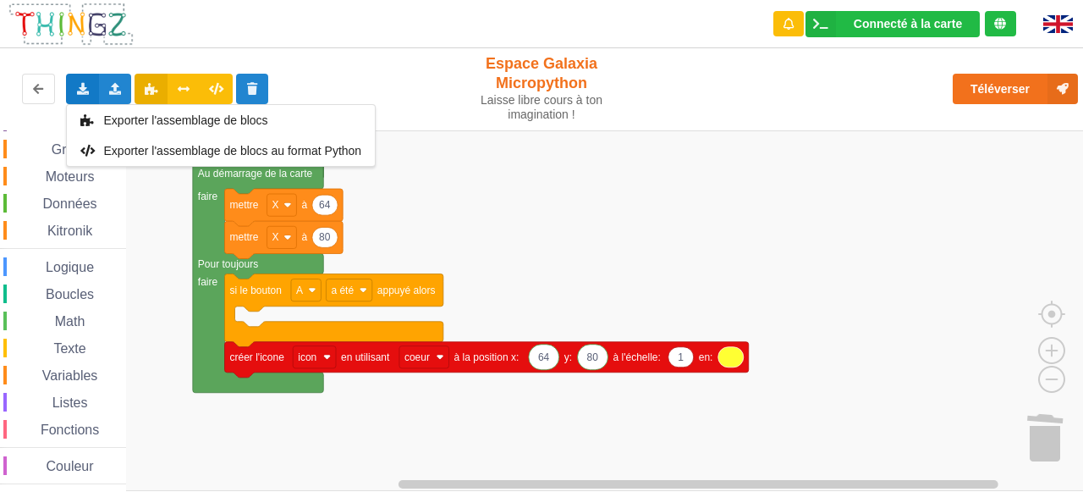
click at [809, 215] on rect "Espace de travail de Blocky" at bounding box center [547, 310] width 1095 height 360
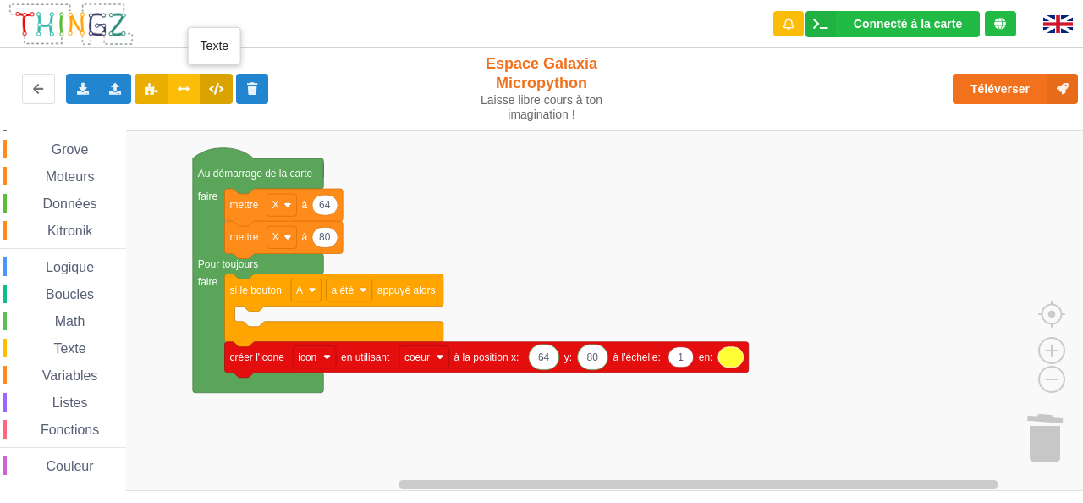
click at [218, 85] on icon at bounding box center [216, 88] width 14 height 10
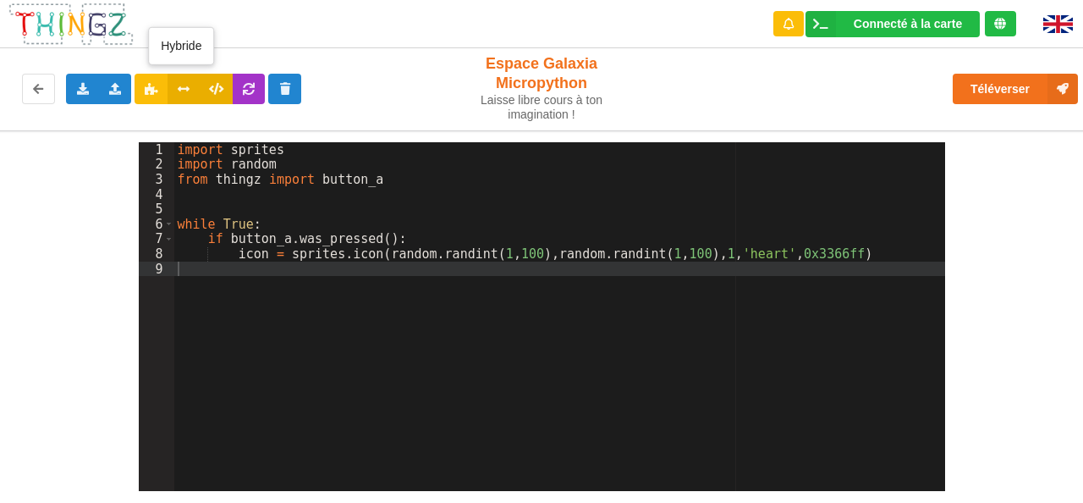
click at [181, 85] on icon at bounding box center [184, 88] width 14 height 10
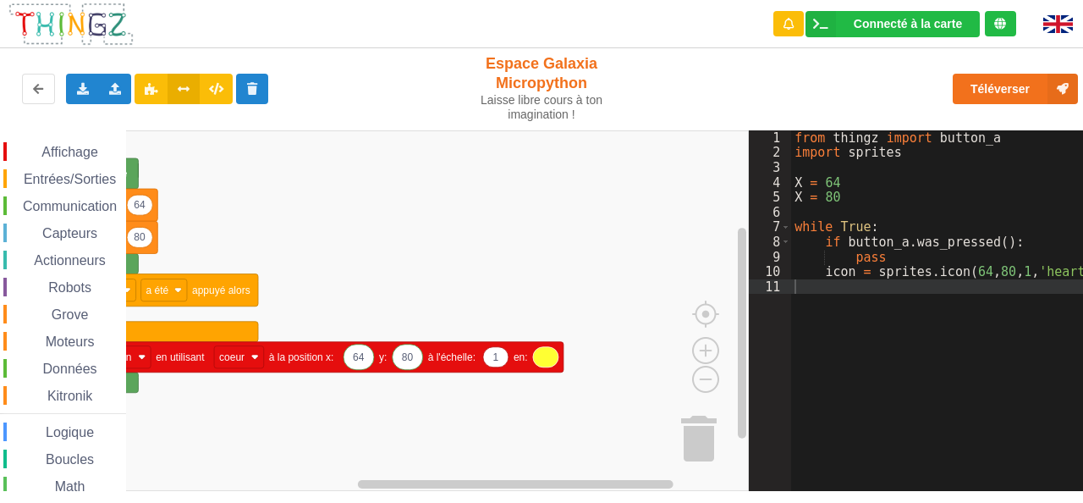
click at [586, 255] on rect "Espace de travail de Blocky" at bounding box center [374, 310] width 749 height 360
click at [542, 248] on rect "Espace de travail de Blocky" at bounding box center [374, 310] width 749 height 360
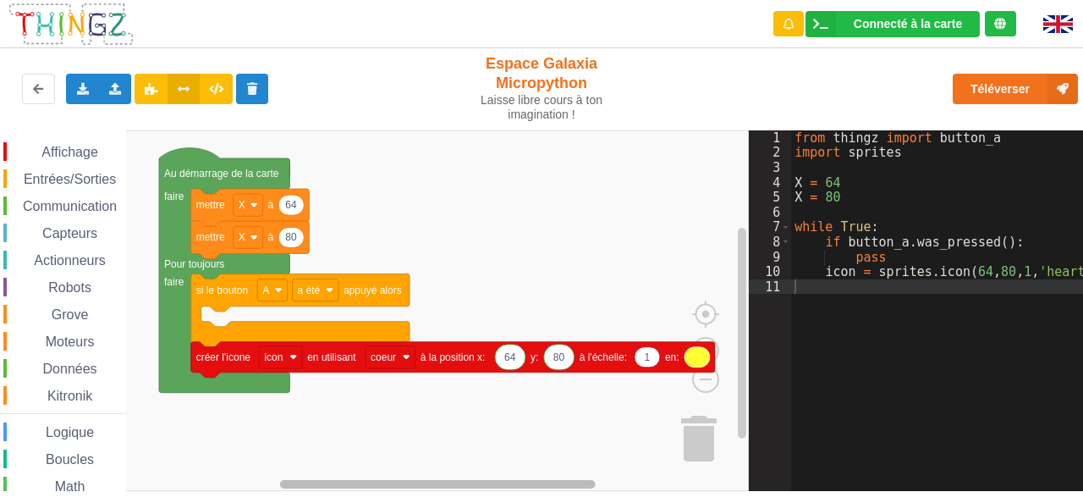
click at [494, 481] on rect "Espace de travail de Blocky" at bounding box center [438, 484] width 316 height 8
click at [82, 88] on icon at bounding box center [82, 88] width 14 height 10
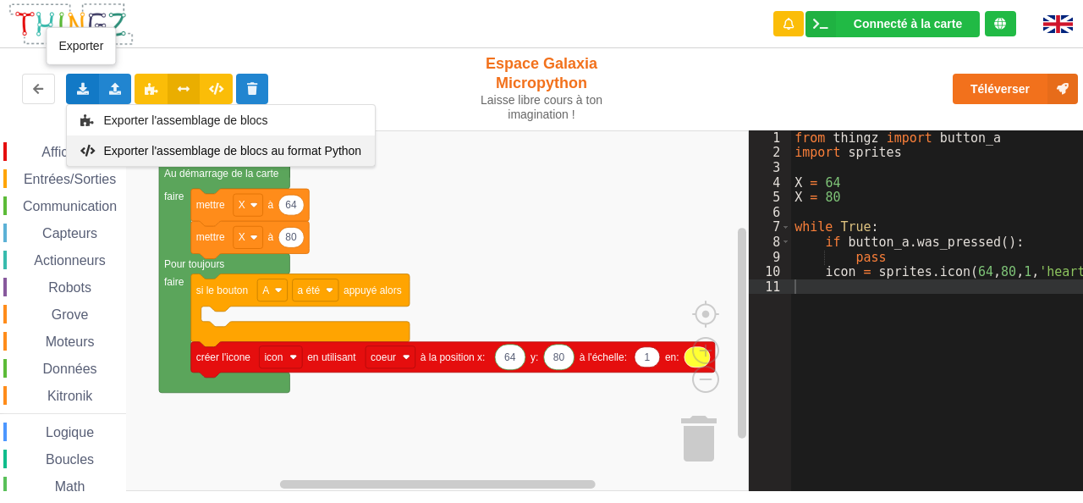
click at [162, 151] on span "Exporter l'assemblage de blocs au format Python" at bounding box center [233, 151] width 258 height 14
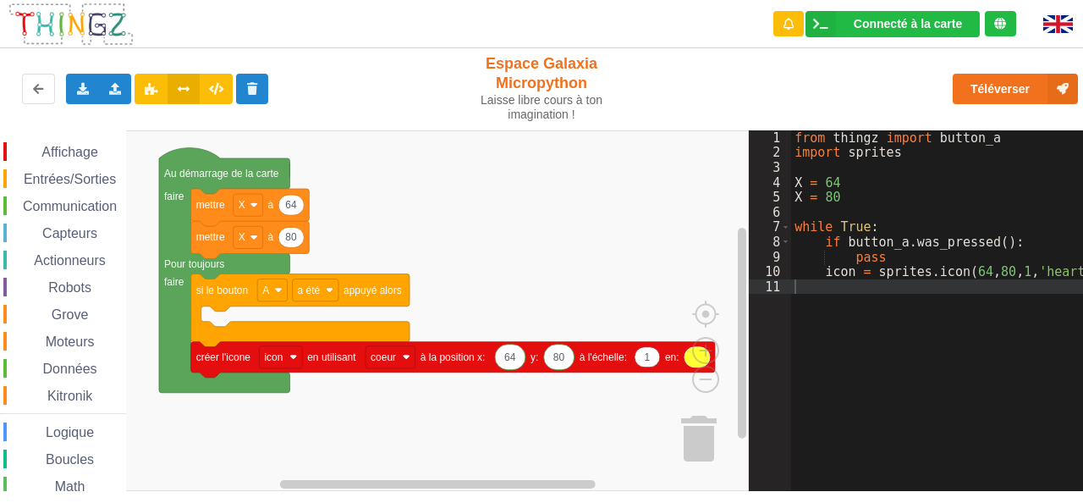
drag, startPoint x: 822, startPoint y: 69, endPoint x: 841, endPoint y: 73, distance: 19.1
click at [824, 69] on div "Téléverser" at bounding box center [868, 89] width 446 height 54
